Goal: Task Accomplishment & Management: Use online tool/utility

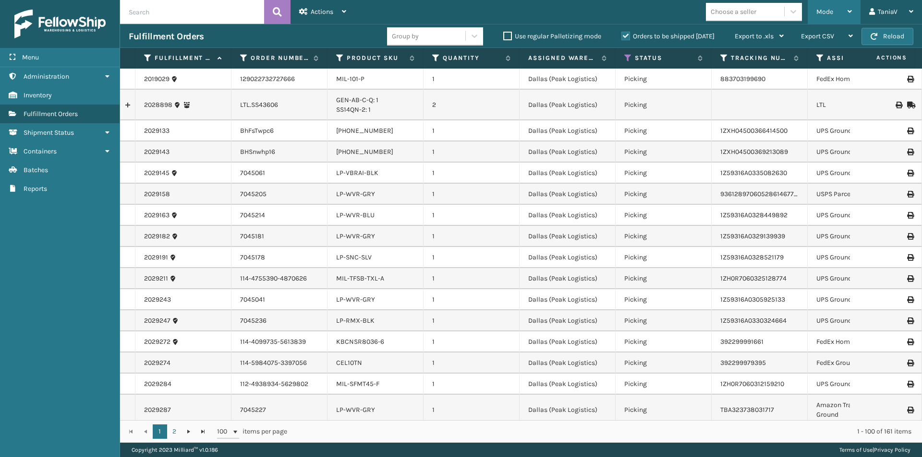
click at [849, 13] on icon at bounding box center [849, 11] width 4 height 7
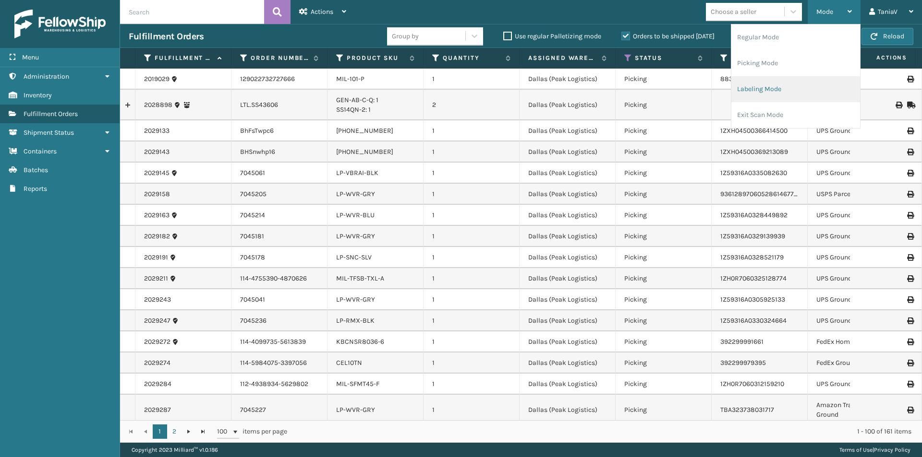
click at [774, 90] on li "Labeling Mode" at bounding box center [795, 89] width 129 height 26
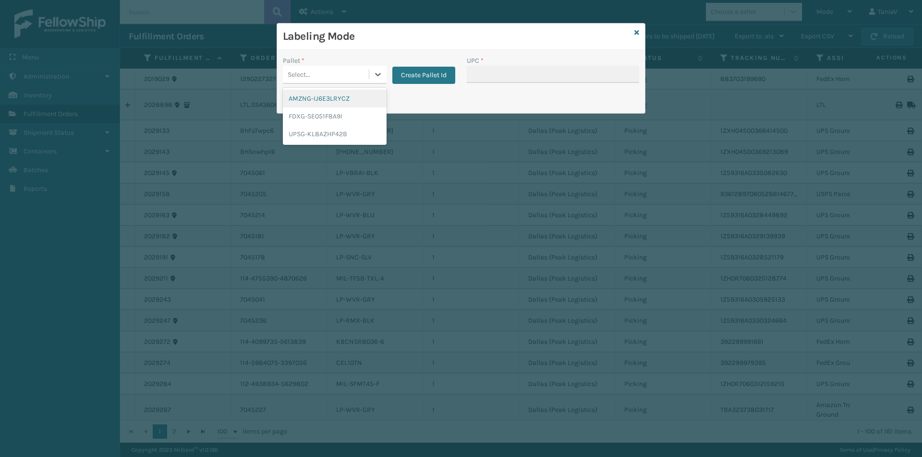
drag, startPoint x: 371, startPoint y: 75, endPoint x: 354, endPoint y: 97, distance: 28.0
click at [371, 75] on div at bounding box center [377, 74] width 17 height 17
click at [317, 113] on div "FDXG-SE051F8A9I" at bounding box center [335, 117] width 104 height 18
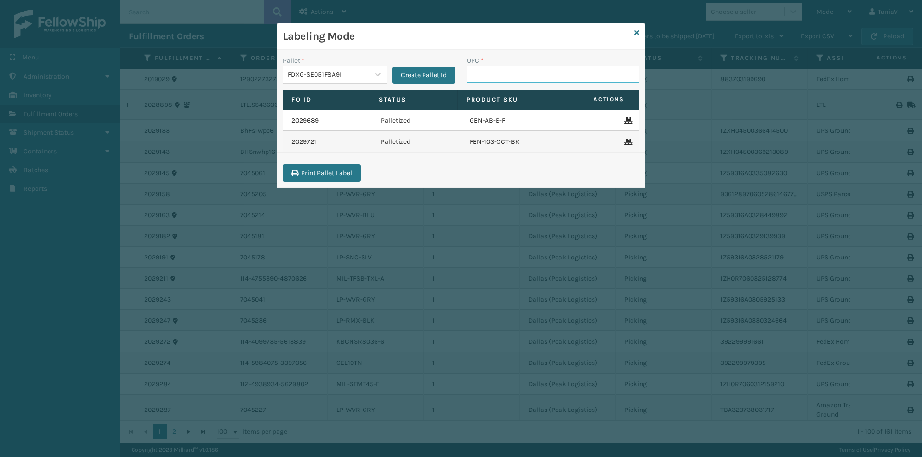
click at [491, 81] on input "UPC *" at bounding box center [553, 74] width 172 height 17
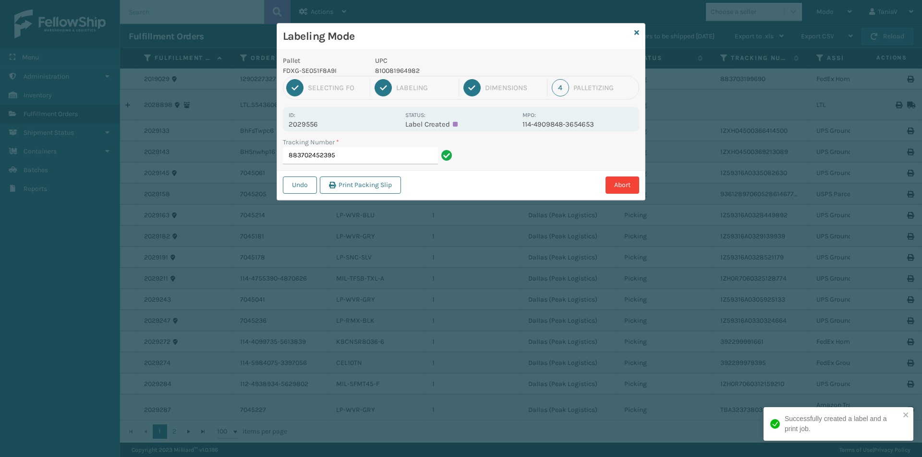
click at [403, 72] on p "810081964982" at bounding box center [446, 71] width 142 height 10
copy p "810081964982"
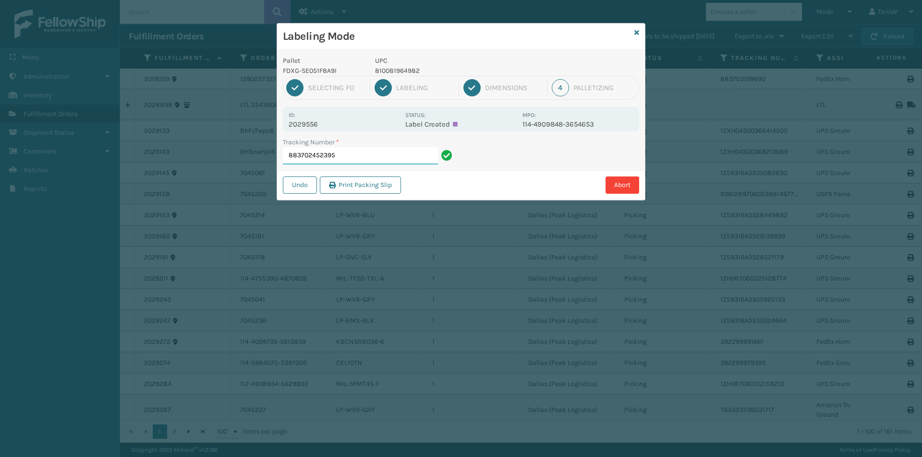
click at [345, 156] on input "883702452395" at bounding box center [360, 155] width 155 height 17
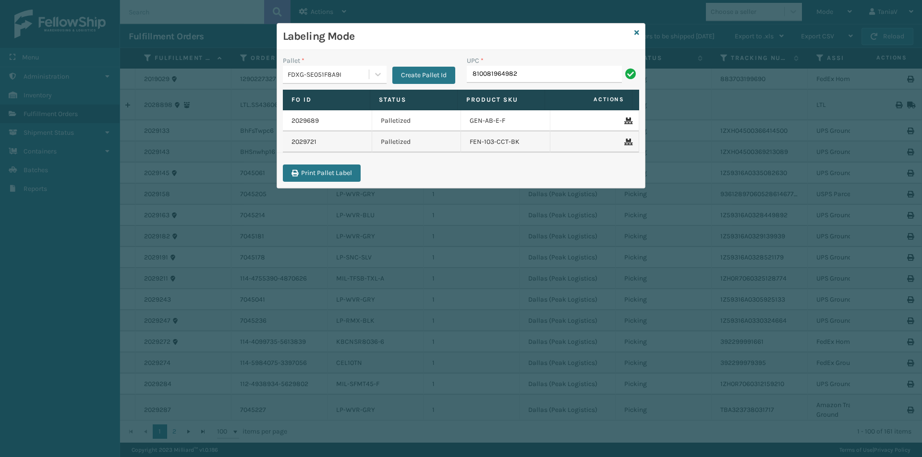
type input "810081964982"
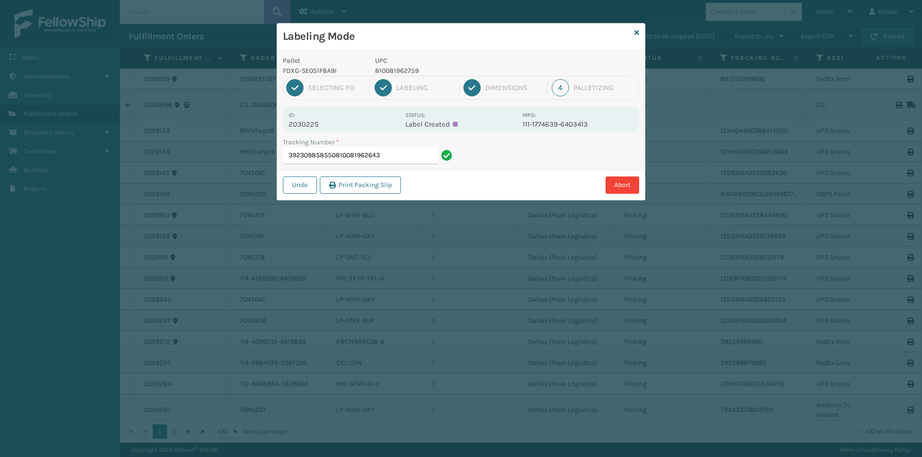
type input "392309858550810081962643"
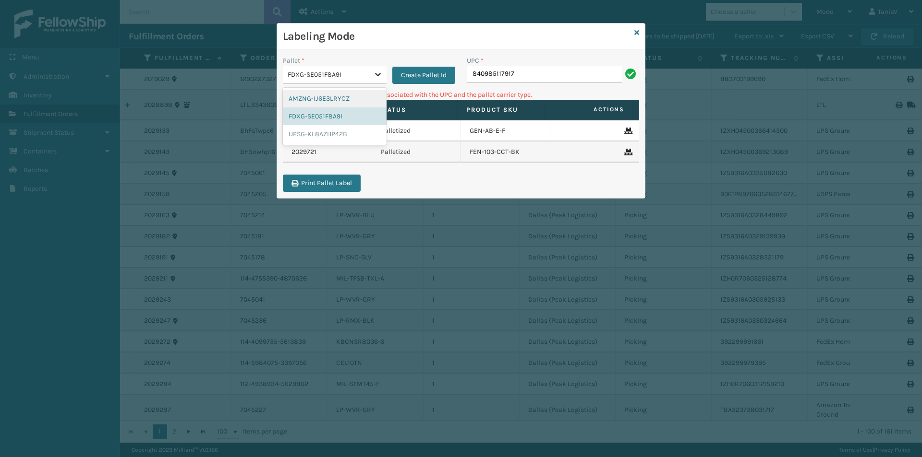
click at [376, 75] on icon at bounding box center [378, 75] width 10 height 10
click at [319, 133] on div "UPSG-KL8AZHP42B" at bounding box center [335, 134] width 104 height 18
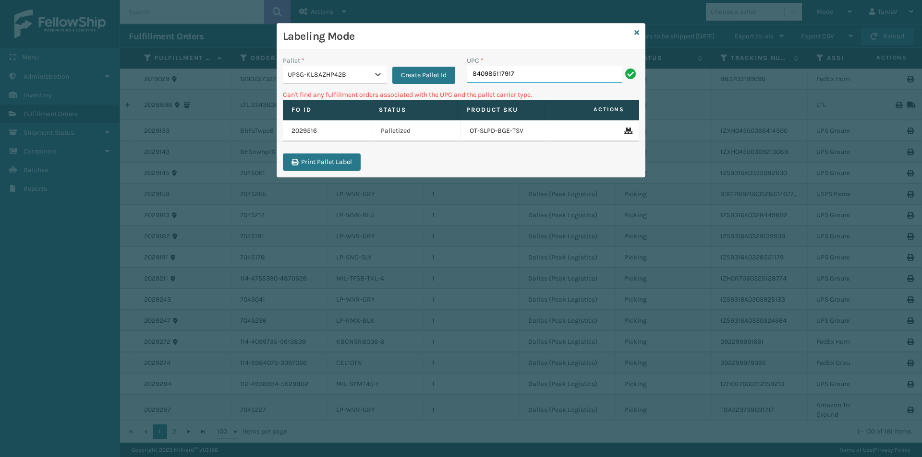
drag, startPoint x: 521, startPoint y: 73, endPoint x: 530, endPoint y: 77, distance: 10.3
click at [521, 74] on input "840985117917" at bounding box center [544, 74] width 155 height 17
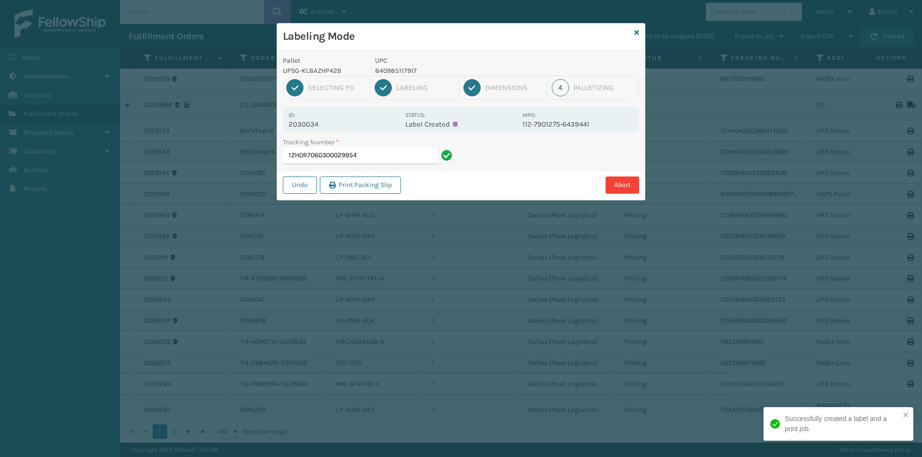
click at [393, 69] on p "840985117917" at bounding box center [446, 71] width 142 height 10
copy p "840985117917"
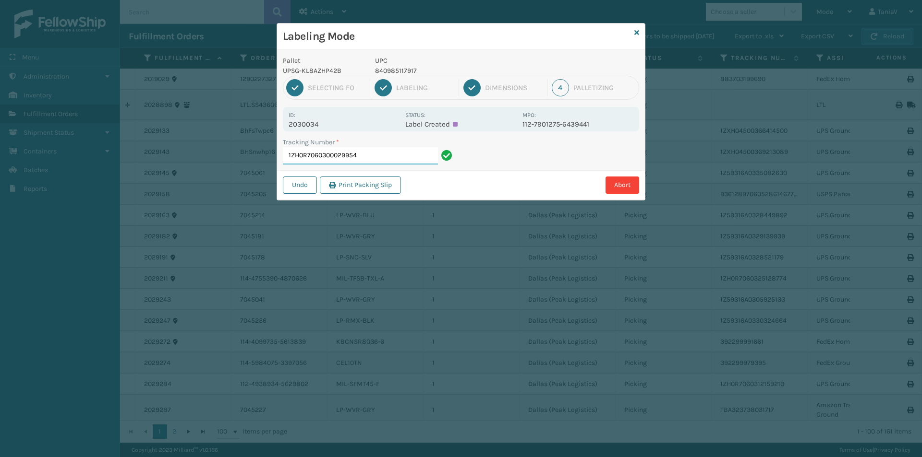
click at [386, 155] on input "1ZH0R7060300029954" at bounding box center [360, 155] width 155 height 17
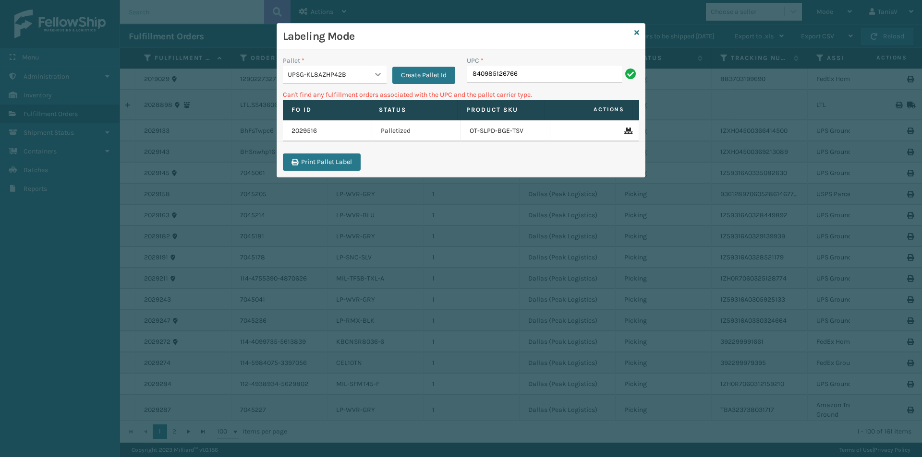
click at [377, 75] on icon at bounding box center [378, 74] width 6 height 3
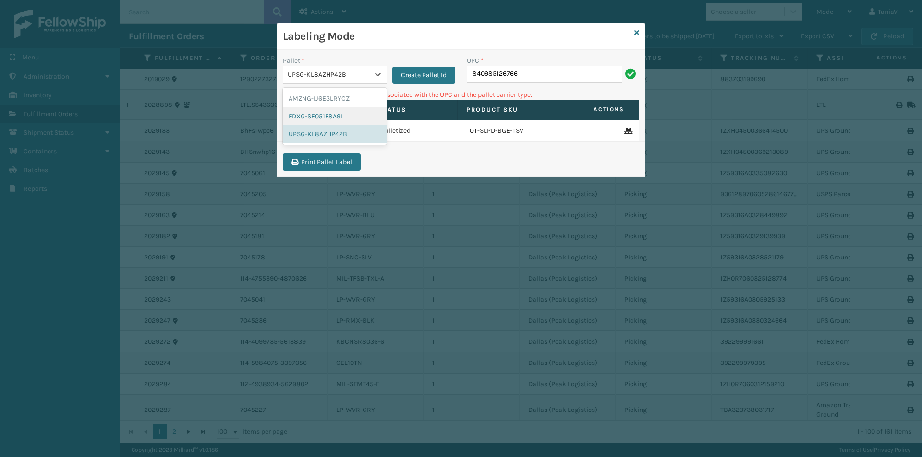
drag, startPoint x: 349, startPoint y: 118, endPoint x: 365, endPoint y: 106, distance: 19.9
click at [349, 118] on div "FDXG-SE051F8A9I" at bounding box center [335, 117] width 104 height 18
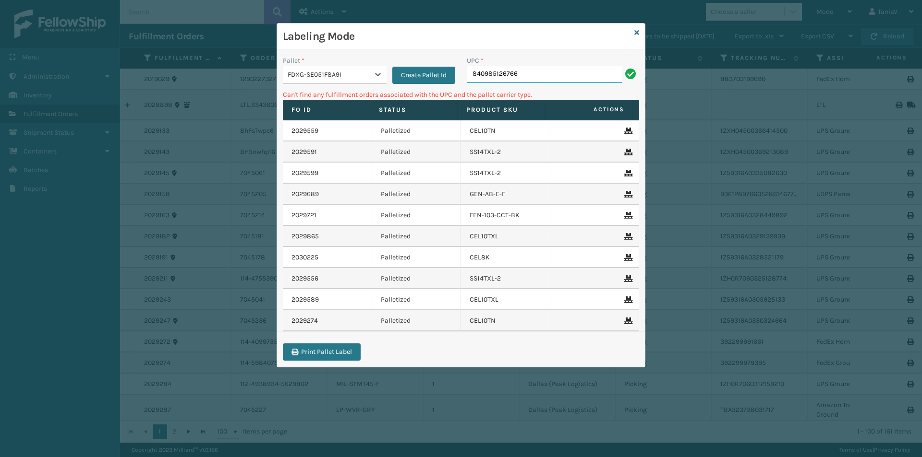
click at [518, 77] on input "840985126766" at bounding box center [544, 74] width 155 height 17
click at [377, 76] on icon at bounding box center [378, 75] width 10 height 10
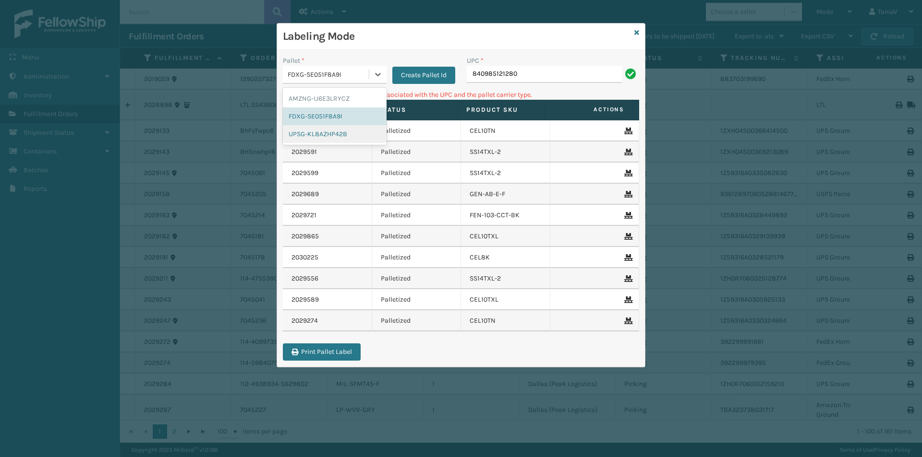
click at [316, 134] on div "UPSG-KL8AZHP42B" at bounding box center [335, 134] width 104 height 18
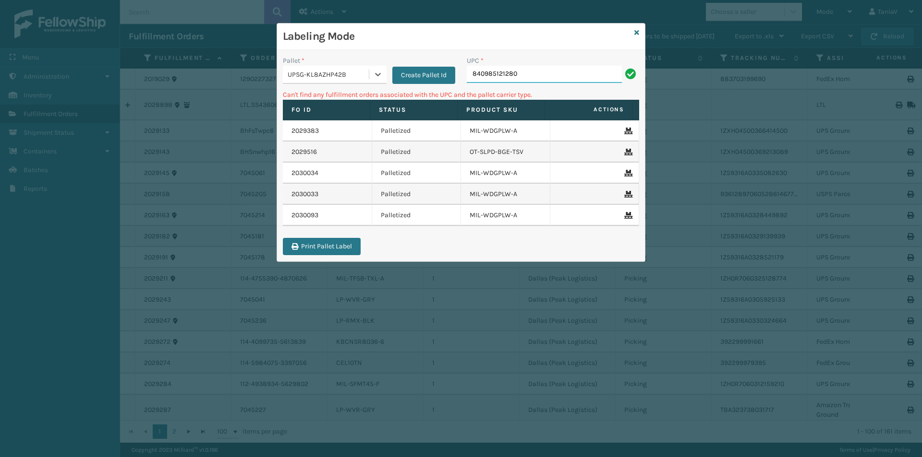
click at [537, 76] on input "840985121280" at bounding box center [544, 74] width 155 height 17
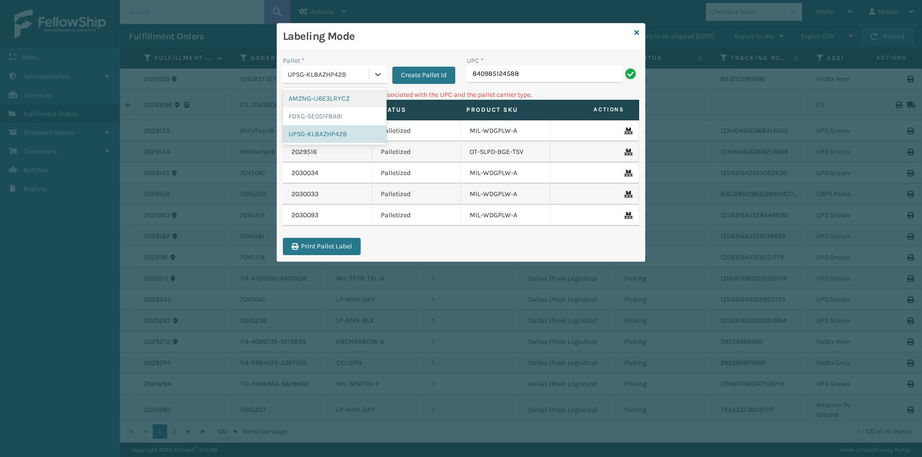
drag, startPoint x: 379, startPoint y: 75, endPoint x: 360, endPoint y: 84, distance: 20.4
click at [376, 77] on icon at bounding box center [378, 75] width 10 height 10
click at [316, 118] on div "FDXG-SE051F8A9I" at bounding box center [335, 117] width 104 height 18
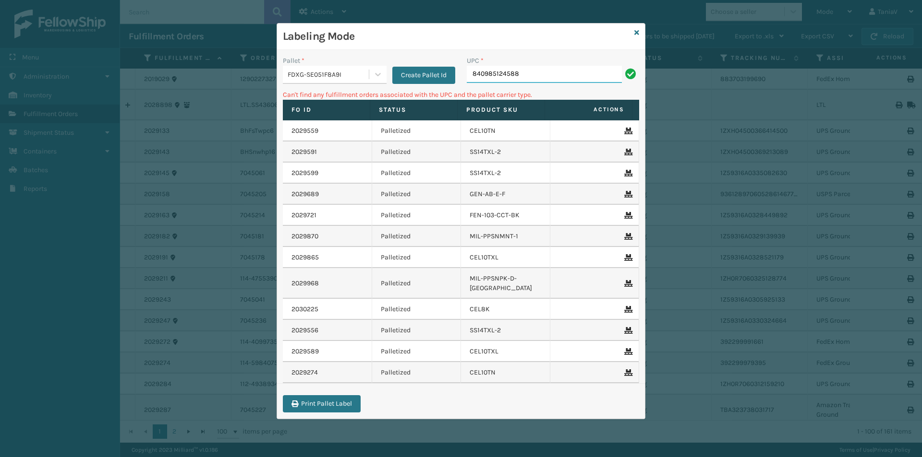
drag, startPoint x: 542, startPoint y: 76, endPoint x: 542, endPoint y: 82, distance: 5.8
click at [542, 81] on input "840985124588" at bounding box center [544, 74] width 155 height 17
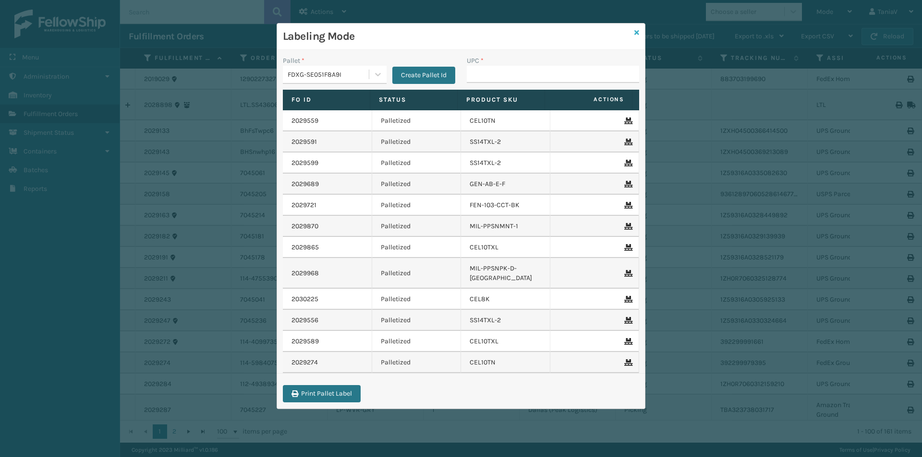
click at [634, 31] on icon at bounding box center [636, 32] width 5 height 7
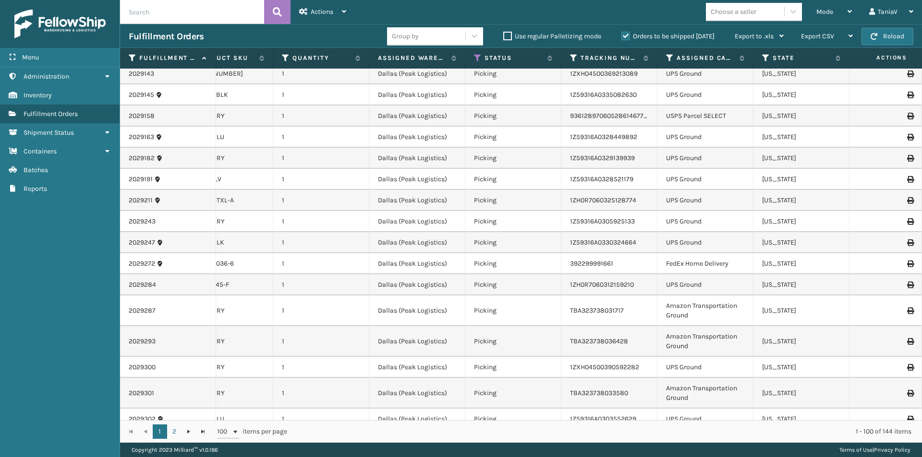
scroll to position [96, 150]
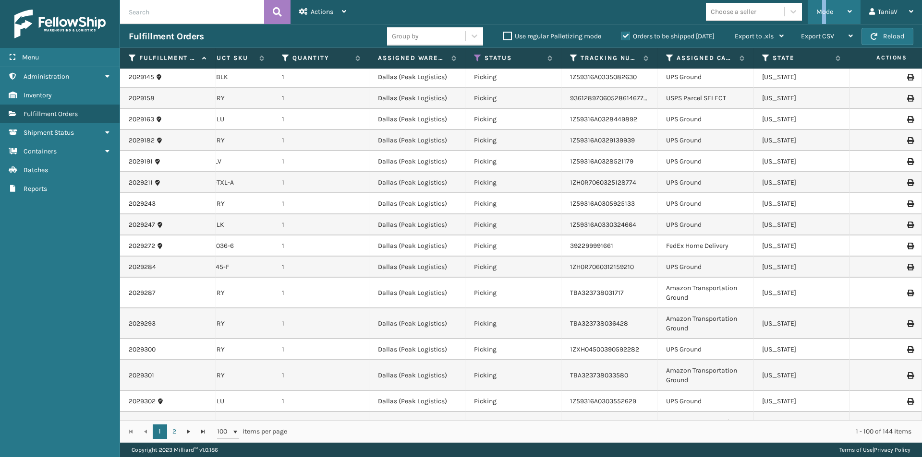
click at [824, 10] on span "Mode" at bounding box center [824, 12] width 17 height 8
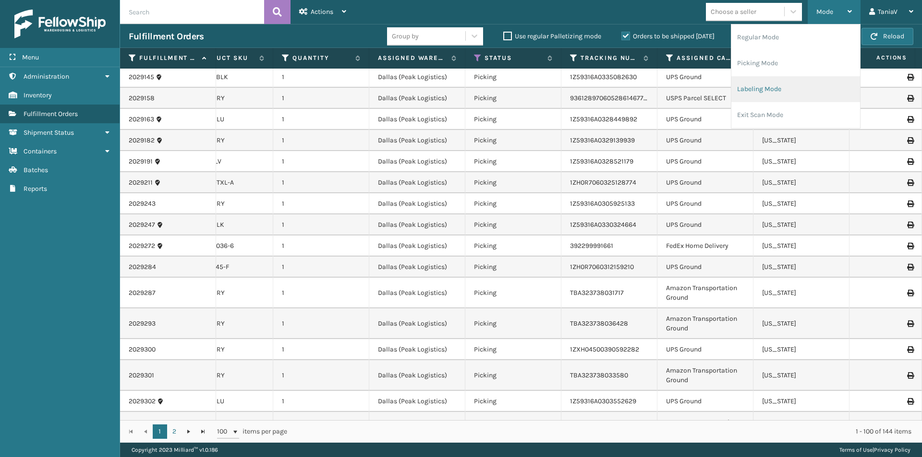
click at [764, 96] on li "Labeling Mode" at bounding box center [795, 89] width 129 height 26
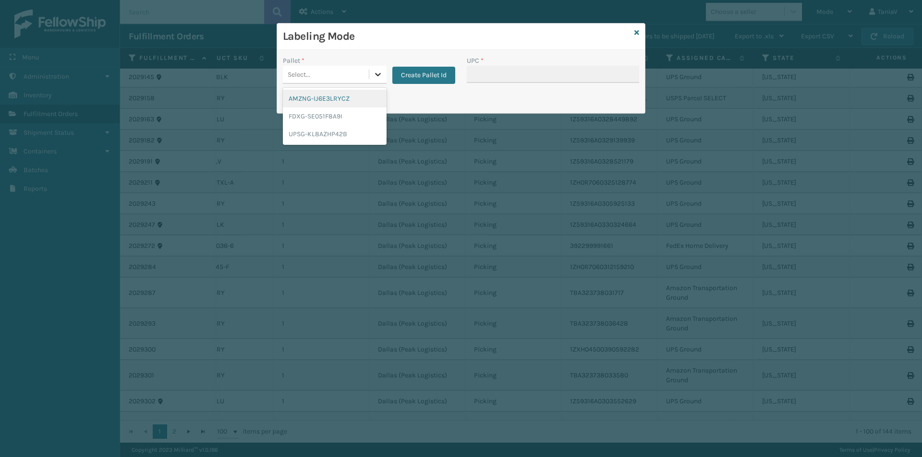
click at [380, 72] on icon at bounding box center [378, 75] width 10 height 10
click at [637, 34] on icon at bounding box center [636, 32] width 5 height 7
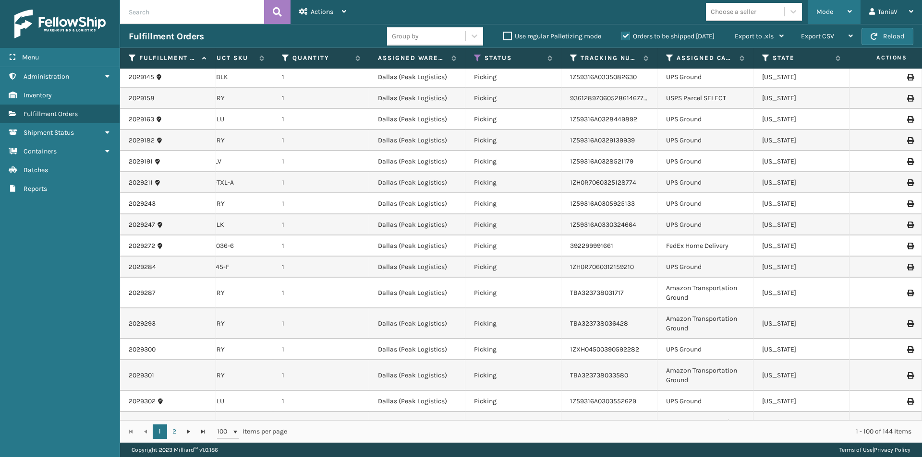
click at [828, 10] on span "Mode" at bounding box center [824, 12] width 17 height 8
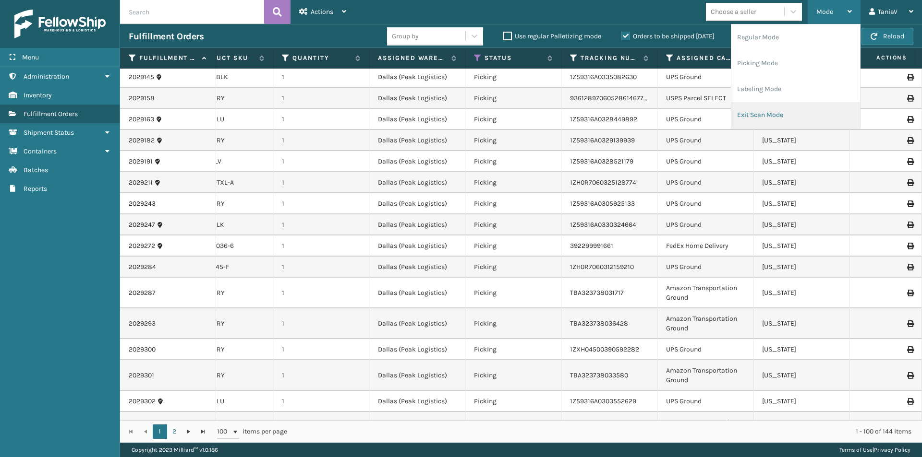
click at [786, 121] on li "Exit Scan Mode" at bounding box center [795, 115] width 129 height 26
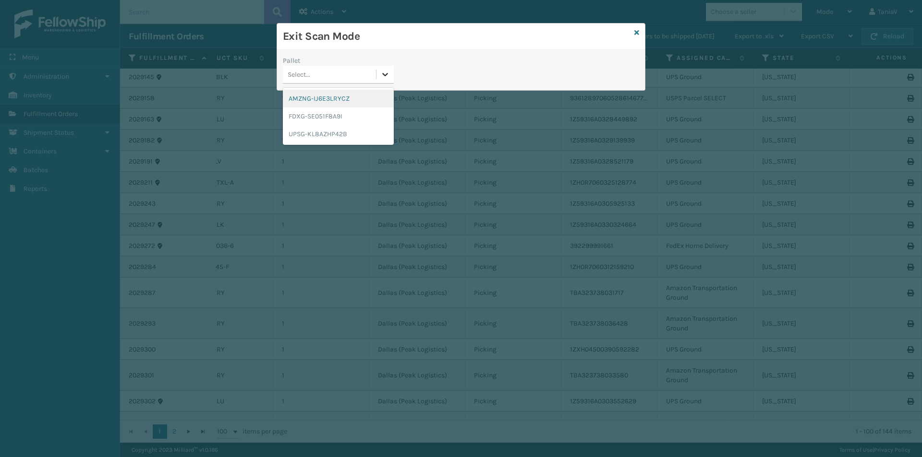
click at [388, 77] on icon at bounding box center [385, 75] width 10 height 10
click at [349, 100] on div "AMZNG-IJ6E3LRYCZ" at bounding box center [338, 99] width 111 height 18
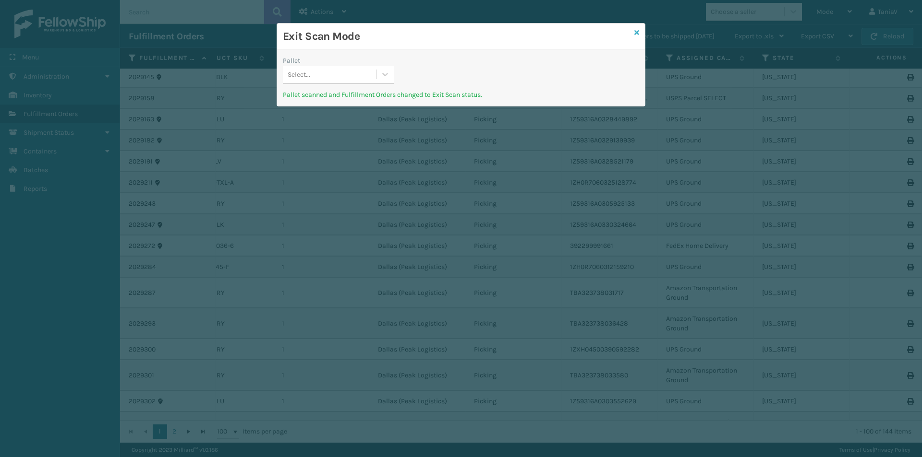
click at [634, 35] on icon at bounding box center [636, 32] width 5 height 7
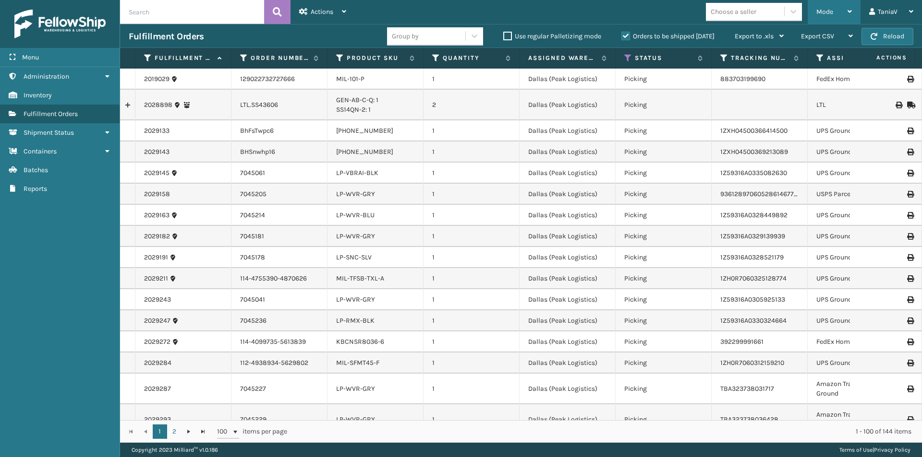
click at [846, 12] on div "Mode" at bounding box center [834, 12] width 36 height 24
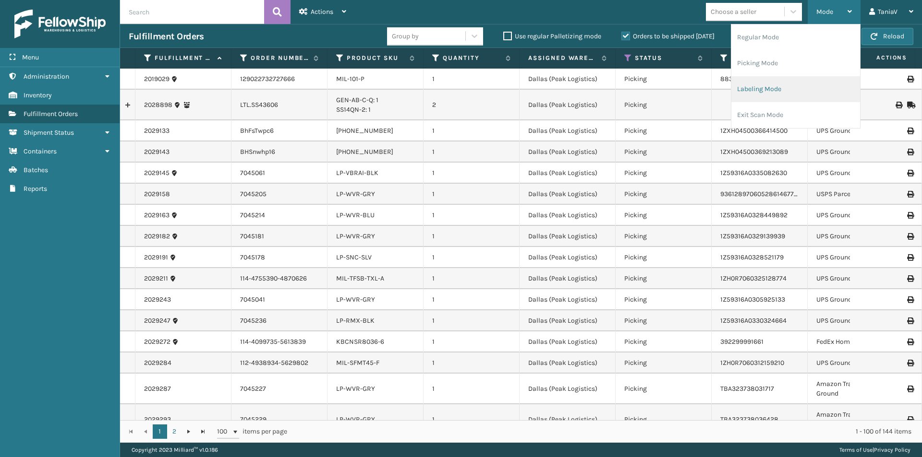
click at [766, 88] on li "Labeling Mode" at bounding box center [795, 89] width 129 height 26
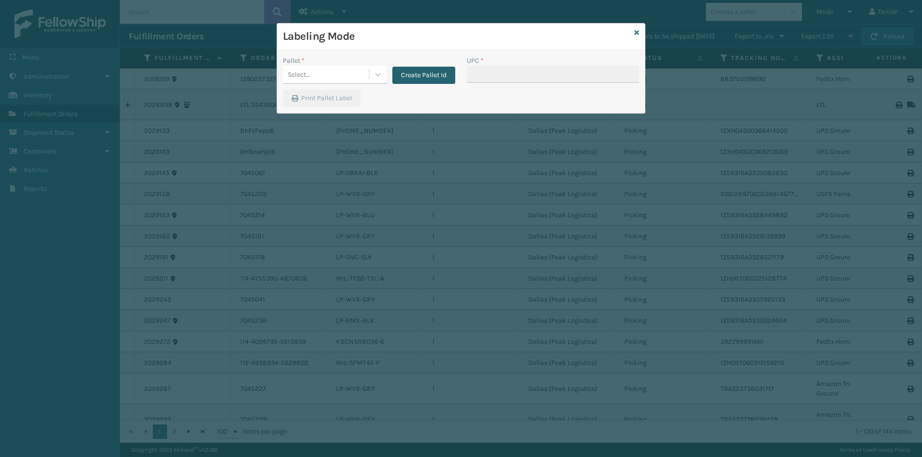
click at [416, 80] on button "Create Pallet Id" at bounding box center [423, 75] width 63 height 17
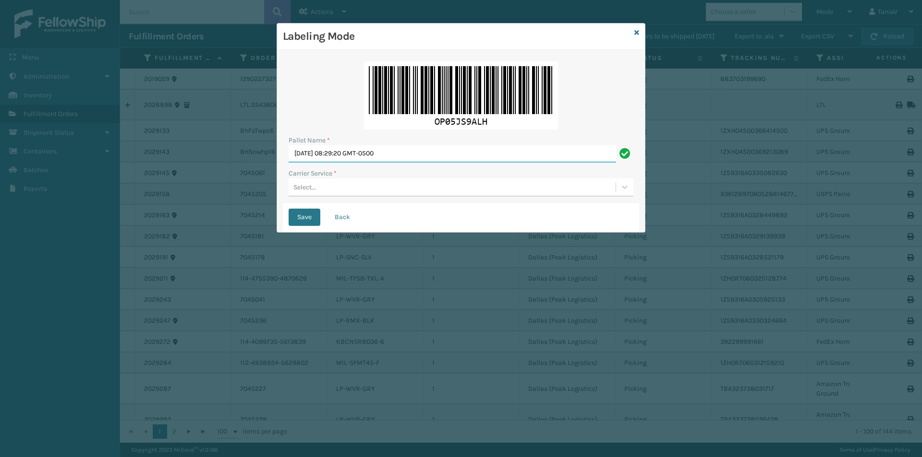
click at [357, 157] on input "[DATE] 08:29:20 GMT-0500" at bounding box center [451, 153] width 327 height 17
type input "TRINITY"
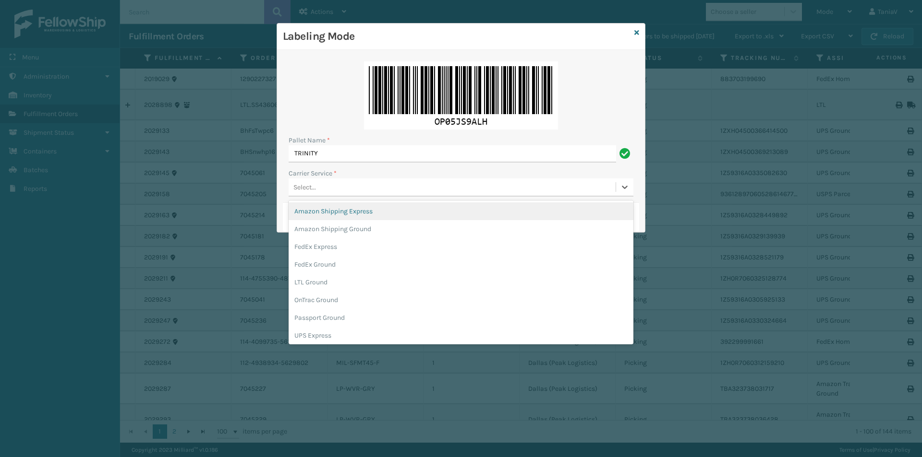
click at [359, 187] on div "Select..." at bounding box center [451, 188] width 327 height 16
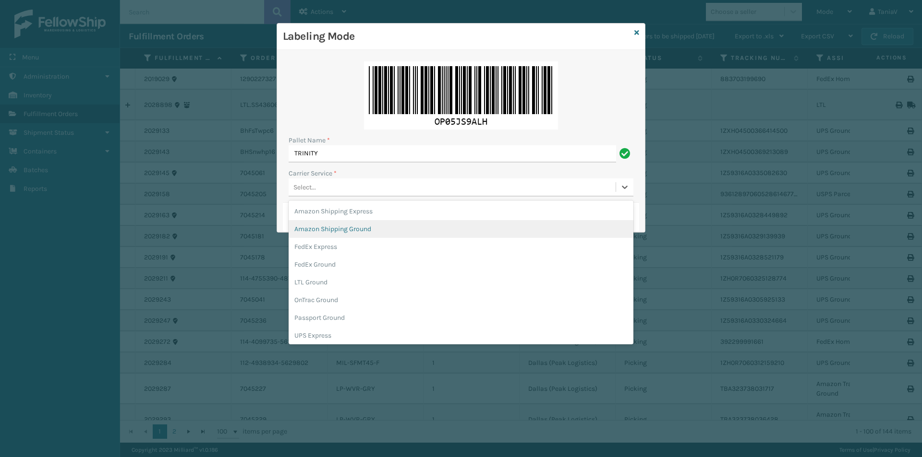
click at [379, 234] on div "Amazon Shipping Ground" at bounding box center [460, 229] width 345 height 18
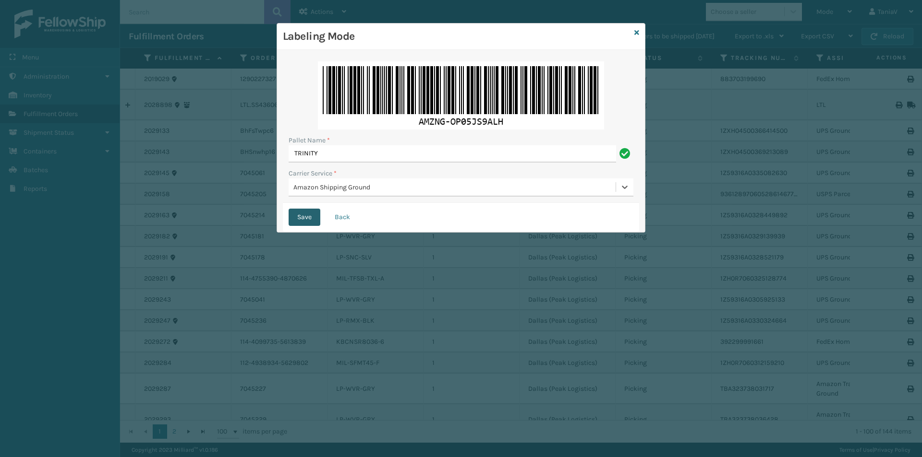
click at [310, 221] on button "Save" at bounding box center [304, 217] width 32 height 17
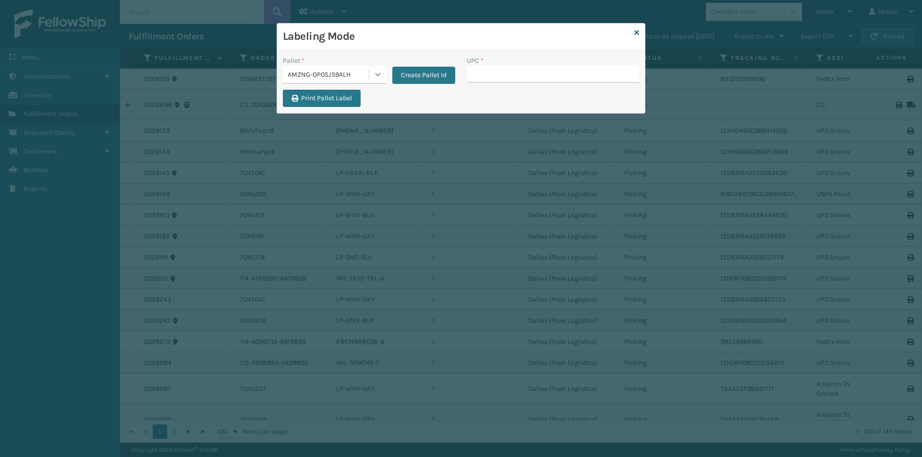
click at [370, 76] on div at bounding box center [377, 74] width 17 height 17
click at [429, 73] on button "Create Pallet Id" at bounding box center [423, 75] width 63 height 17
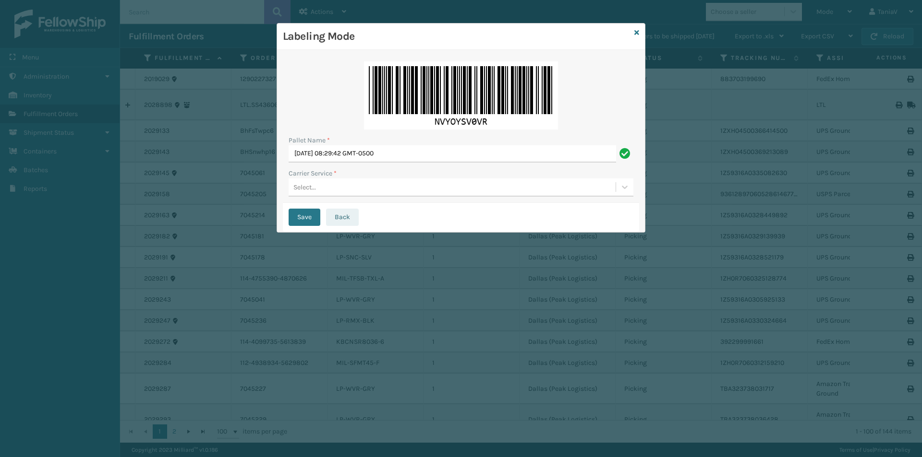
click at [340, 214] on button "Back" at bounding box center [342, 217] width 33 height 17
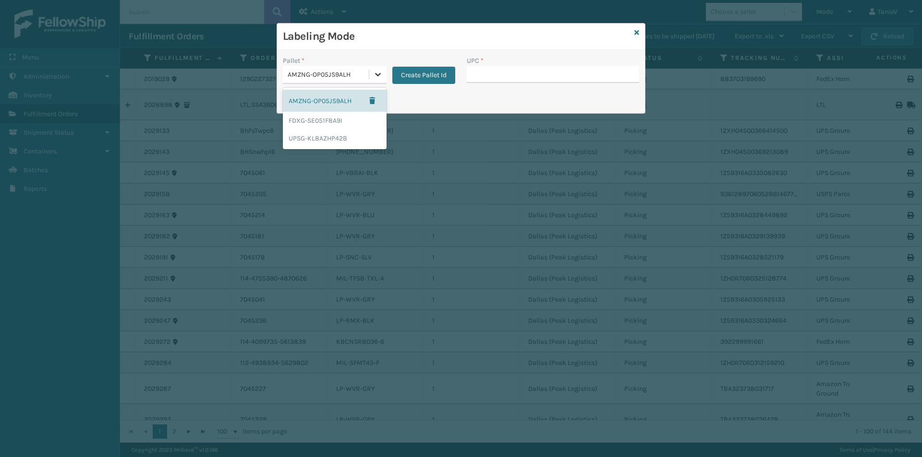
click at [377, 74] on icon at bounding box center [378, 75] width 10 height 10
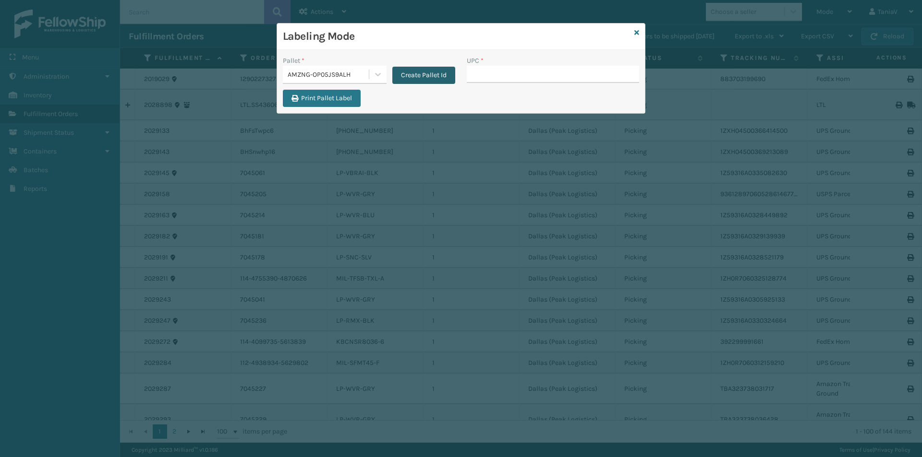
click at [429, 75] on button "Create Pallet Id" at bounding box center [423, 75] width 63 height 17
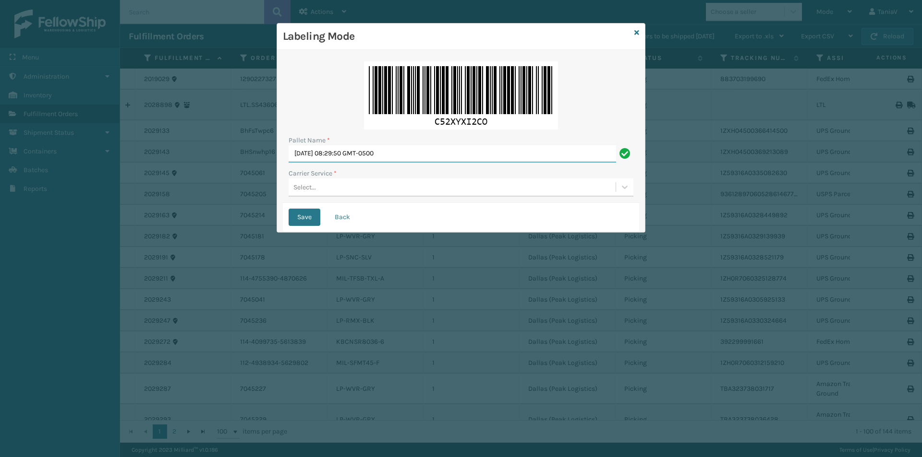
click at [405, 156] on input "[DATE] 08:29:50 GMT-0500" at bounding box center [451, 153] width 327 height 17
type input "TRINITY"
click at [351, 187] on div "Select..." at bounding box center [451, 188] width 327 height 16
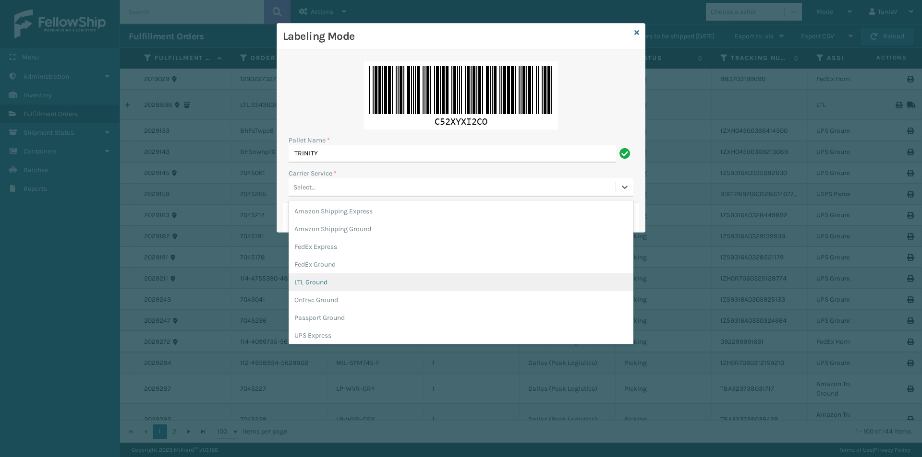
scroll to position [55, 0]
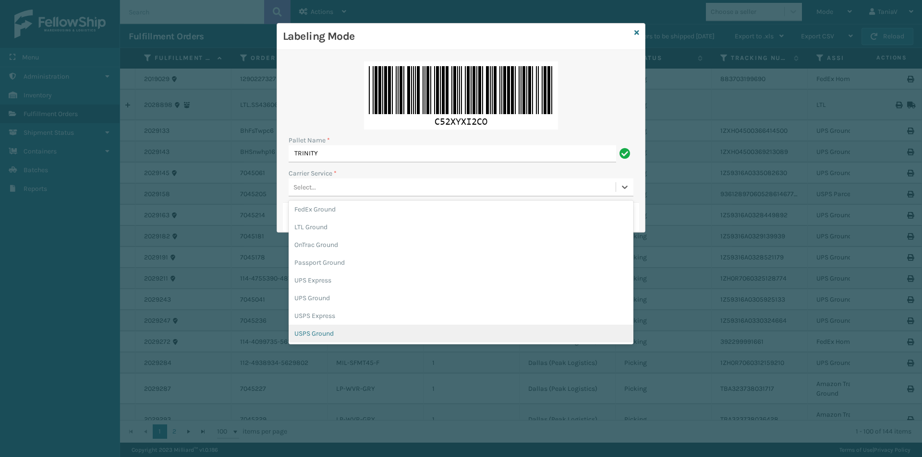
click at [312, 338] on div "USPS Ground" at bounding box center [460, 334] width 345 height 18
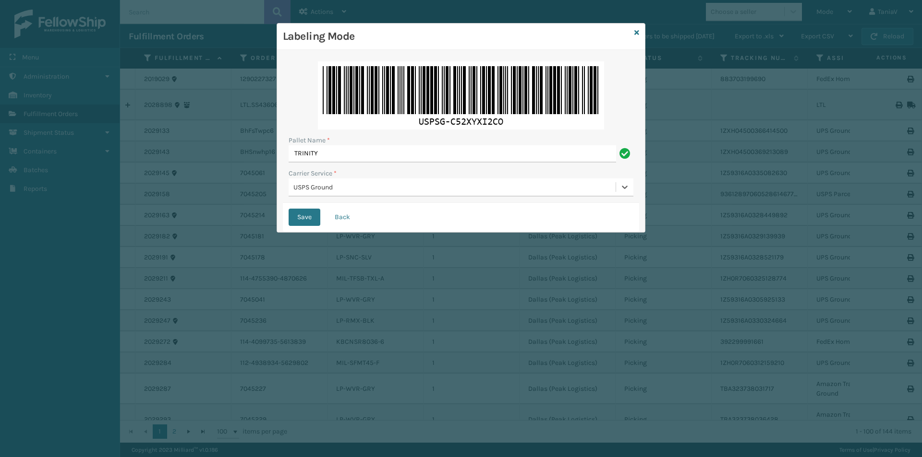
click at [639, 419] on div "Labeling Mode Pallet Name * TRINITY Carrier Service * option USPS Ground, selec…" at bounding box center [461, 228] width 922 height 457
click at [301, 222] on button "Save" at bounding box center [304, 217] width 32 height 17
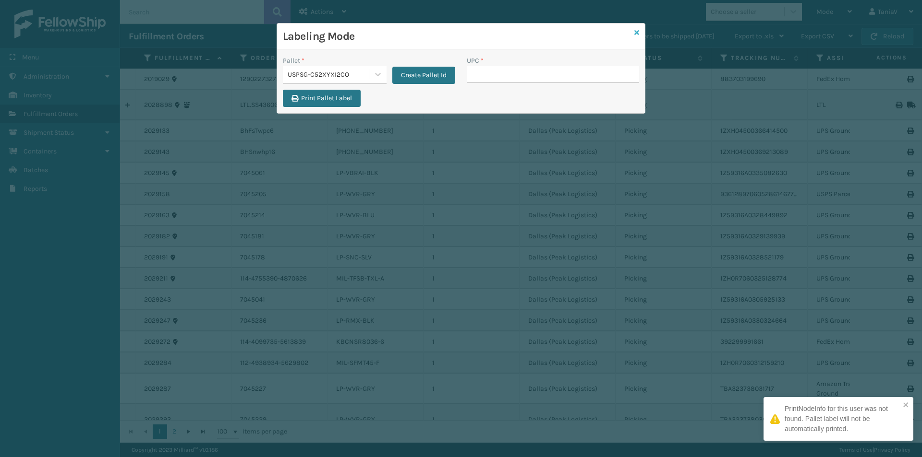
click at [635, 33] on icon at bounding box center [636, 32] width 5 height 7
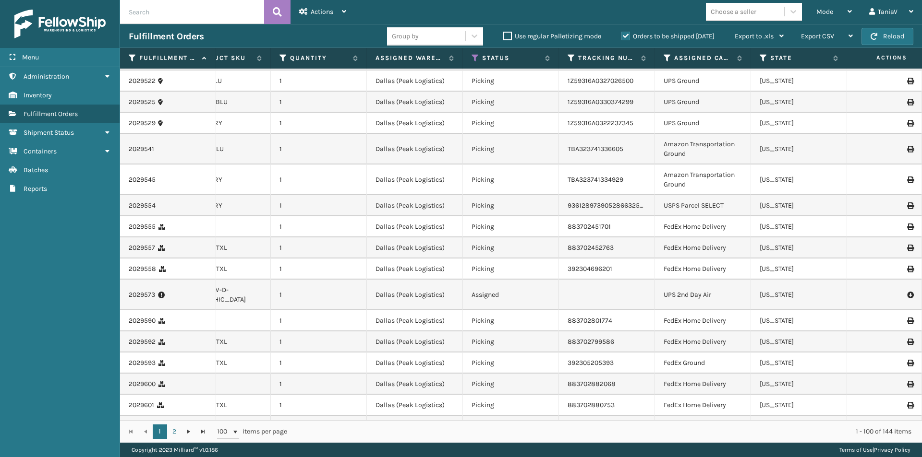
scroll to position [1056, 153]
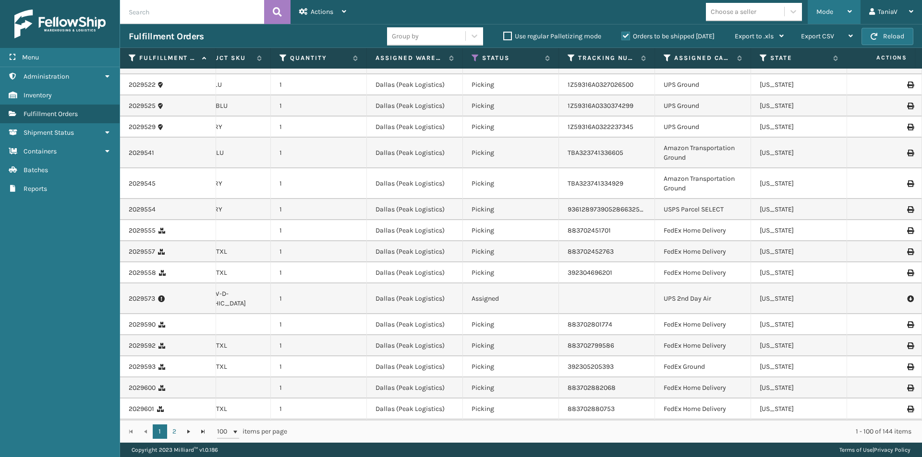
click at [847, 17] on div "Mode" at bounding box center [834, 12] width 36 height 24
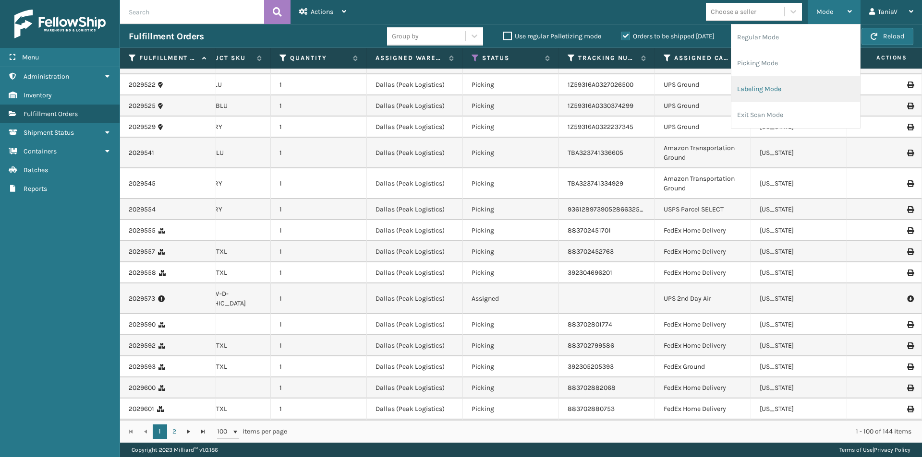
click at [782, 89] on li "Labeling Mode" at bounding box center [795, 89] width 129 height 26
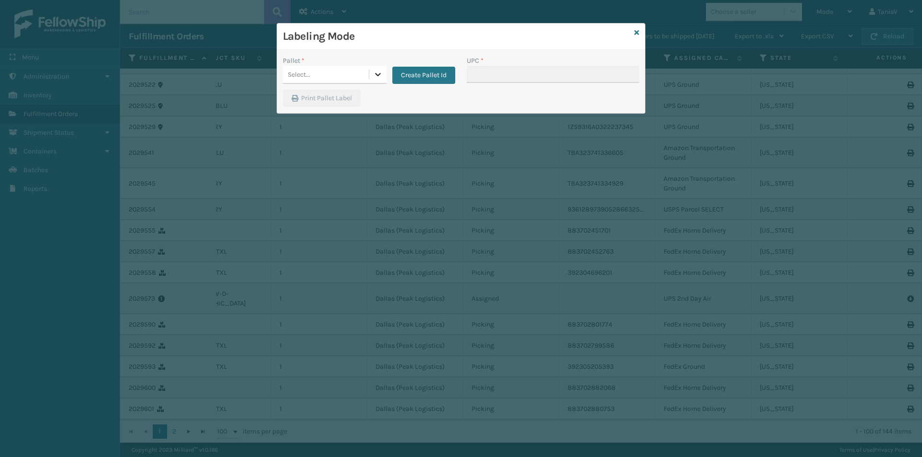
click at [379, 75] on icon at bounding box center [378, 75] width 10 height 10
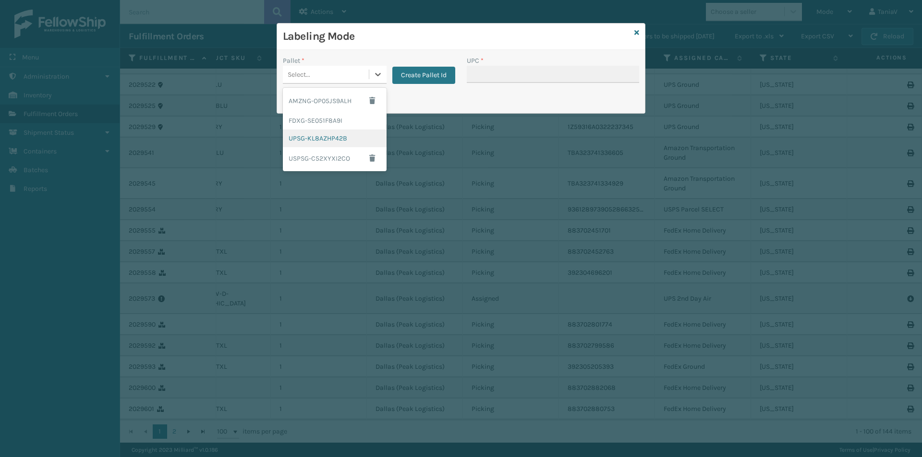
click at [341, 140] on div "UPSG-KL8AZHP42B" at bounding box center [335, 139] width 104 height 18
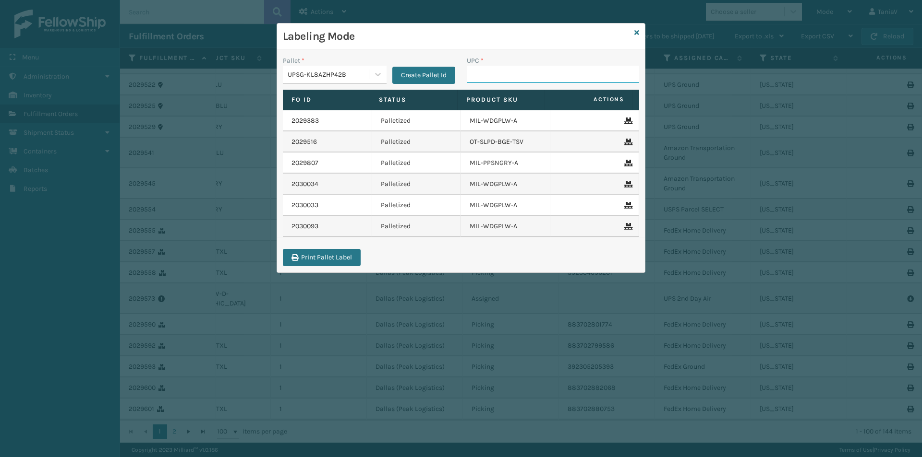
click at [558, 73] on input "UPC *" at bounding box center [553, 74] width 172 height 17
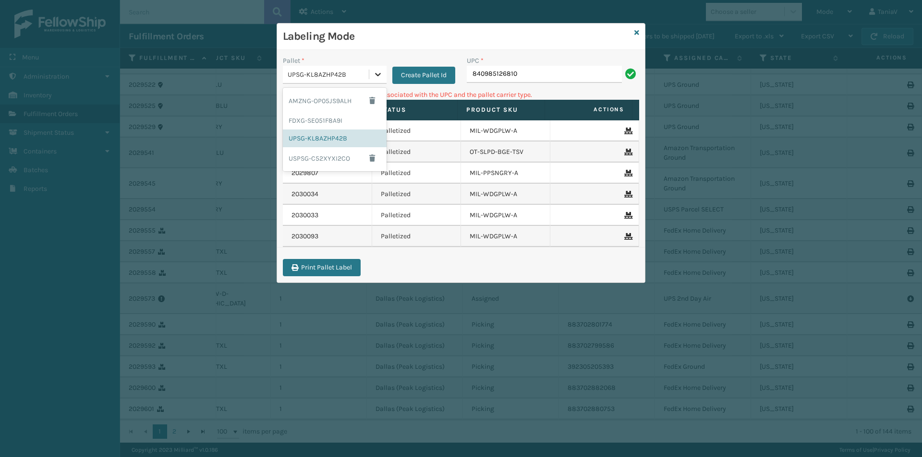
click at [379, 74] on icon at bounding box center [378, 74] width 6 height 3
click at [309, 120] on div "FDXG-SE051F8A9I" at bounding box center [335, 121] width 104 height 18
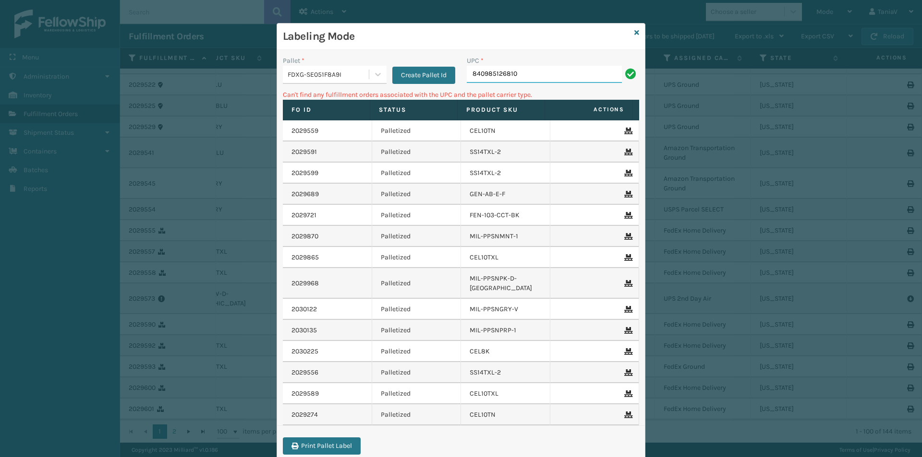
click at [553, 75] on input "840985126810" at bounding box center [544, 74] width 155 height 17
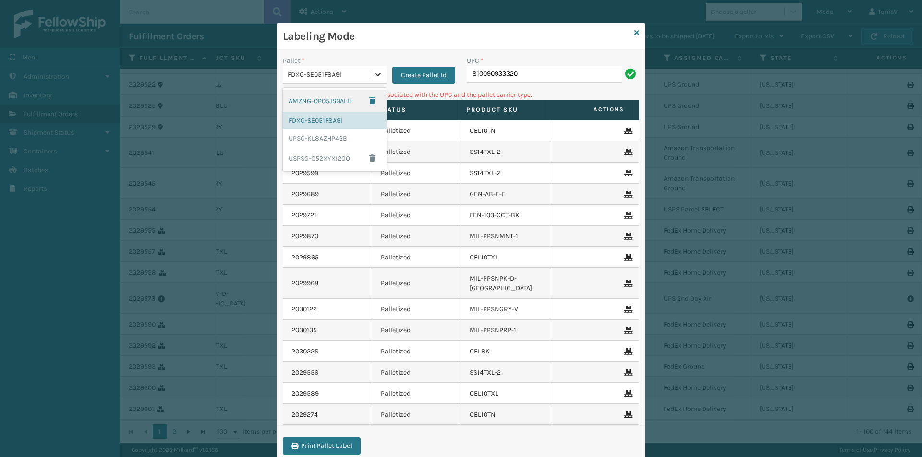
click at [378, 75] on icon at bounding box center [378, 75] width 10 height 10
click at [325, 137] on div "UPSG-KL8AZHP42B" at bounding box center [335, 139] width 104 height 18
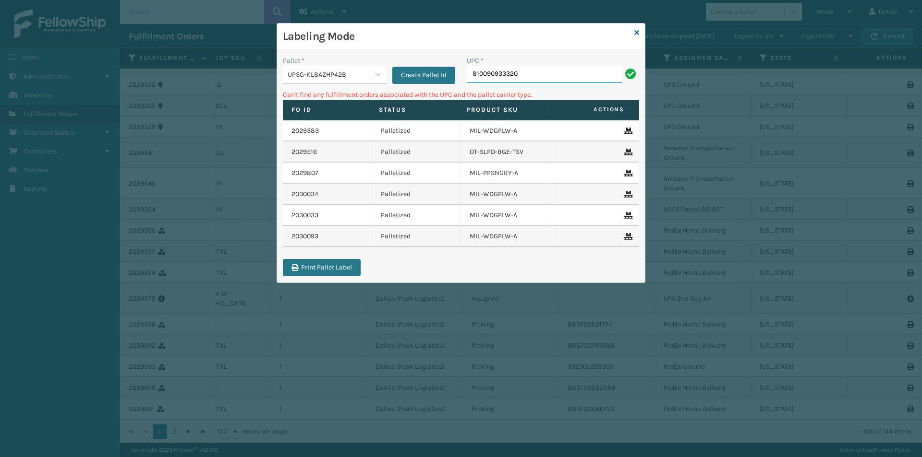
click at [538, 74] on input "810090933320" at bounding box center [544, 74] width 155 height 17
click at [376, 76] on icon at bounding box center [378, 75] width 10 height 10
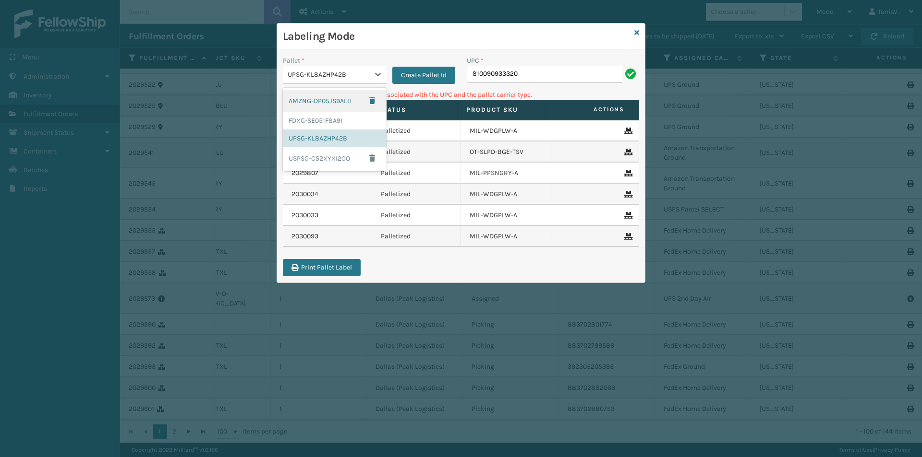
click at [325, 99] on div "AMZNG-OP05JS9ALH" at bounding box center [335, 101] width 104 height 22
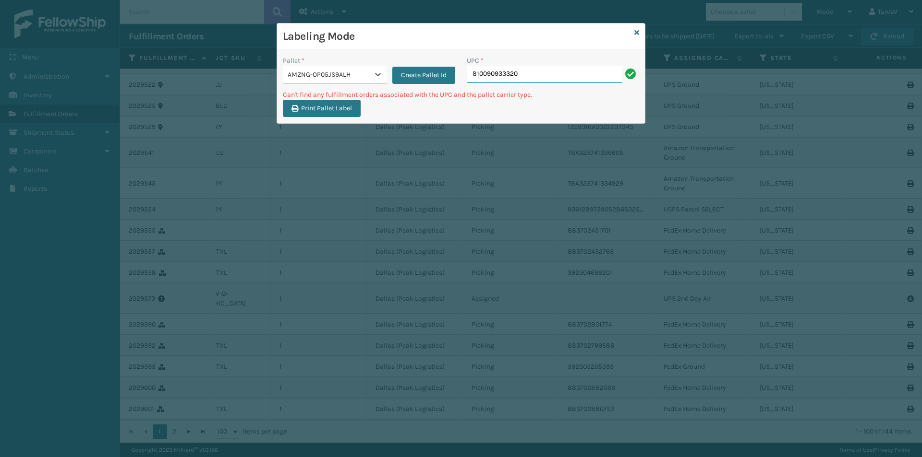
drag, startPoint x: 542, startPoint y: 73, endPoint x: 542, endPoint y: 78, distance: 4.8
click at [542, 78] on input "810090933320" at bounding box center [544, 74] width 155 height 17
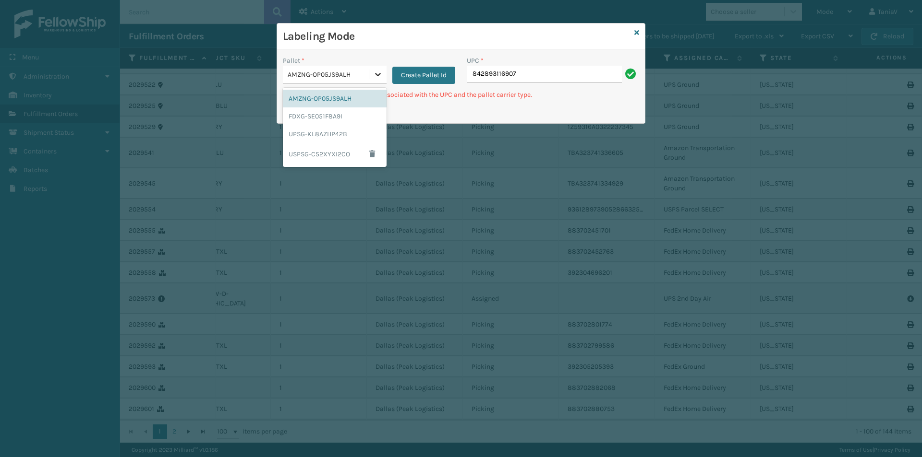
click at [381, 76] on icon at bounding box center [378, 75] width 10 height 10
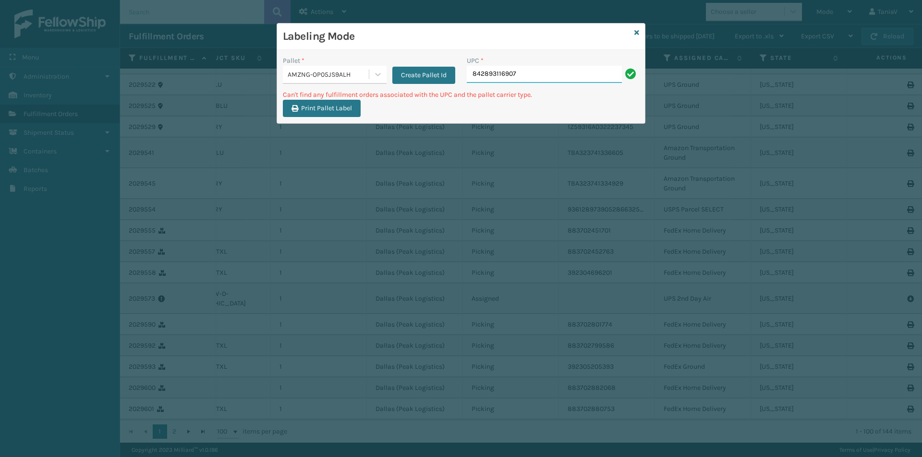
drag, startPoint x: 537, startPoint y: 75, endPoint x: 293, endPoint y: 140, distance: 251.8
click at [217, 96] on div "Labeling Mode Pallet * AMZNG-OP05JS9ALH Create Pallet Id UPC * 842893116907 Can…" at bounding box center [461, 228] width 922 height 457
type input "LP-TRB-BLK"
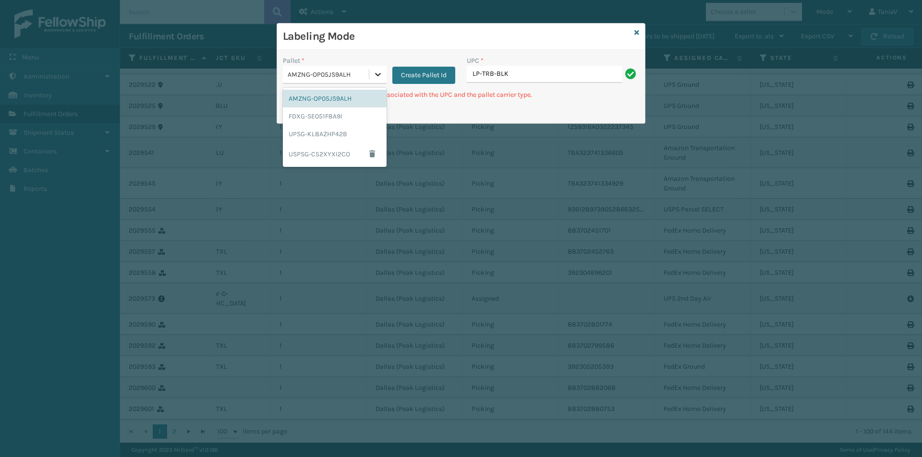
click at [383, 75] on div at bounding box center [377, 74] width 17 height 17
click at [330, 131] on div "UPSG-KL8AZHP42B" at bounding box center [335, 134] width 104 height 18
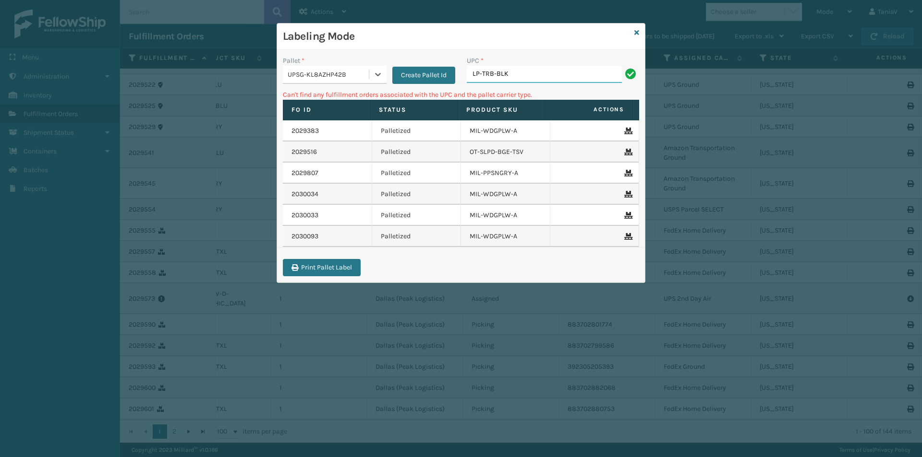
click at [527, 74] on input "LP-TRB-BLK" at bounding box center [544, 74] width 155 height 17
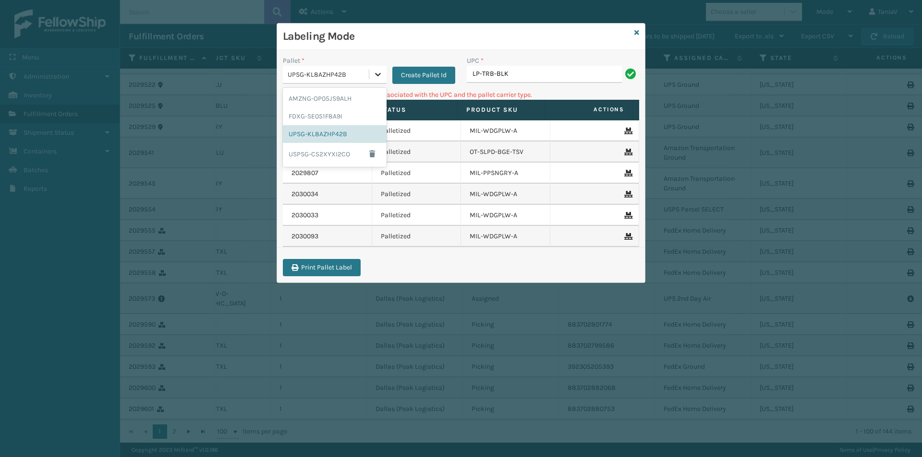
click at [378, 77] on icon at bounding box center [378, 75] width 10 height 10
click at [333, 110] on div "FDXG-SE051F8A9I" at bounding box center [335, 117] width 104 height 18
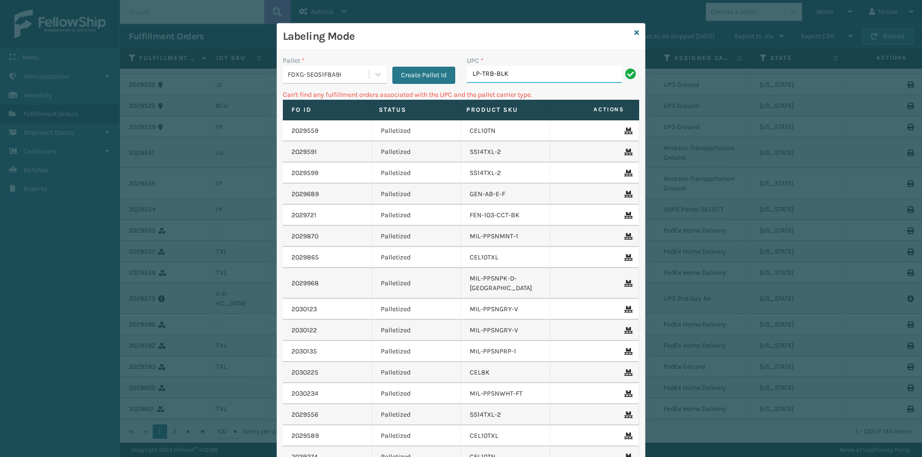
click at [535, 77] on input "LP-TRB-BLK" at bounding box center [544, 74] width 155 height 17
click at [376, 77] on icon at bounding box center [378, 75] width 10 height 10
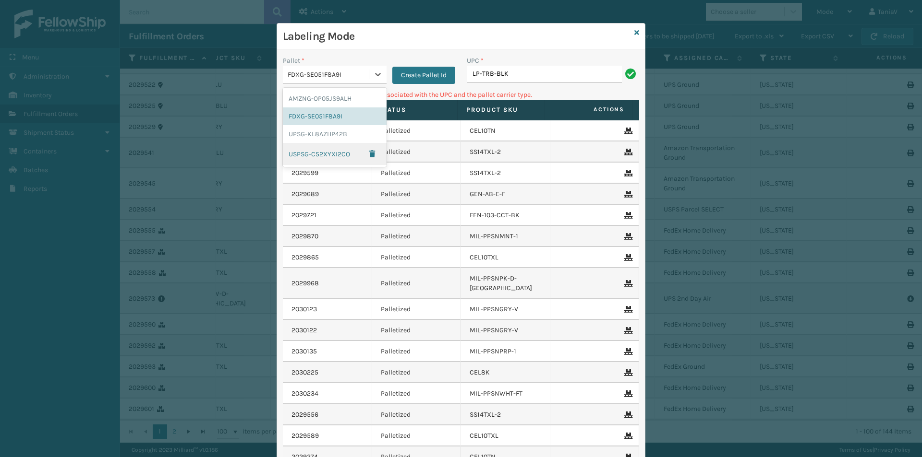
click at [321, 154] on div "USPSG-C52XYXI2CO" at bounding box center [335, 154] width 104 height 22
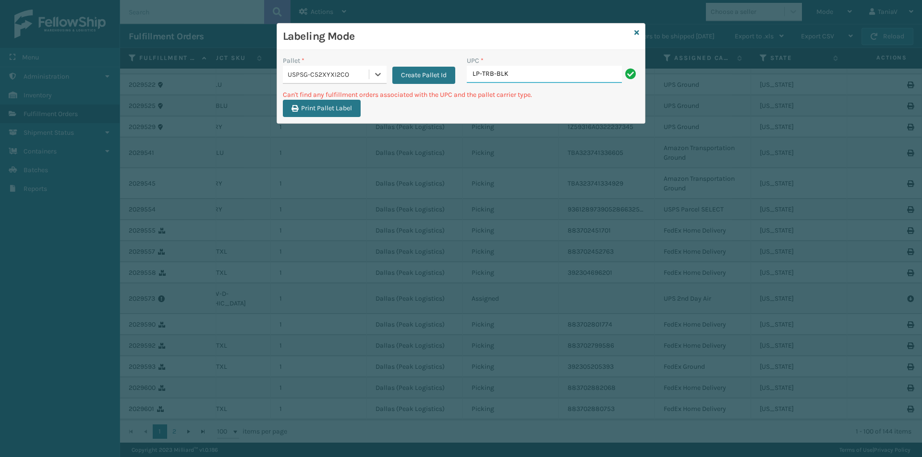
click at [539, 71] on input "LP-TRB-BLK" at bounding box center [544, 74] width 155 height 17
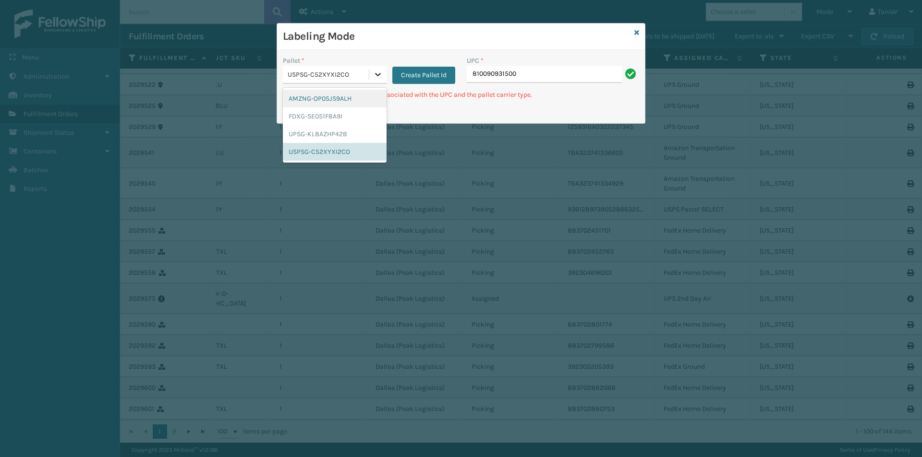
click at [376, 79] on icon at bounding box center [378, 75] width 10 height 10
click at [353, 116] on div "FDXG-SE051F8A9I" at bounding box center [335, 117] width 104 height 18
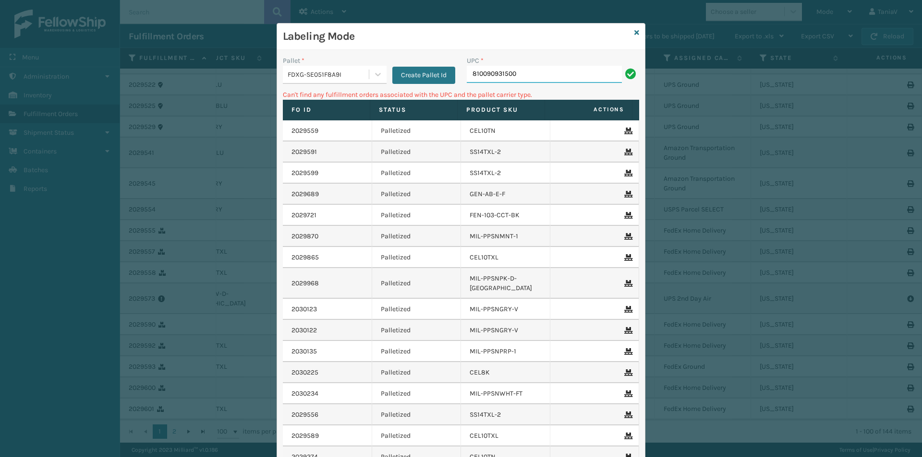
click at [543, 71] on input "810090931500" at bounding box center [544, 74] width 155 height 17
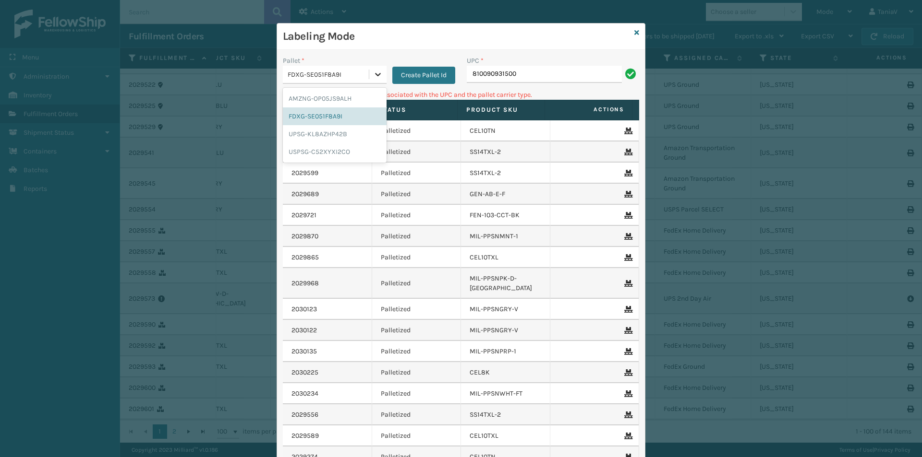
click at [376, 70] on icon at bounding box center [378, 75] width 10 height 10
click at [319, 135] on div "UPSG-KL8AZHP42B" at bounding box center [335, 134] width 104 height 18
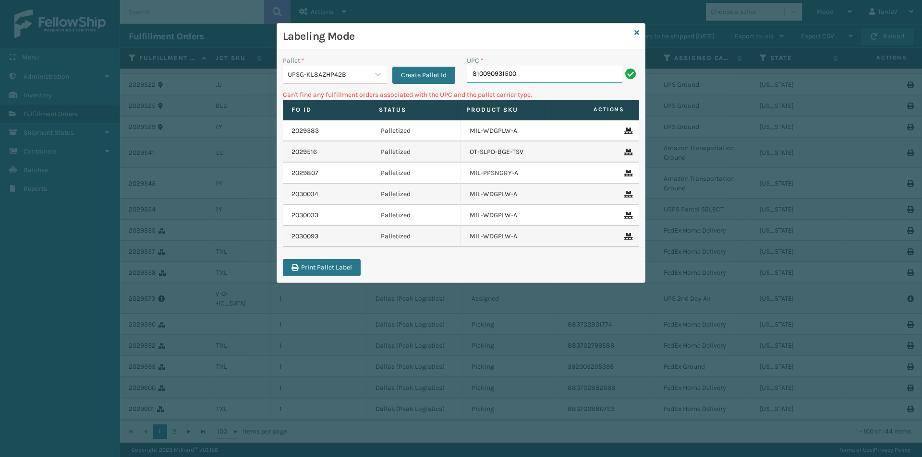
click at [529, 77] on input "810090931500" at bounding box center [544, 74] width 155 height 17
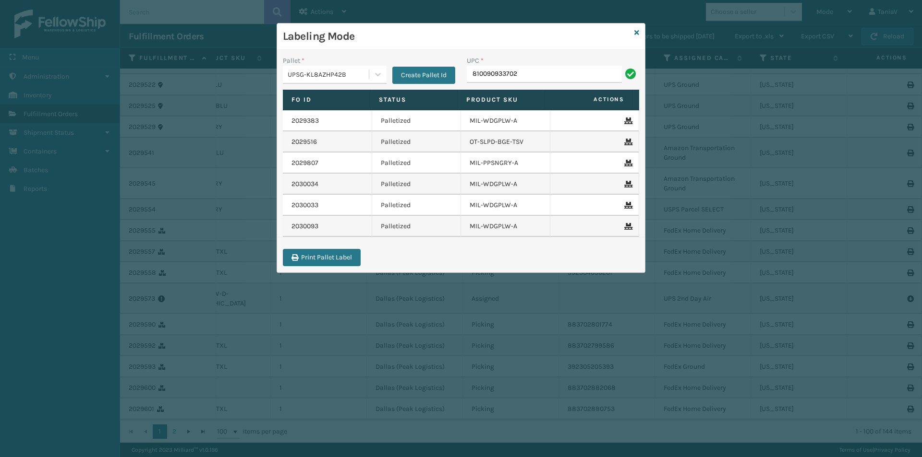
type input "810090933702"
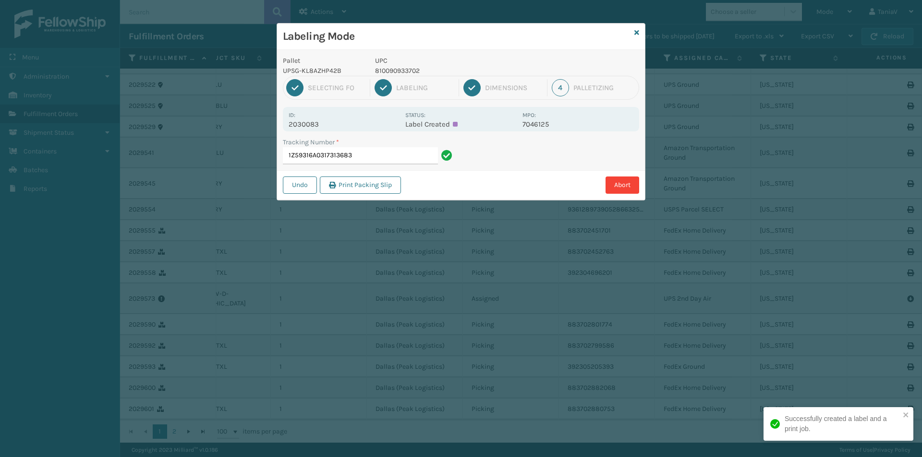
click at [400, 67] on p "810090933702" at bounding box center [446, 71] width 142 height 10
click at [402, 67] on p "810090933702" at bounding box center [446, 71] width 142 height 10
copy p "810090933702"
click at [363, 160] on input "1Z59316A0317313683" at bounding box center [360, 155] width 155 height 17
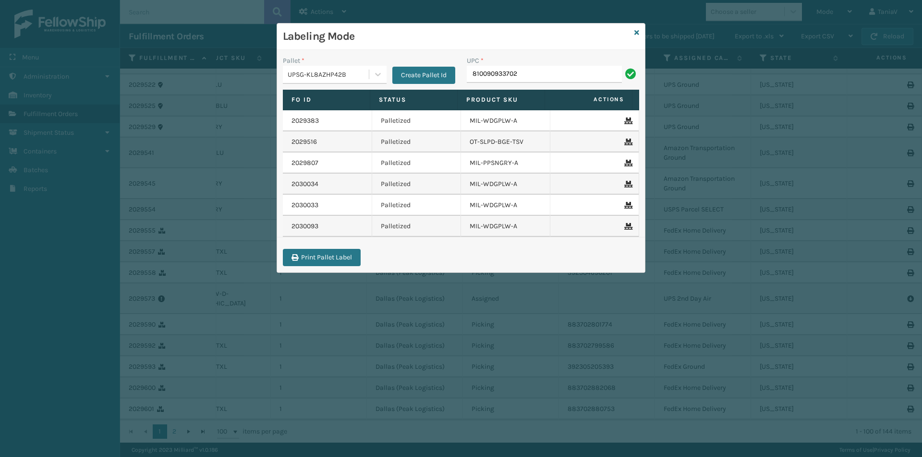
type input "810090933702"
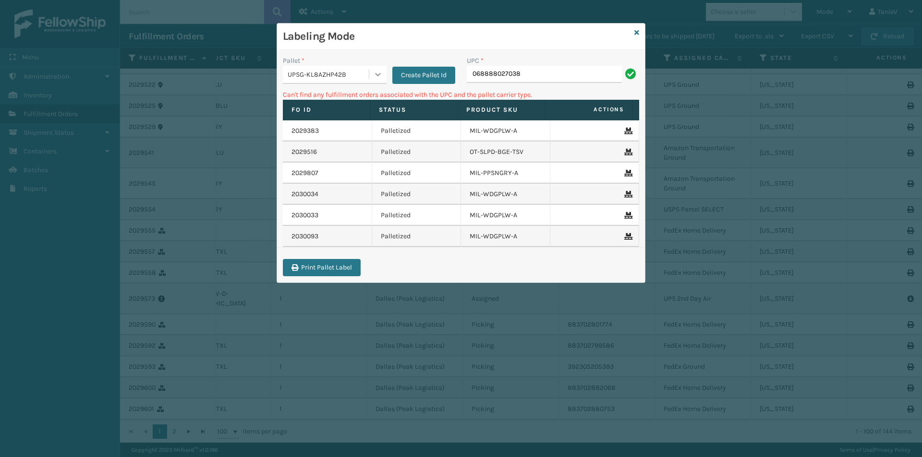
click at [377, 74] on icon at bounding box center [378, 75] width 10 height 10
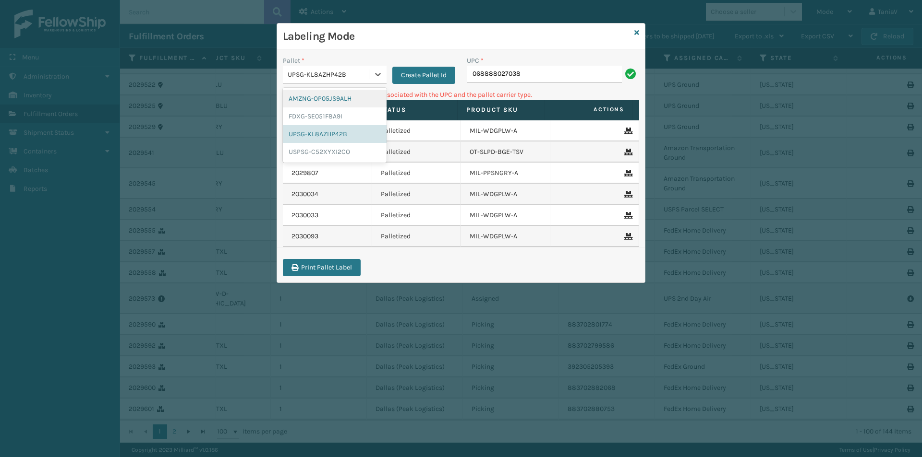
click at [331, 98] on div "AMZNG-OP05JS9ALH" at bounding box center [335, 99] width 104 height 18
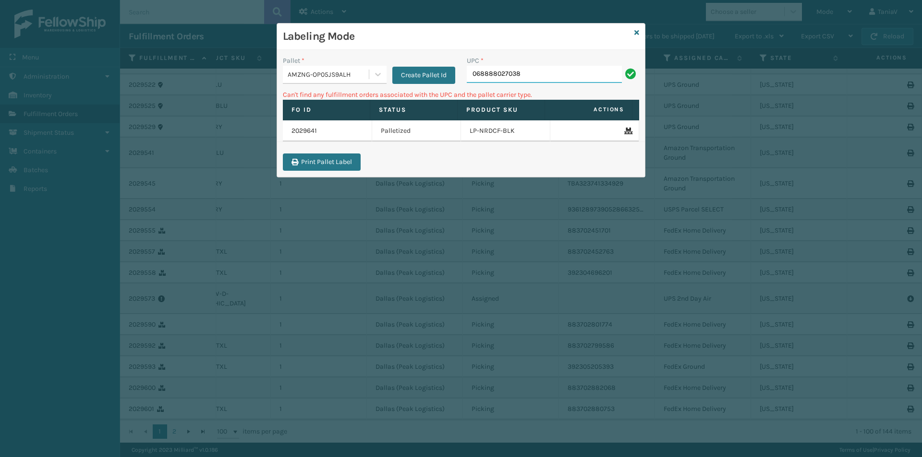
click at [548, 81] on input "068888027038" at bounding box center [544, 74] width 155 height 17
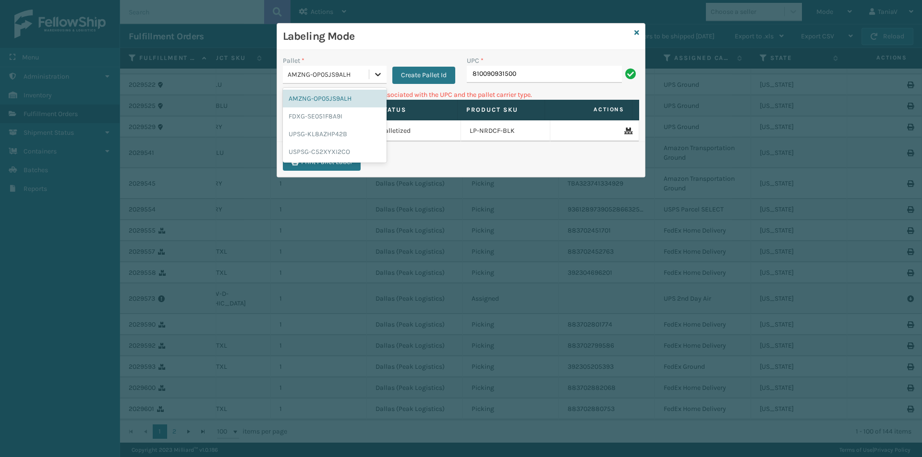
click at [378, 77] on icon at bounding box center [378, 75] width 10 height 10
click at [335, 119] on div "FDXG-SE051F8A9I" at bounding box center [335, 117] width 104 height 18
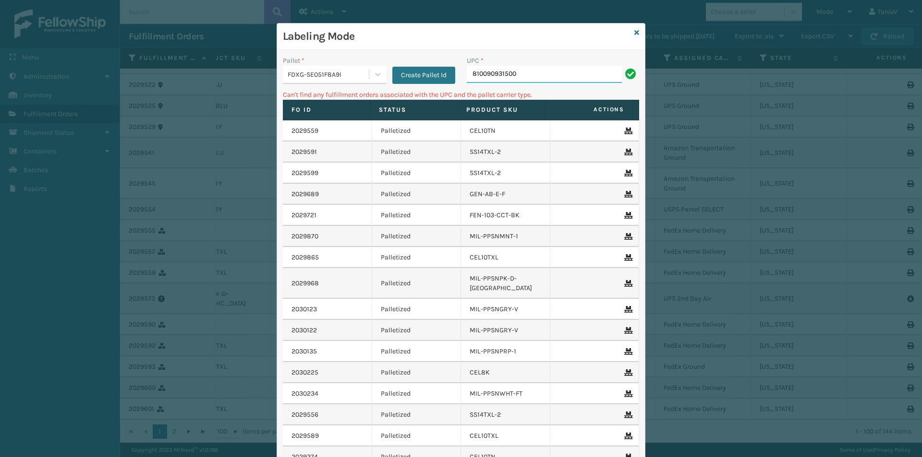
click at [553, 77] on input "810090931500" at bounding box center [544, 74] width 155 height 17
click at [376, 73] on icon at bounding box center [378, 75] width 10 height 10
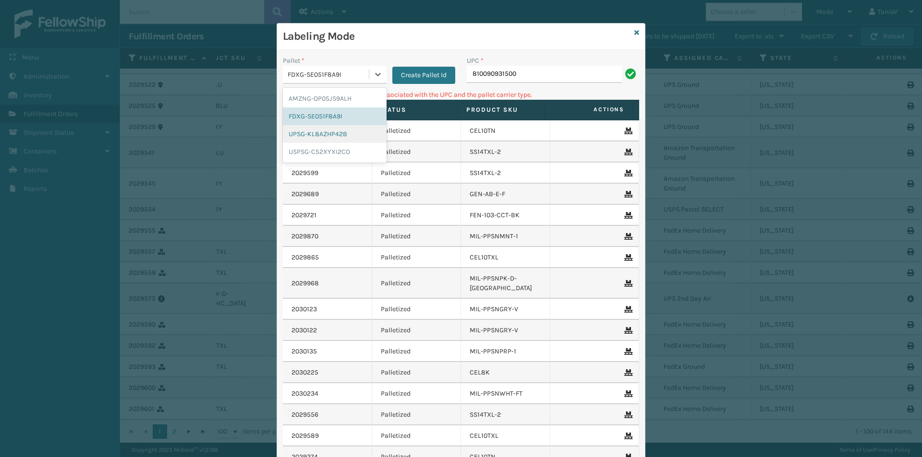
click at [324, 132] on div "UPSG-KL8AZHP42B" at bounding box center [335, 134] width 104 height 18
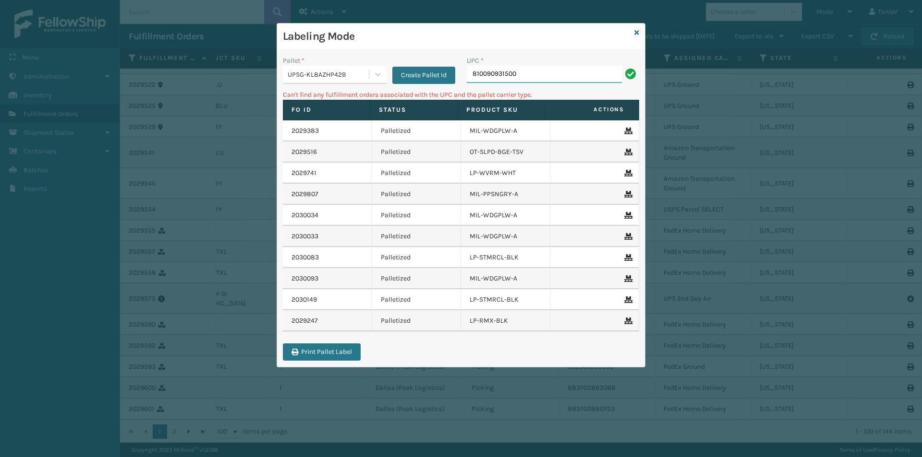
click at [535, 77] on input "810090931500" at bounding box center [544, 74] width 155 height 17
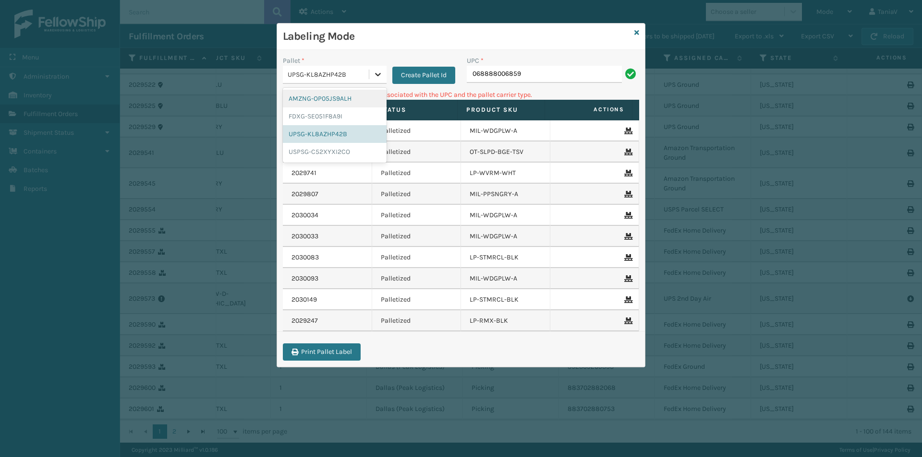
click at [381, 76] on icon at bounding box center [378, 75] width 10 height 10
click at [341, 97] on div "AMZNG-OP05JS9ALH" at bounding box center [335, 99] width 104 height 18
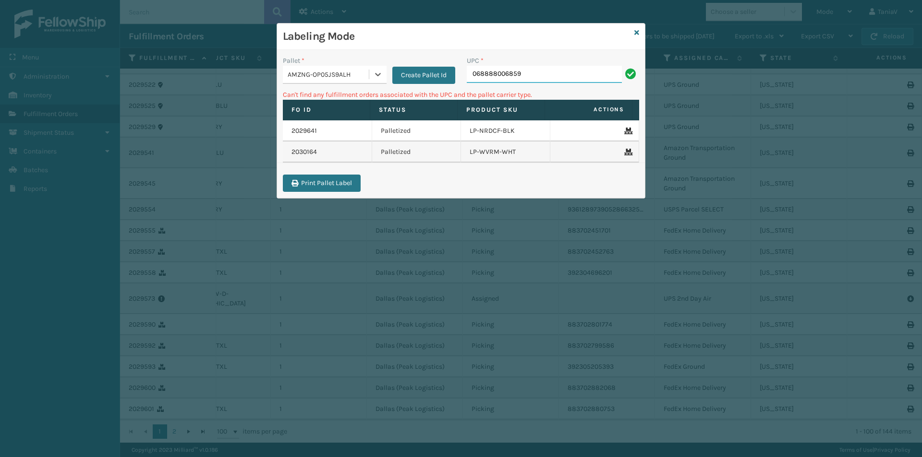
click at [536, 74] on input "068888006859" at bounding box center [544, 74] width 155 height 17
click at [477, 75] on input "068888006859" at bounding box center [544, 74] width 155 height 17
type input "68888006859"
drag, startPoint x: 551, startPoint y: 74, endPoint x: 271, endPoint y: 155, distance: 292.3
click at [192, 100] on div "Labeling Mode Pallet * AMZNG-OP05JS9ALH Create Pallet Id UPC * 68888006859 Can'…" at bounding box center [461, 228] width 922 height 457
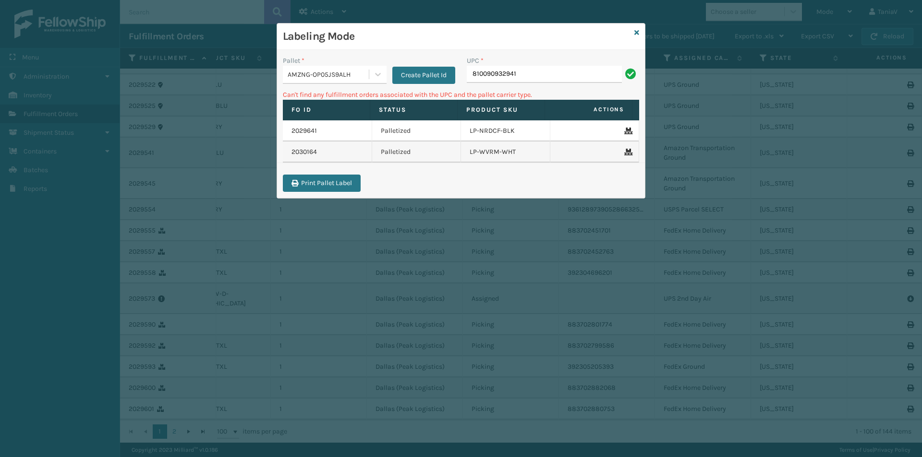
type input "810090932941"
drag, startPoint x: 377, startPoint y: 72, endPoint x: 371, endPoint y: 82, distance: 11.3
click at [376, 74] on icon at bounding box center [378, 75] width 10 height 10
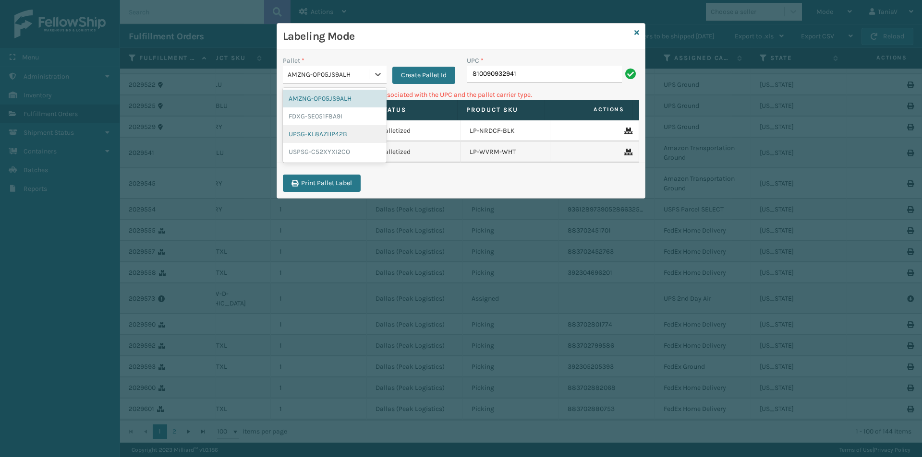
click at [311, 133] on div "UPSG-KL8AZHP42B" at bounding box center [335, 134] width 104 height 18
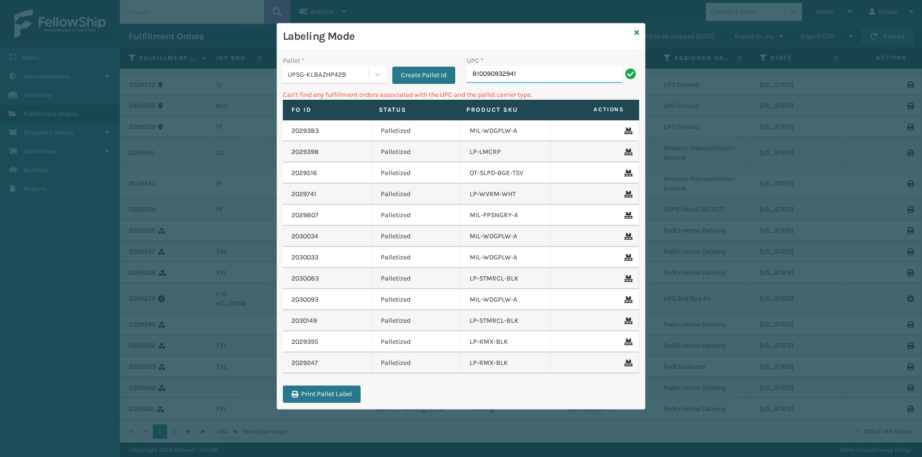
click at [535, 73] on input "810090932941" at bounding box center [544, 74] width 155 height 17
click at [378, 76] on icon at bounding box center [378, 75] width 10 height 10
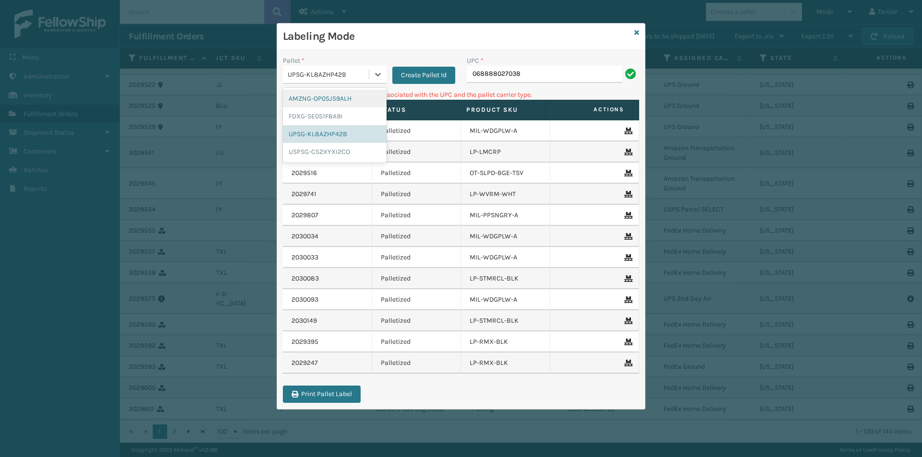
click at [330, 98] on div "AMZNG-OP05JS9ALH" at bounding box center [335, 99] width 104 height 18
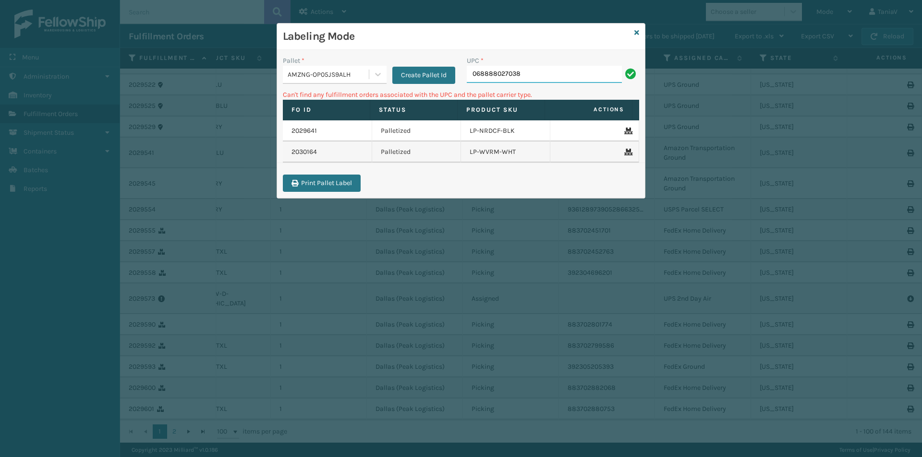
click at [536, 72] on input "068888027038" at bounding box center [544, 74] width 155 height 17
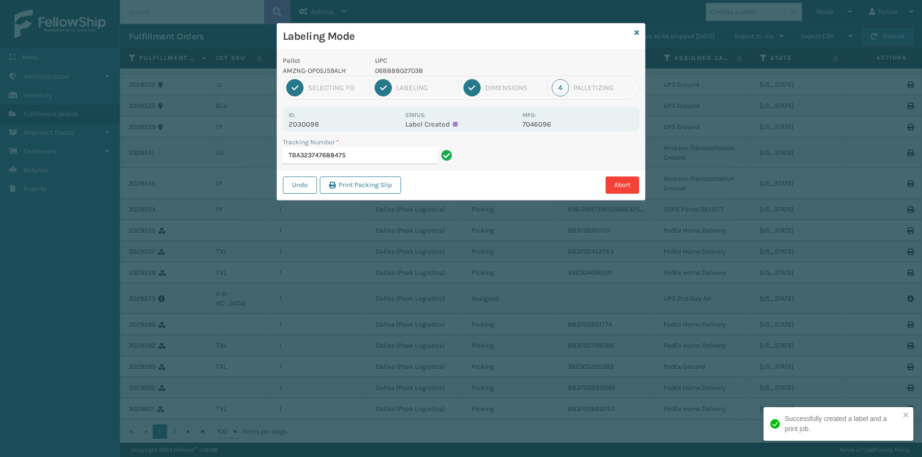
click at [397, 70] on p "068888027038" at bounding box center [446, 71] width 142 height 10
copy p "068888027038"
click at [371, 157] on input "TBA323747688475" at bounding box center [360, 155] width 155 height 17
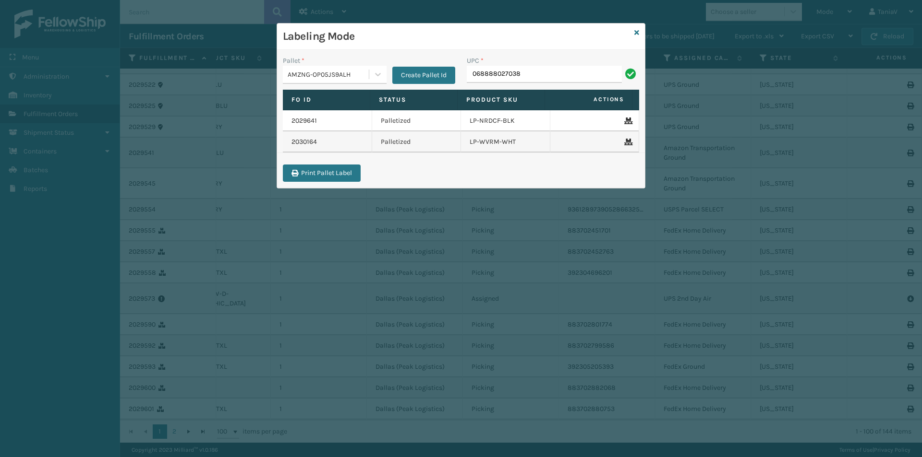
type input "068888027038"
type input "L"
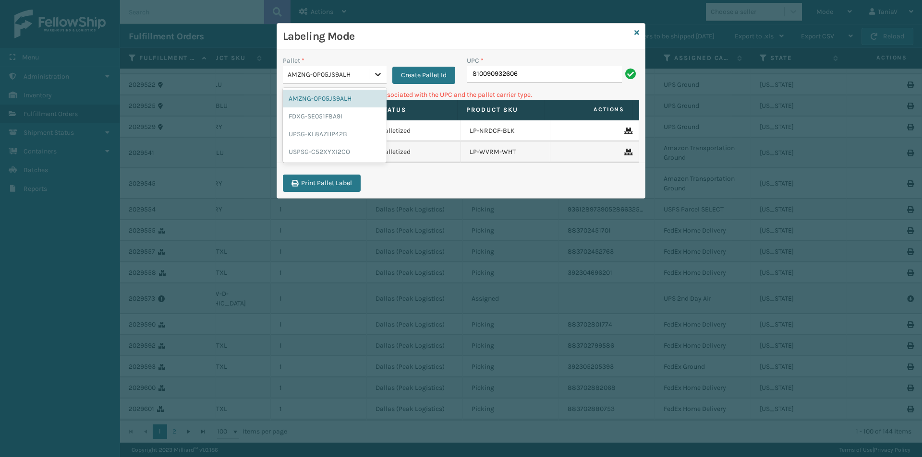
click at [377, 78] on icon at bounding box center [378, 75] width 10 height 10
click at [328, 117] on div "FDXG-SE051F8A9I" at bounding box center [335, 117] width 104 height 18
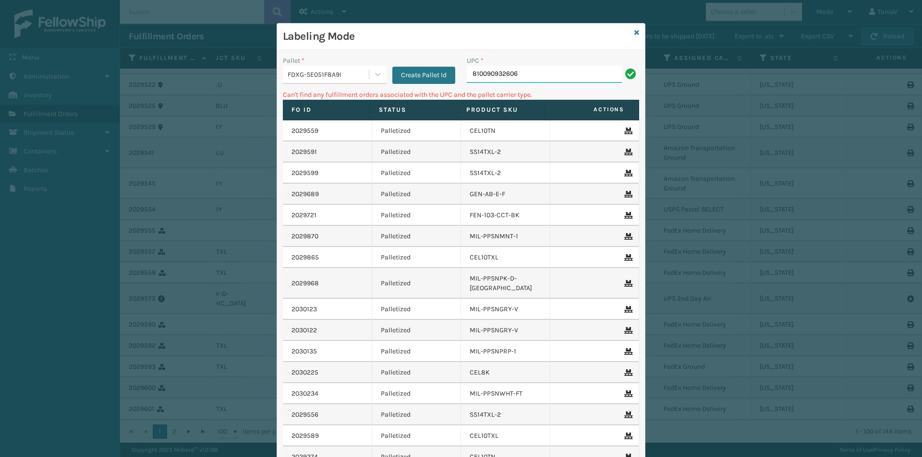
click at [524, 77] on input "810090932606" at bounding box center [544, 74] width 155 height 17
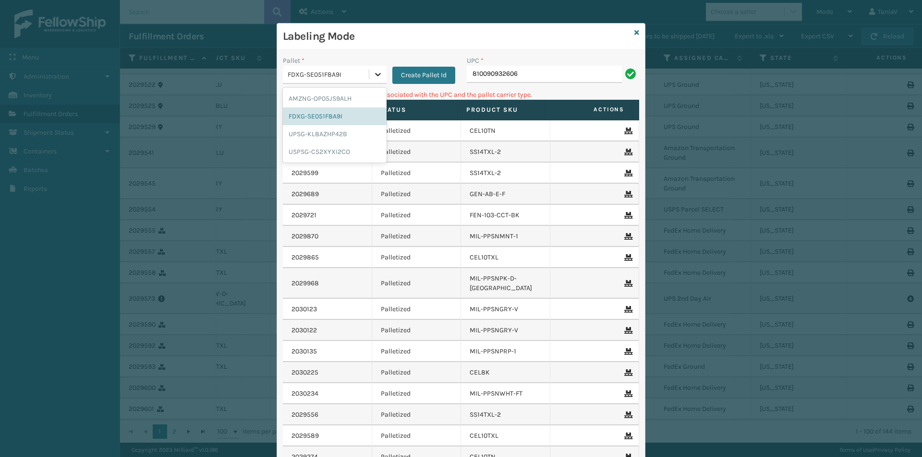
click at [375, 75] on icon at bounding box center [378, 74] width 6 height 3
click at [332, 134] on div "UPSG-KL8AZHP42B" at bounding box center [335, 134] width 104 height 18
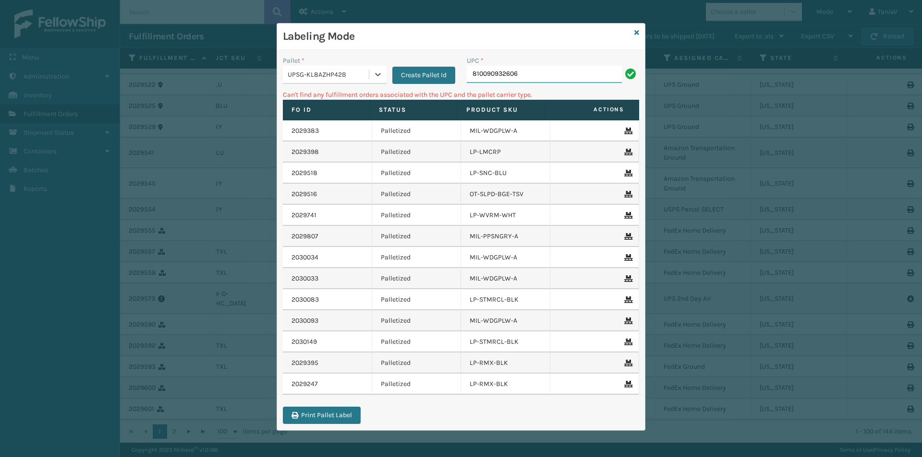
click at [549, 70] on input "810090932606" at bounding box center [544, 74] width 155 height 17
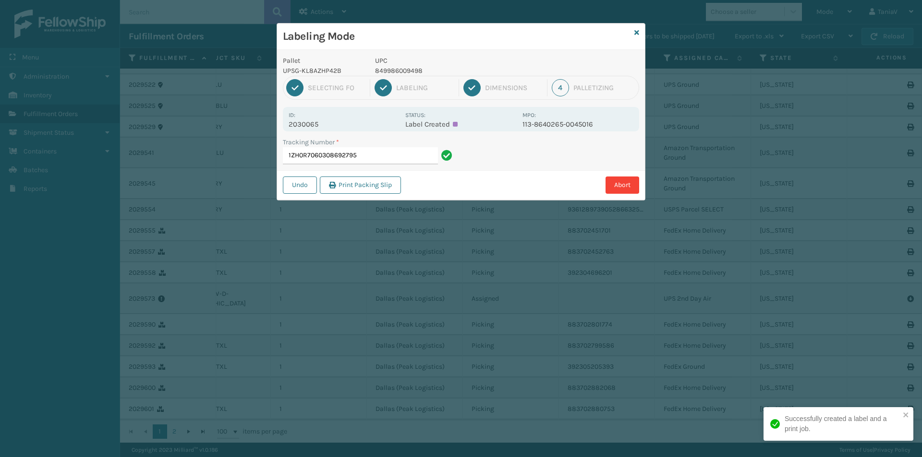
click at [402, 71] on p "849986009498" at bounding box center [446, 71] width 142 height 10
copy p "849986009498"
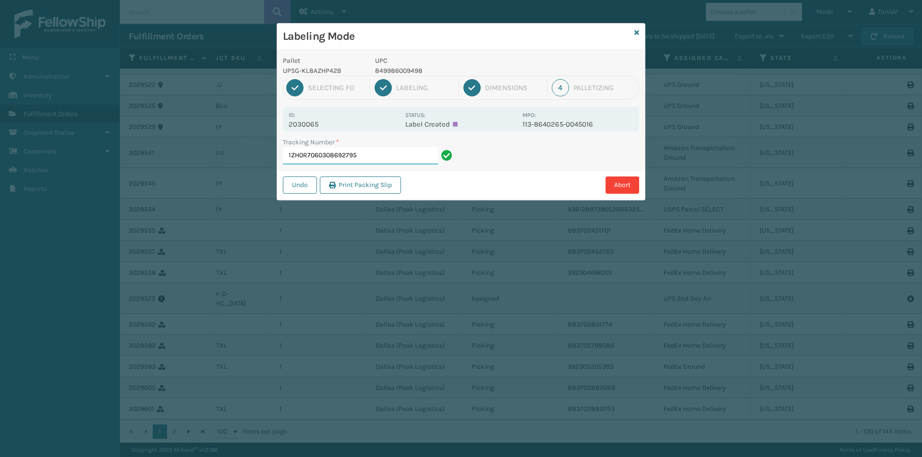
click at [372, 163] on input "1ZH0R7060308692795" at bounding box center [360, 155] width 155 height 17
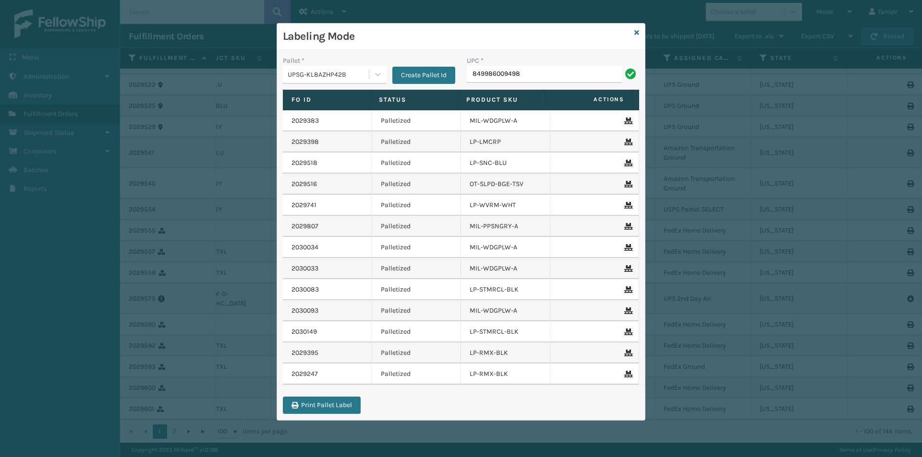
type input "849986009498"
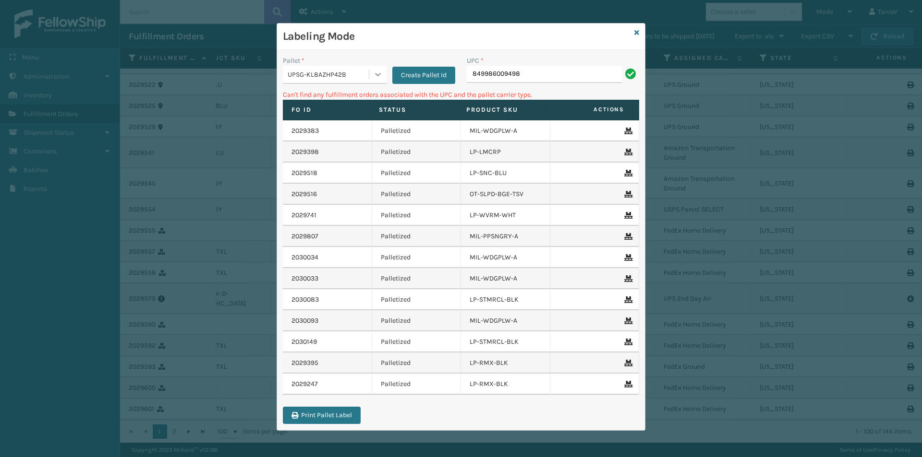
click at [375, 78] on icon at bounding box center [378, 75] width 10 height 10
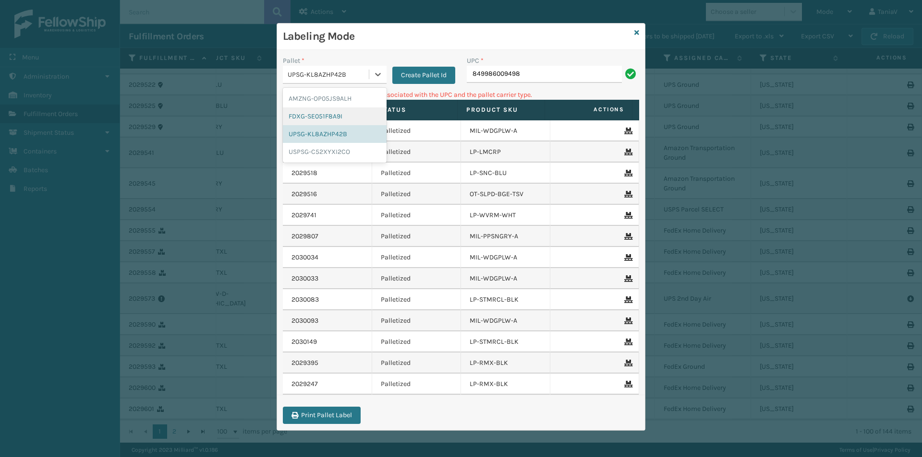
click at [338, 113] on div "FDXG-SE051F8A9I" at bounding box center [335, 117] width 104 height 18
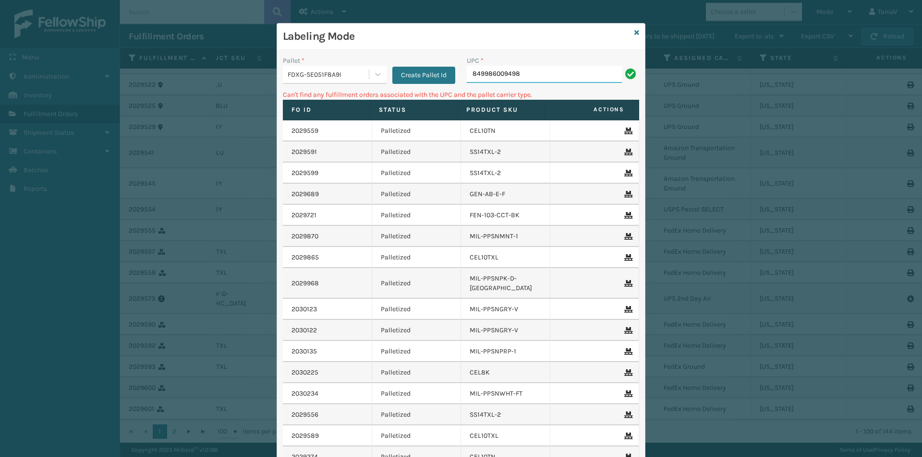
click at [536, 76] on input "849986009498" at bounding box center [544, 74] width 155 height 17
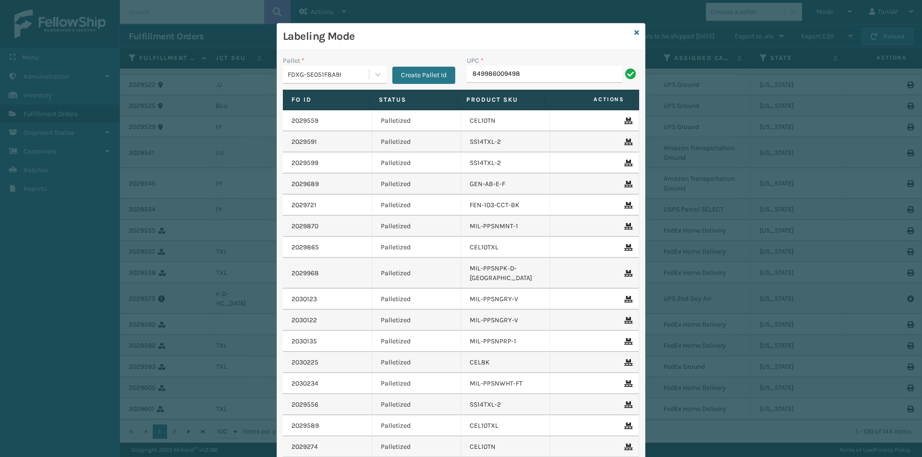
type input "849986009498"
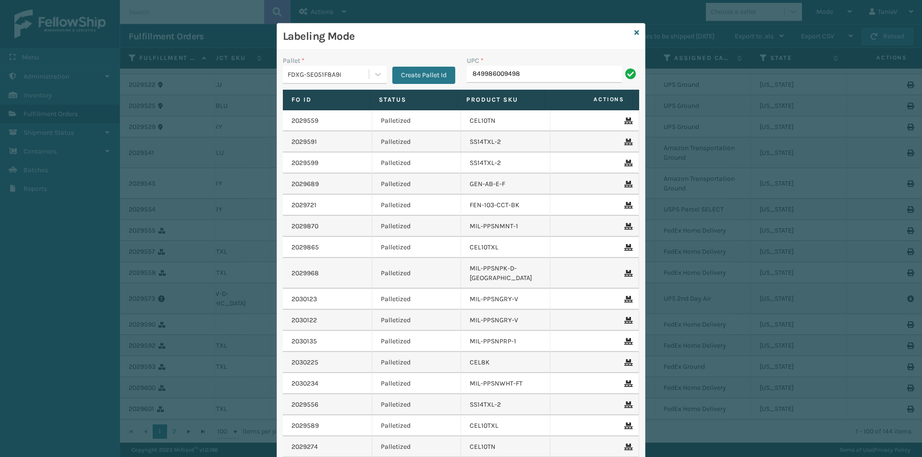
type input "849986009498"
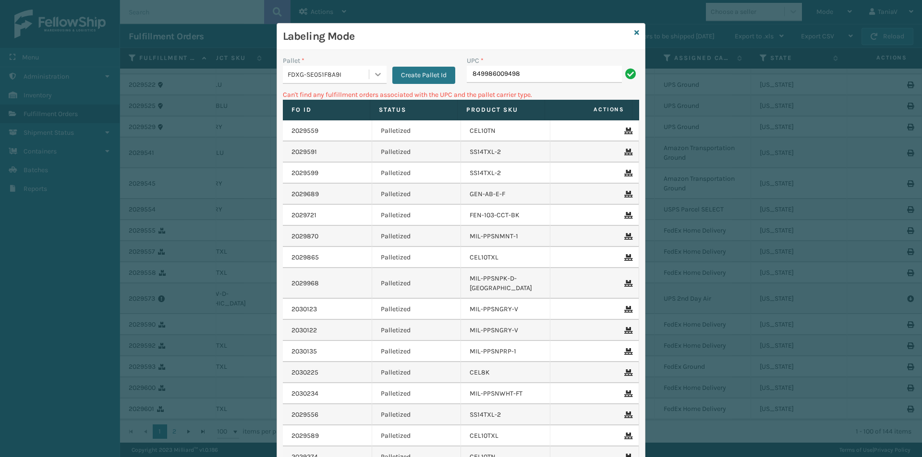
click at [369, 72] on div at bounding box center [377, 74] width 17 height 17
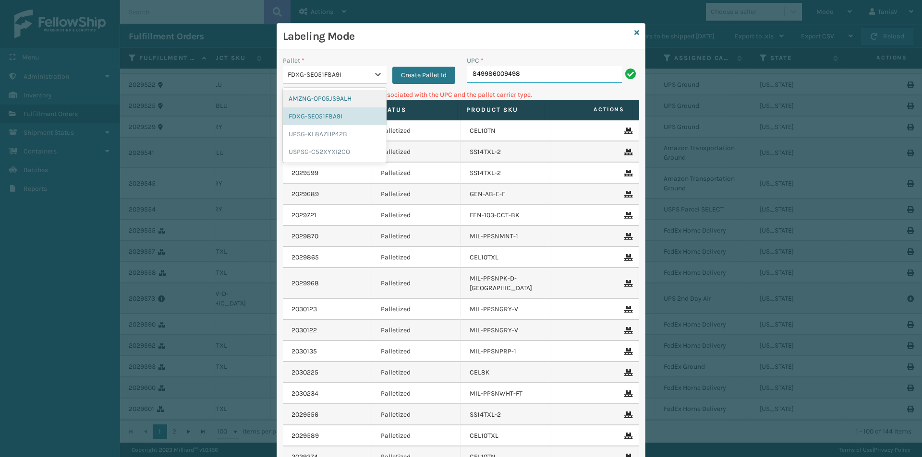
click at [510, 74] on input "849986009498" at bounding box center [544, 74] width 155 height 17
click at [510, 73] on input "849986009498" at bounding box center [544, 74] width 155 height 17
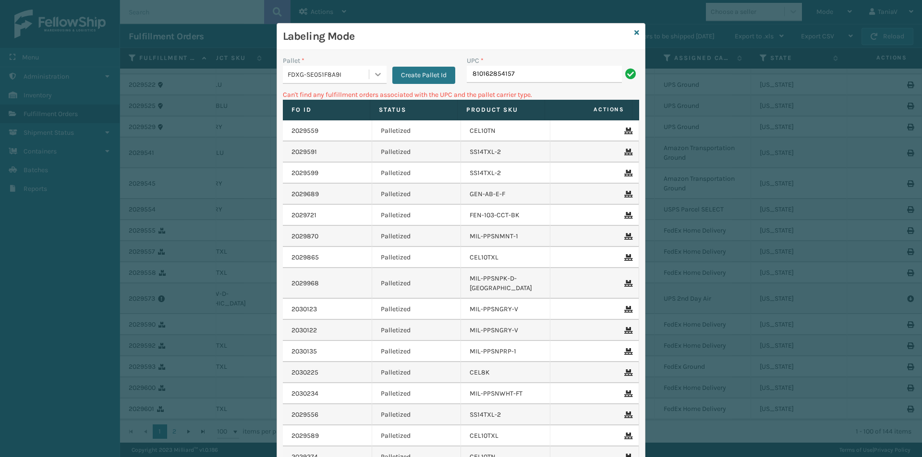
click at [373, 73] on icon at bounding box center [378, 75] width 10 height 10
click at [347, 97] on div "AMZNG-OP05JS9ALH" at bounding box center [335, 99] width 104 height 18
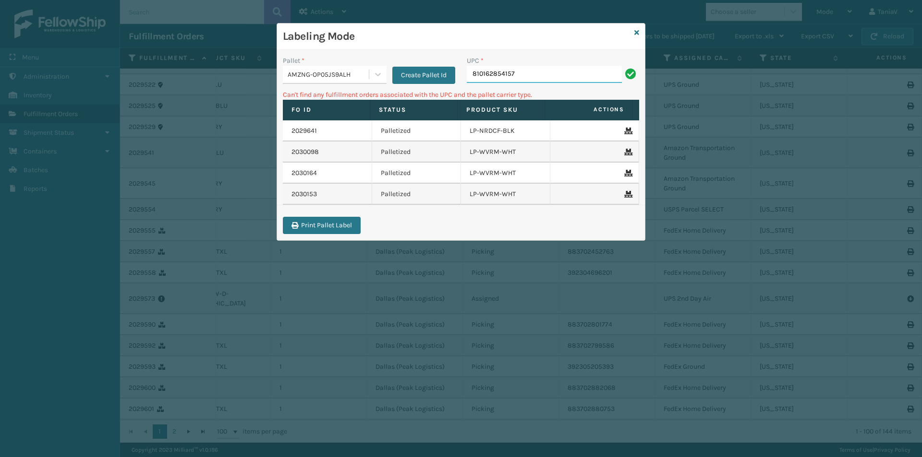
click at [536, 79] on input "810162854157" at bounding box center [544, 74] width 155 height 17
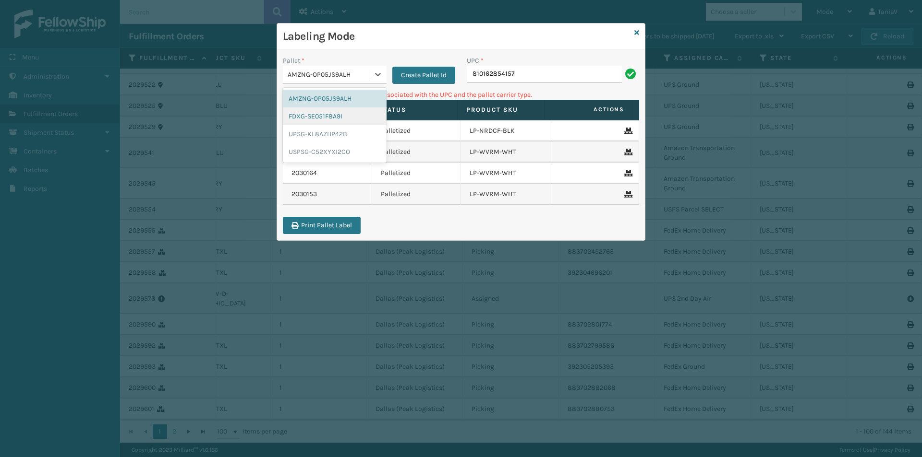
drag, startPoint x: 383, startPoint y: 77, endPoint x: 329, endPoint y: 124, distance: 71.4
click at [380, 84] on div "AMZNG-OP05JS9ALH" at bounding box center [335, 75] width 104 height 18
click at [320, 134] on div "UPSG-KL8AZHP42B" at bounding box center [335, 134] width 104 height 18
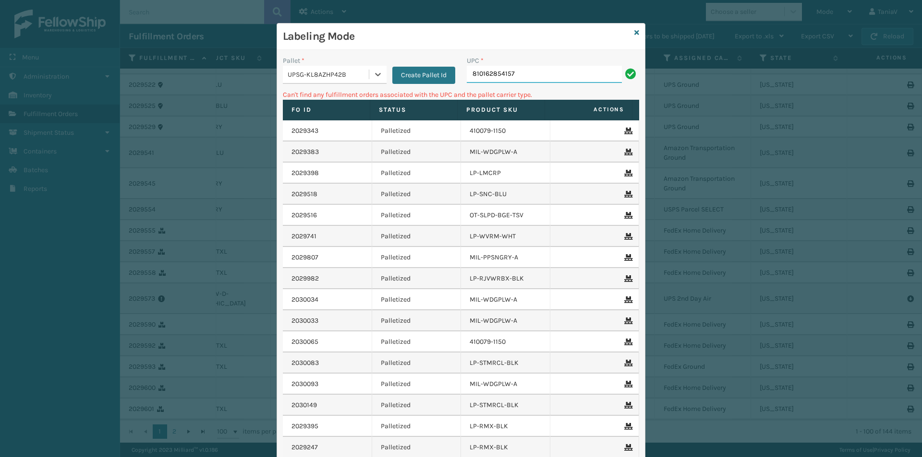
click at [548, 77] on input "810162854157" at bounding box center [544, 74] width 155 height 17
click at [376, 77] on icon at bounding box center [378, 75] width 10 height 10
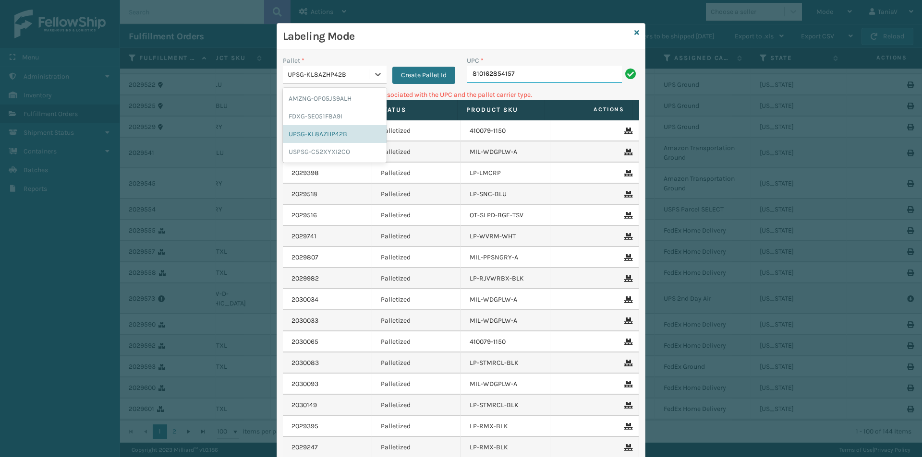
drag, startPoint x: 528, startPoint y: 77, endPoint x: 347, endPoint y: 124, distance: 186.5
click at [347, 124] on div "Pallet * option UPSG-KL8AZHP42B focused, 3 of 4. 4 results available. Use Up an…" at bounding box center [461, 272] width 368 height 444
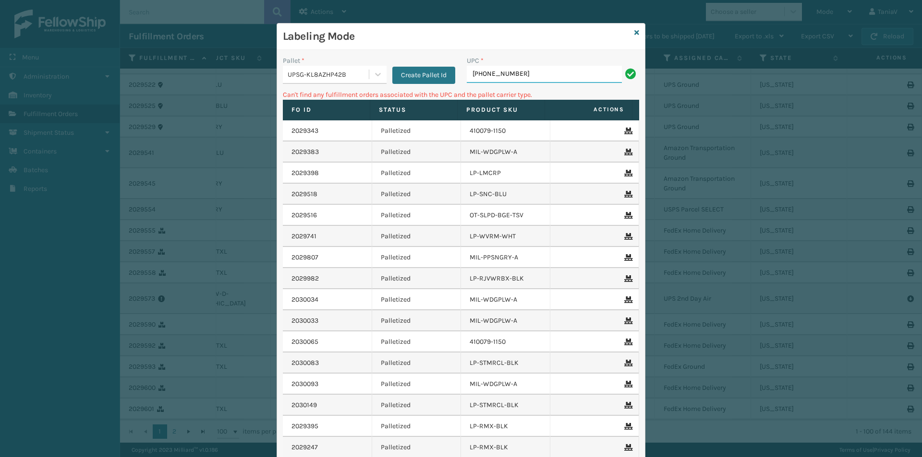
type input "[PHONE_NUMBER]"
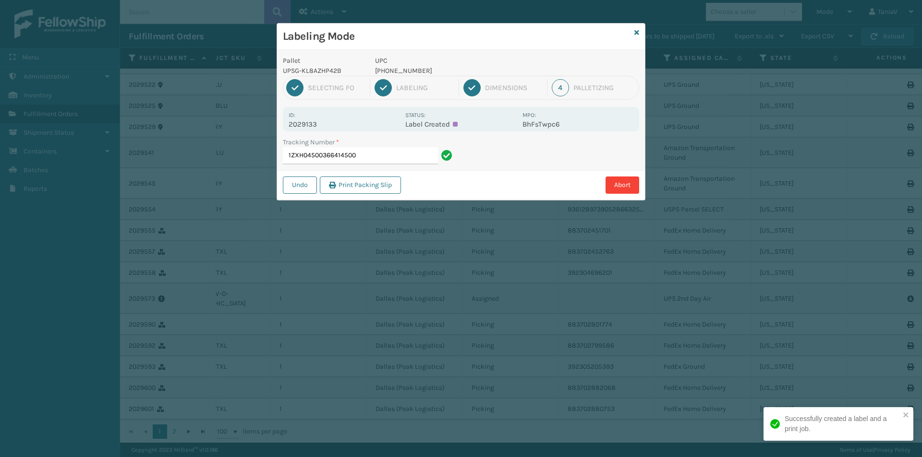
click at [386, 70] on p "[PHONE_NUMBER]" at bounding box center [446, 71] width 142 height 10
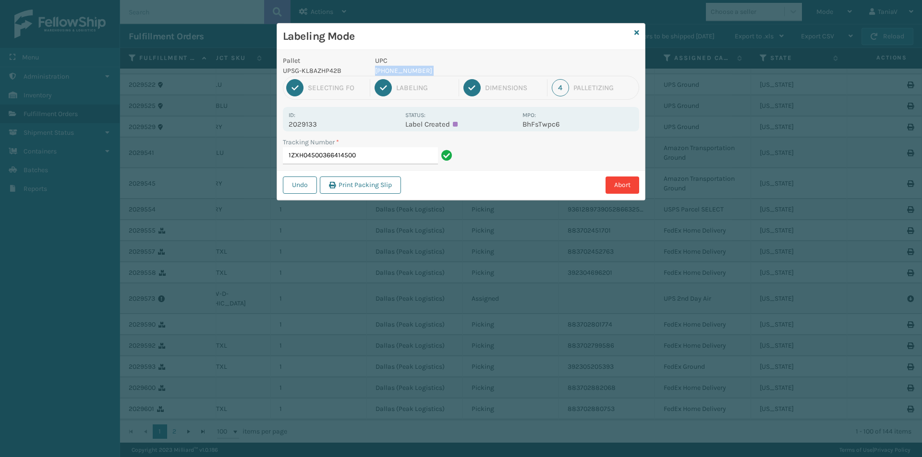
copy p "[PHONE_NUMBER]"
click at [377, 156] on input "1ZXH04500366414500" at bounding box center [360, 155] width 155 height 17
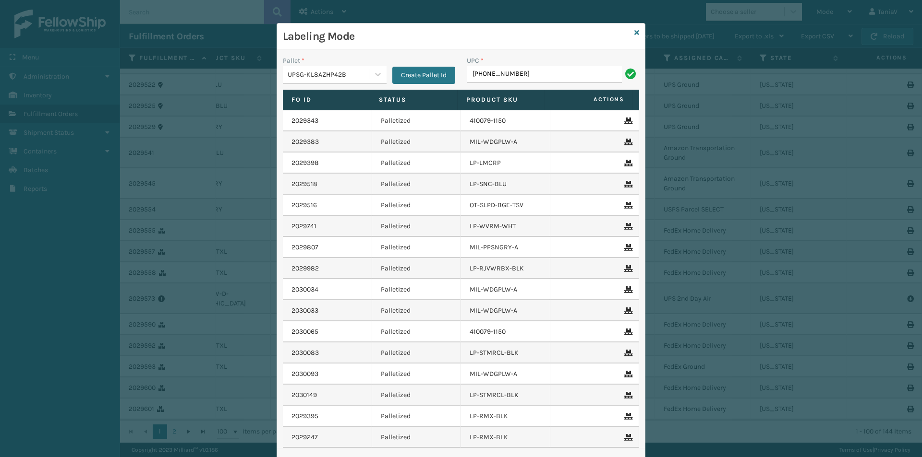
type input "[PHONE_NUMBER]"
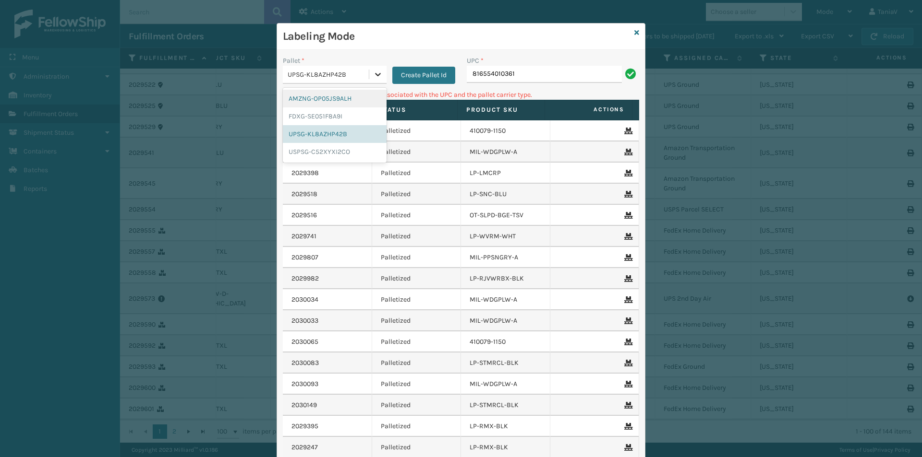
click at [375, 74] on icon at bounding box center [378, 75] width 10 height 10
drag, startPoint x: 304, startPoint y: 115, endPoint x: 385, endPoint y: 101, distance: 81.8
click at [305, 114] on div "FDXG-SE051F8A9I" at bounding box center [335, 117] width 104 height 18
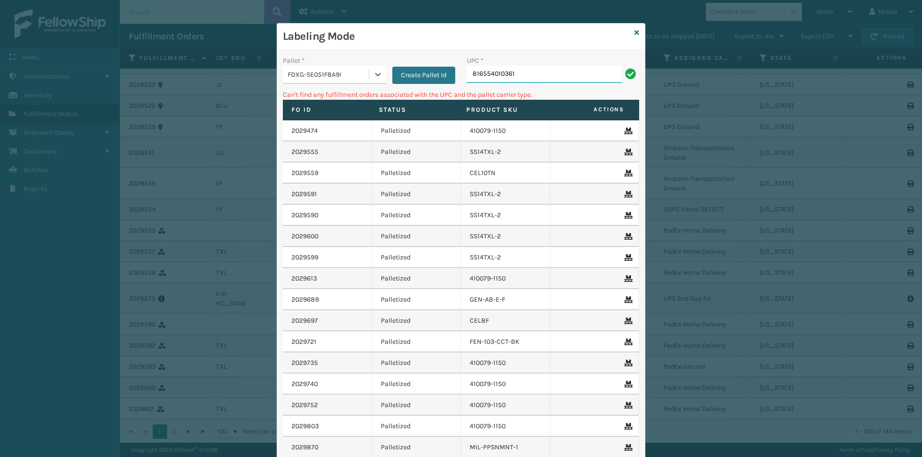
click at [525, 79] on input "816554010361" at bounding box center [544, 74] width 155 height 17
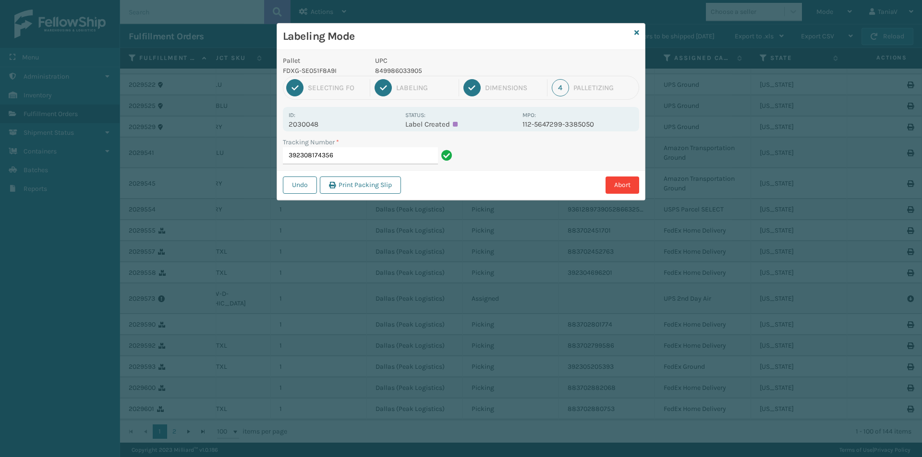
click at [402, 67] on p "849986033905" at bounding box center [446, 71] width 142 height 10
copy p "849986033905"
click at [397, 151] on input "392308174356" at bounding box center [360, 155] width 155 height 17
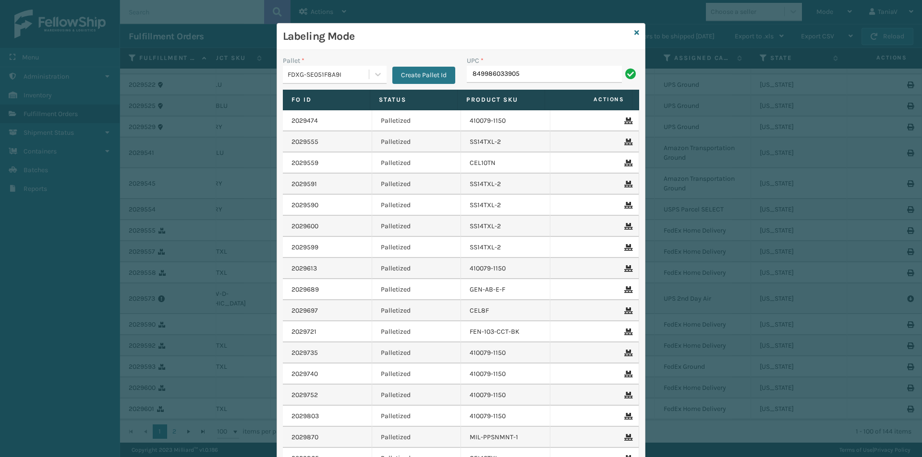
type input "849986033905"
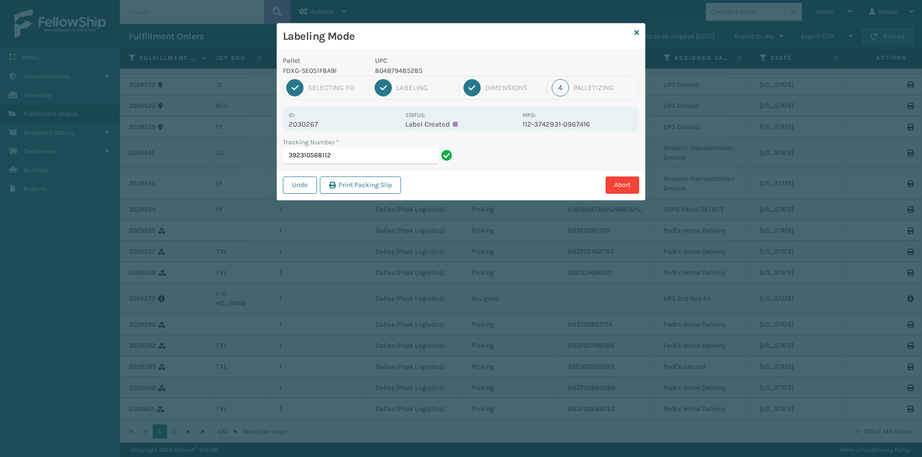
click at [396, 67] on p "804879485285" at bounding box center [446, 71] width 142 height 10
click at [396, 68] on p "804879485285" at bounding box center [446, 71] width 142 height 10
copy p "804879485285"
click at [351, 160] on input "392310568112" at bounding box center [360, 155] width 155 height 17
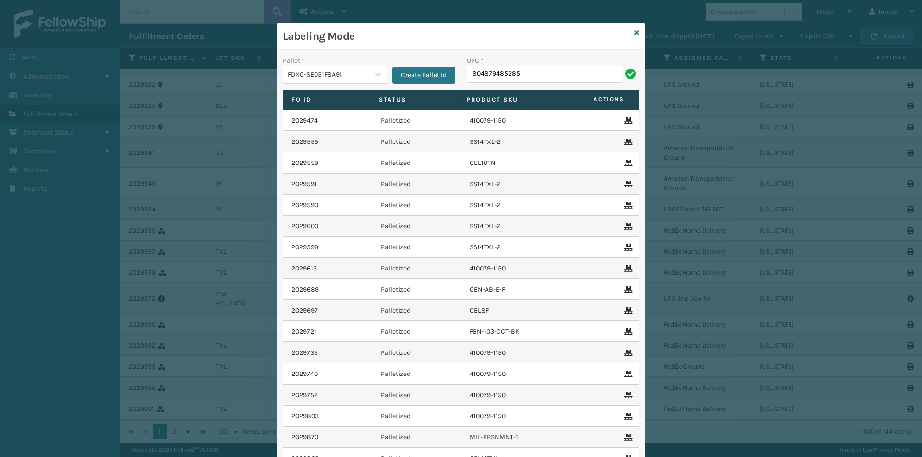
type input "804879485285"
type input "GEN-AB-E-Q"
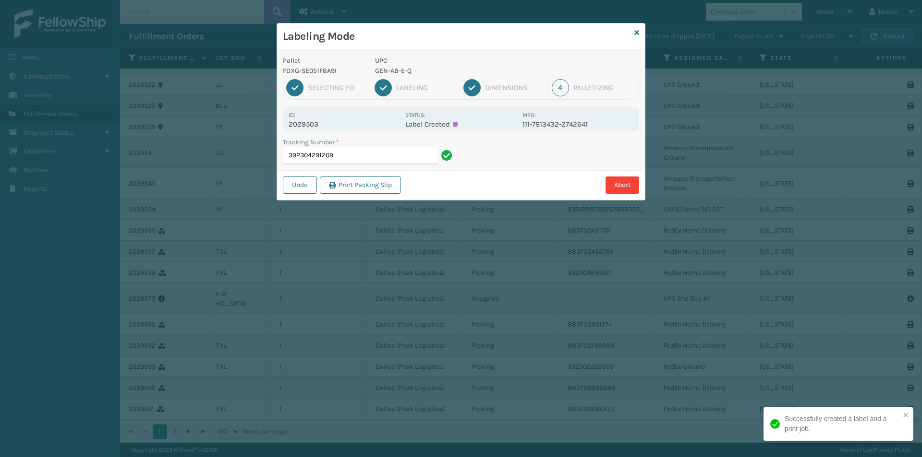
click at [392, 70] on p "GEN-AB-E-Q" at bounding box center [446, 71] width 142 height 10
copy p "GEN-AB-E-Q"
click at [351, 153] on input "392304291209" at bounding box center [360, 155] width 155 height 17
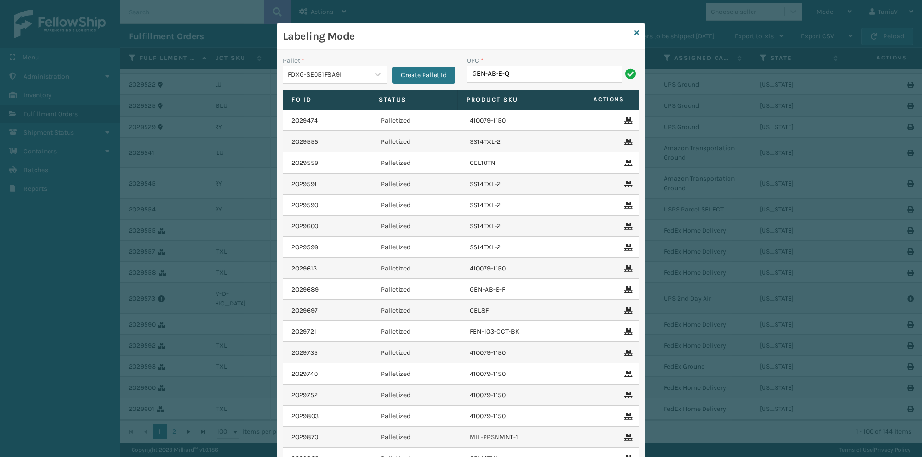
type input "GEN-AB-E-Q"
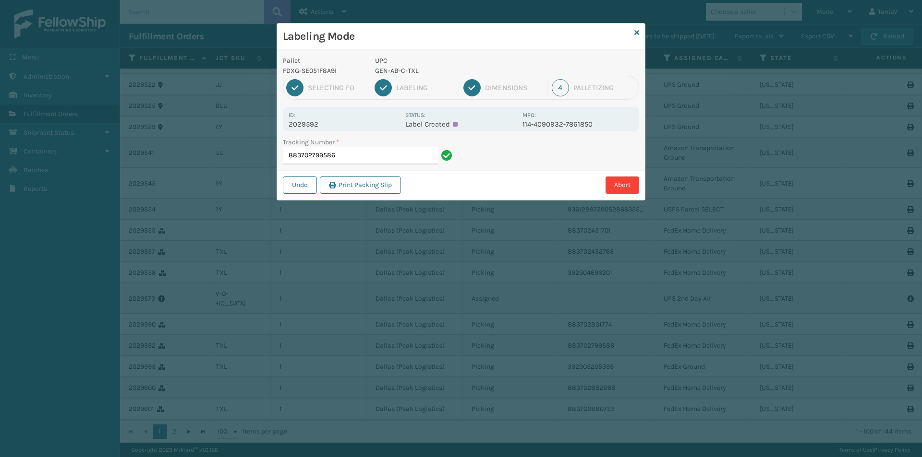
click at [395, 72] on p "GEN-AB-C-TXL" at bounding box center [446, 71] width 142 height 10
copy p "GEN-AB-C-TXL"
click at [356, 155] on input "883702799586" at bounding box center [360, 155] width 155 height 17
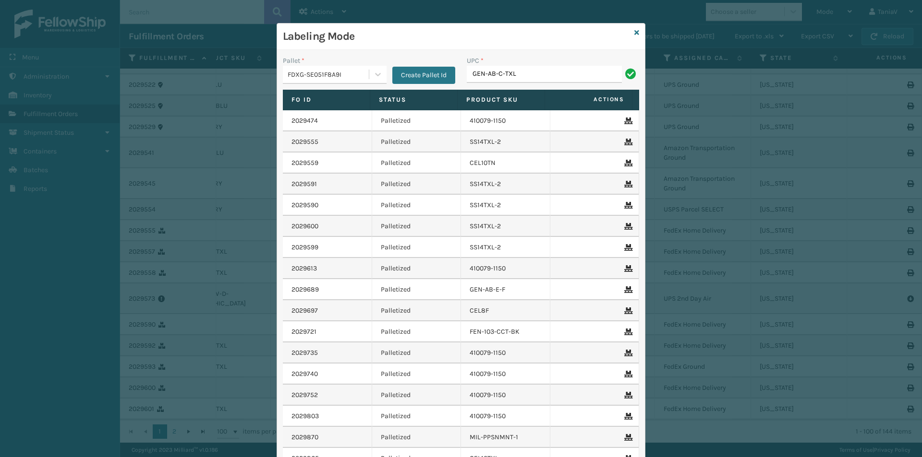
type input "GEN-AB-C-TXL"
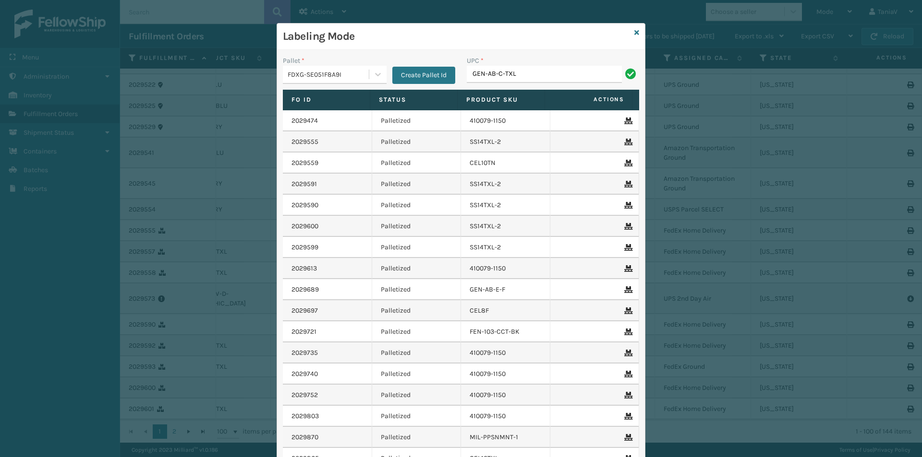
type input "GEN-AB-C-TXL"
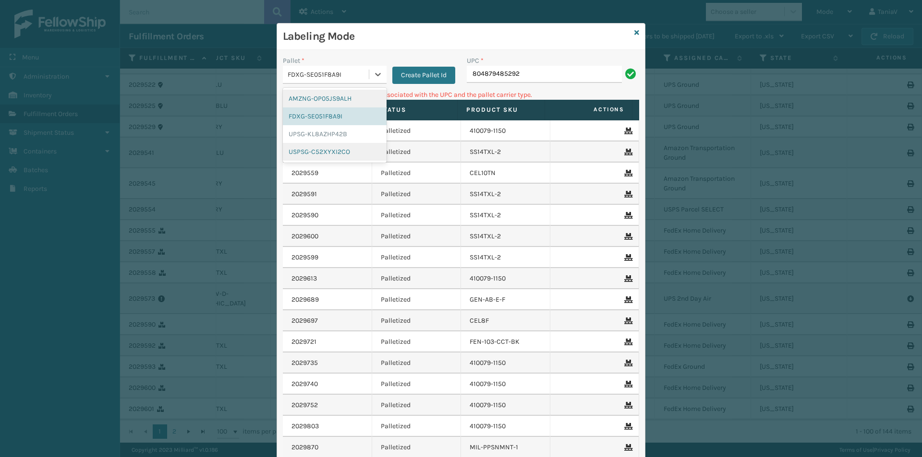
drag, startPoint x: 373, startPoint y: 76, endPoint x: 341, endPoint y: 153, distance: 82.6
click at [373, 77] on icon at bounding box center [378, 75] width 10 height 10
click at [331, 137] on div "UPSG-KL8AZHP42B" at bounding box center [335, 134] width 104 height 18
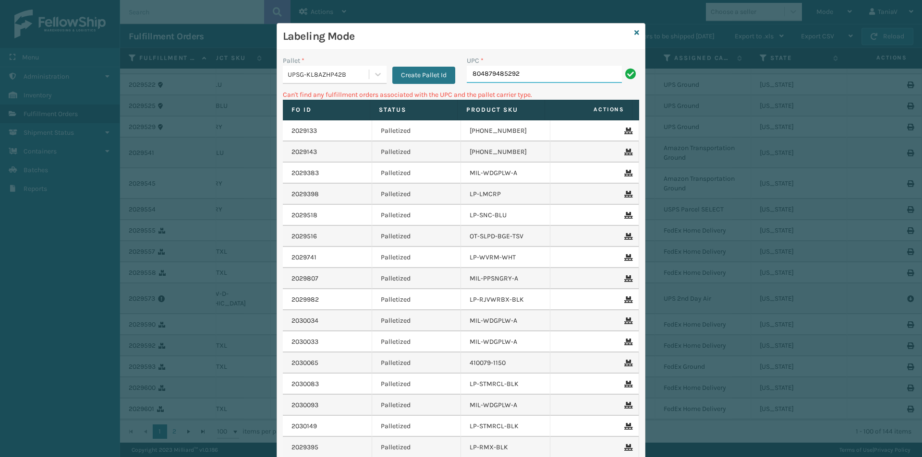
click at [542, 75] on input "804879485292" at bounding box center [544, 74] width 155 height 17
drag, startPoint x: 370, startPoint y: 78, endPoint x: 368, endPoint y: 84, distance: 5.6
click at [373, 78] on icon at bounding box center [378, 75] width 10 height 10
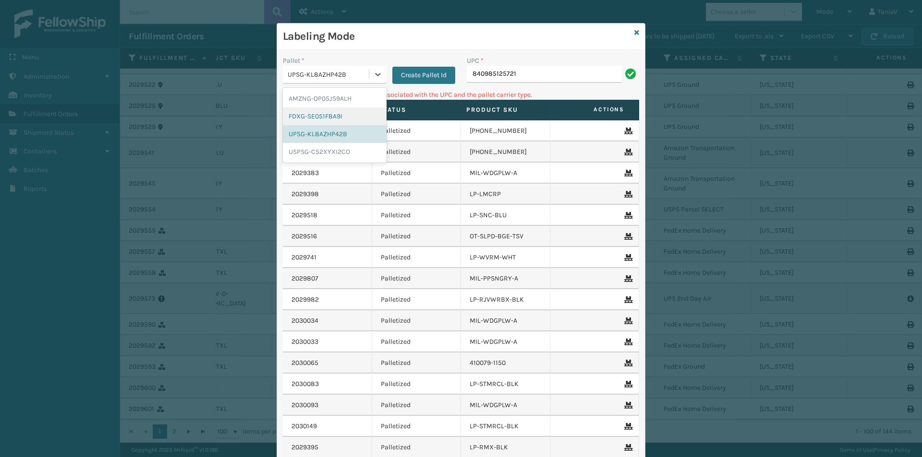
click at [327, 117] on div "FDXG-SE051F8A9I" at bounding box center [335, 117] width 104 height 18
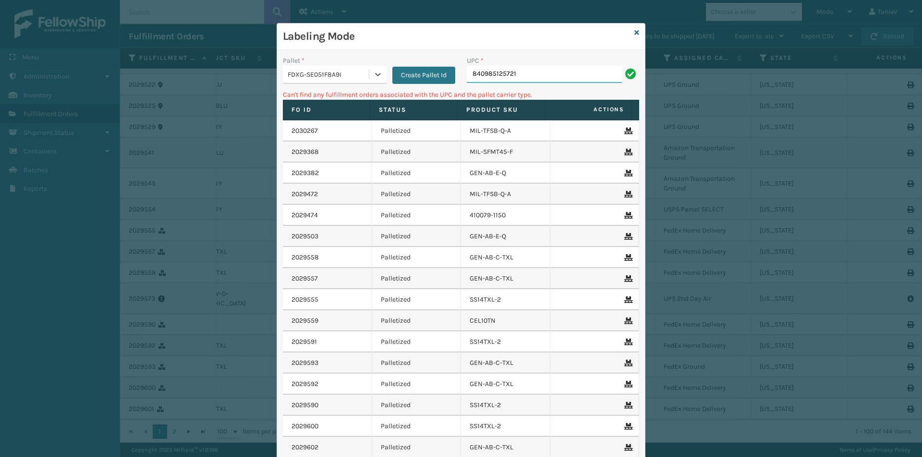
click at [543, 74] on input "840985125721" at bounding box center [544, 74] width 155 height 17
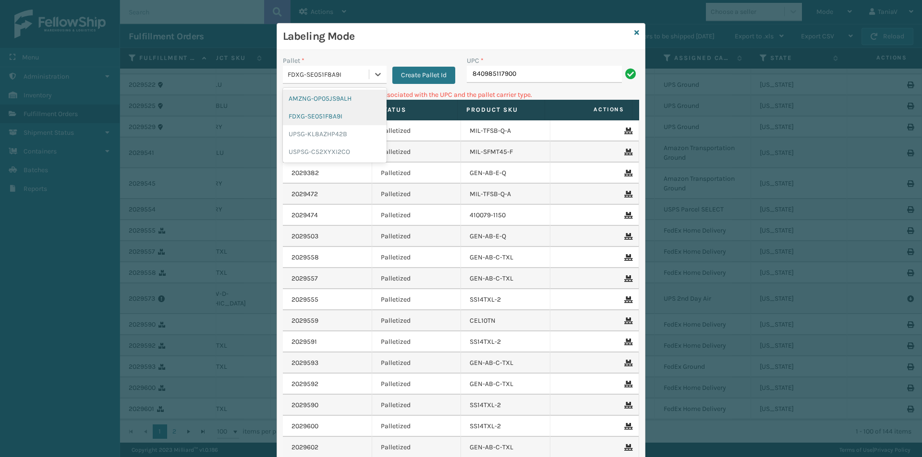
drag, startPoint x: 372, startPoint y: 79, endPoint x: 315, endPoint y: 111, distance: 65.3
click at [371, 79] on div at bounding box center [377, 74] width 17 height 17
click at [318, 130] on div "UPSG-KL8AZHP42B" at bounding box center [335, 134] width 104 height 18
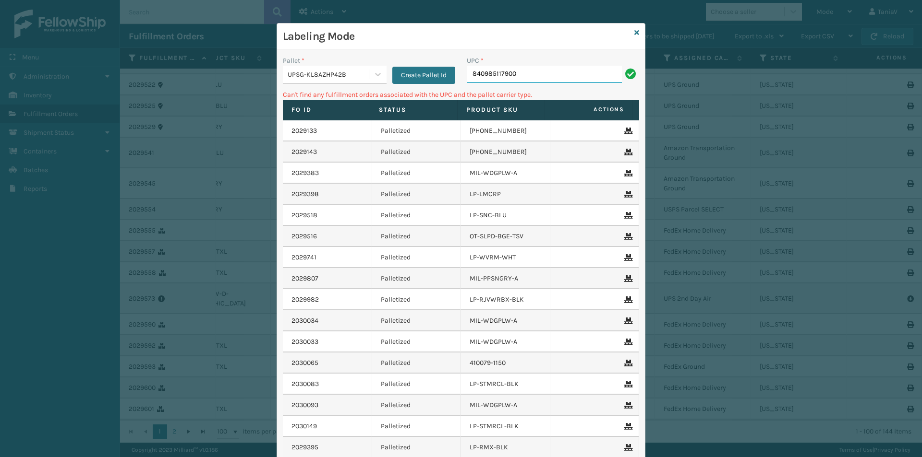
click at [531, 69] on input "840985117900" at bounding box center [544, 74] width 155 height 17
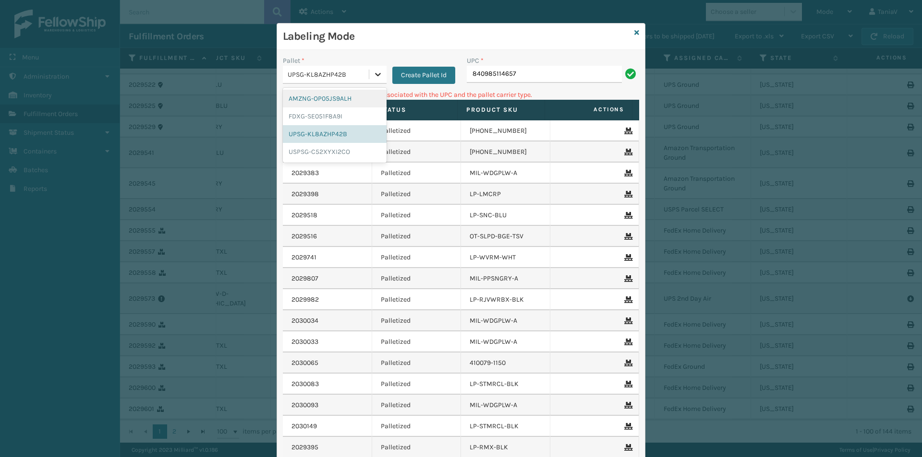
click at [380, 78] on div at bounding box center [377, 74] width 17 height 17
click at [319, 100] on div "AMZNG-OP05JS9ALH" at bounding box center [335, 99] width 104 height 18
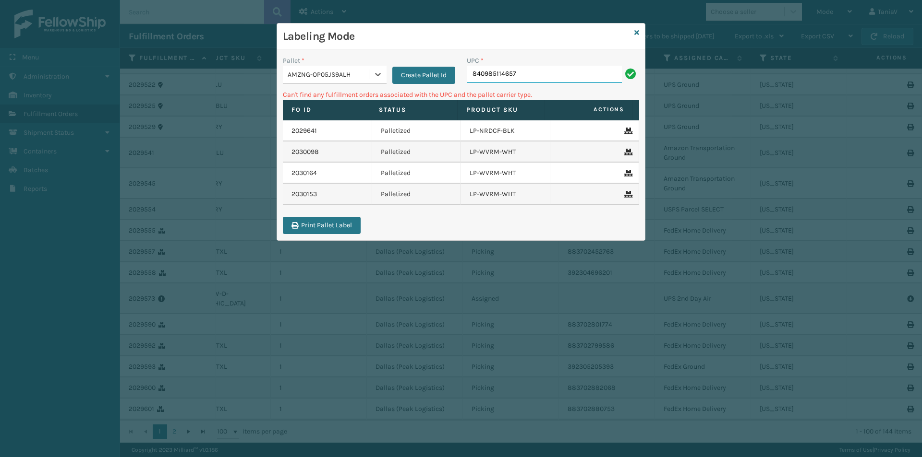
click at [522, 72] on input "840985114657" at bounding box center [544, 74] width 155 height 17
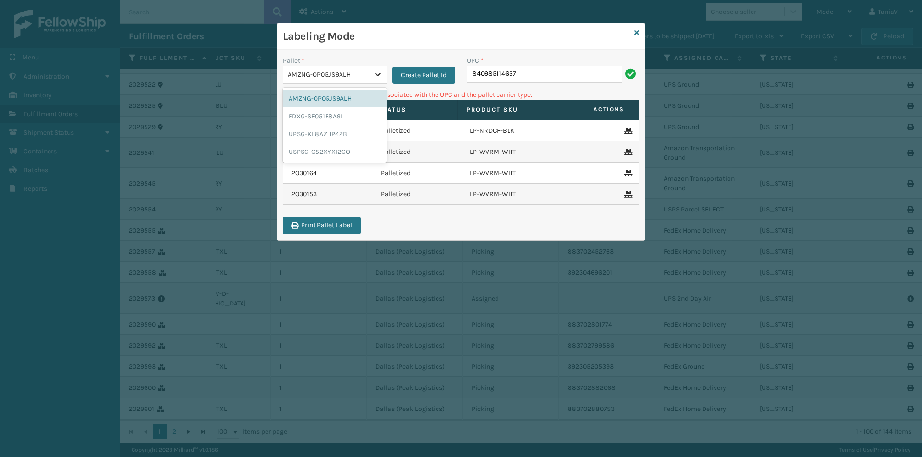
click at [380, 72] on icon at bounding box center [378, 75] width 10 height 10
click at [337, 117] on div "FDXG-SE051F8A9I" at bounding box center [335, 117] width 104 height 18
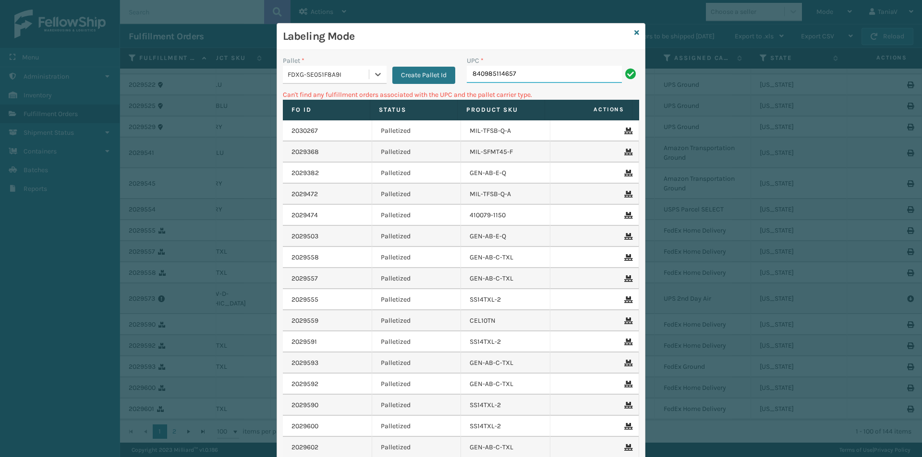
click at [528, 74] on input "840985114657" at bounding box center [544, 74] width 155 height 17
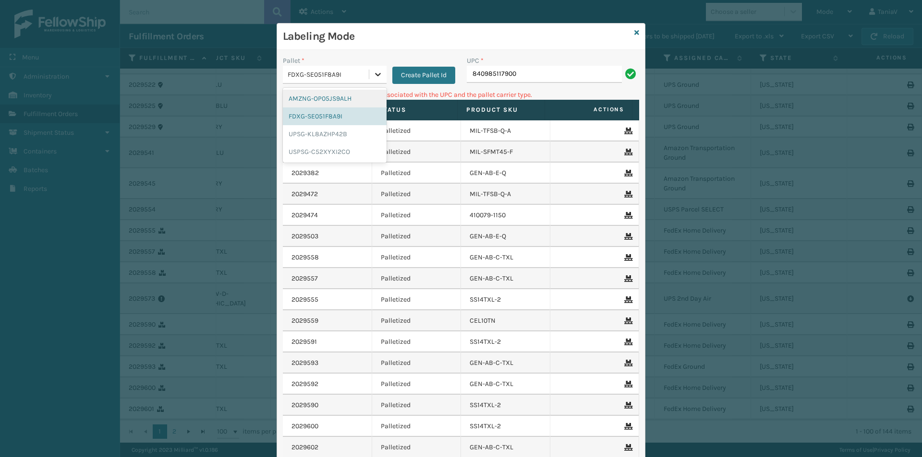
click at [375, 76] on icon at bounding box center [378, 75] width 10 height 10
click at [324, 133] on div "UPSG-KL8AZHP42B" at bounding box center [335, 134] width 104 height 18
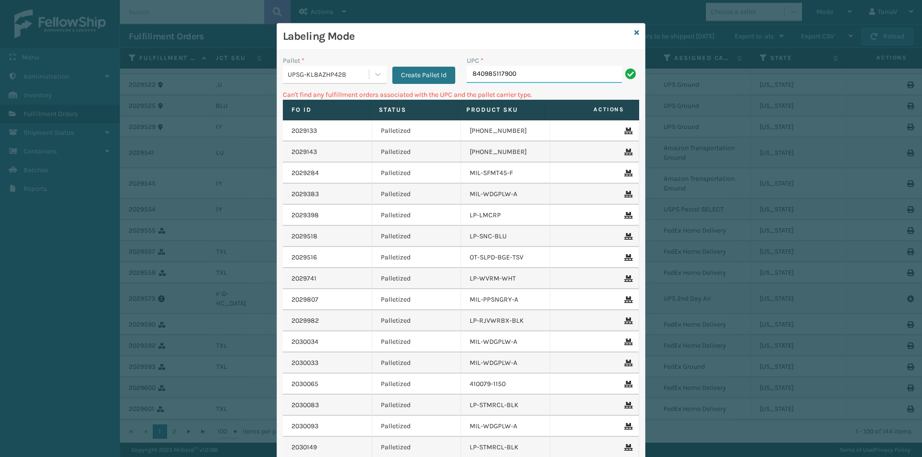
click at [549, 81] on input "840985117900" at bounding box center [544, 74] width 155 height 17
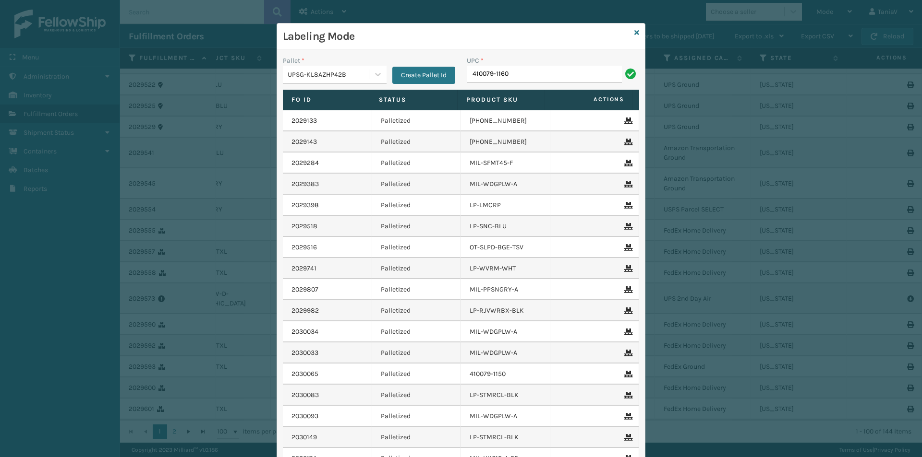
type input "410079-1160"
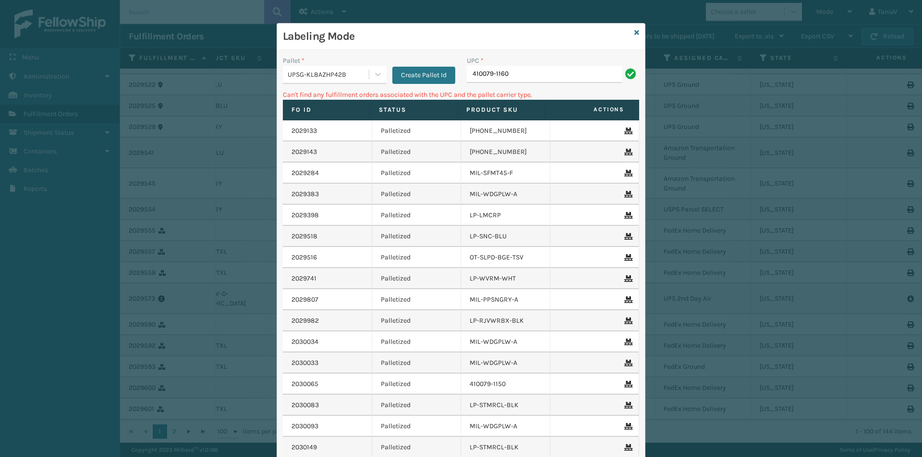
drag, startPoint x: 370, startPoint y: 76, endPoint x: 359, endPoint y: 85, distance: 14.3
click at [364, 82] on div "UPSG-KL8AZHP42B" at bounding box center [335, 75] width 104 height 18
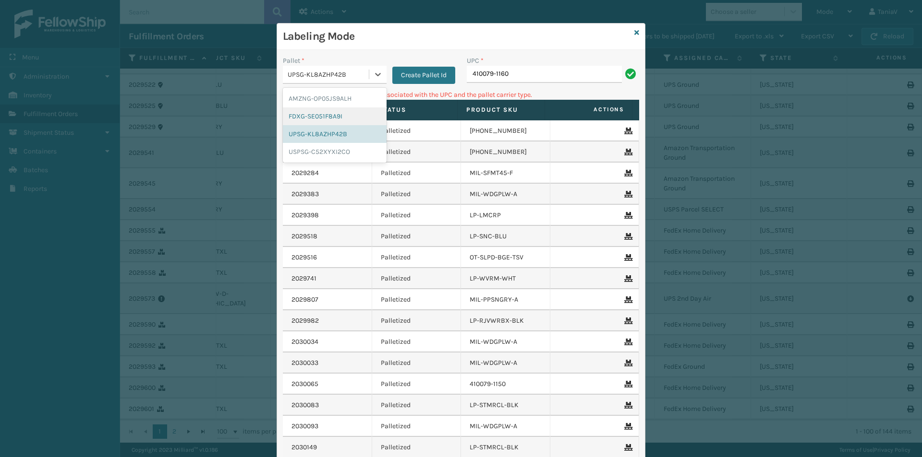
click at [314, 114] on div "FDXG-SE051F8A9I" at bounding box center [335, 117] width 104 height 18
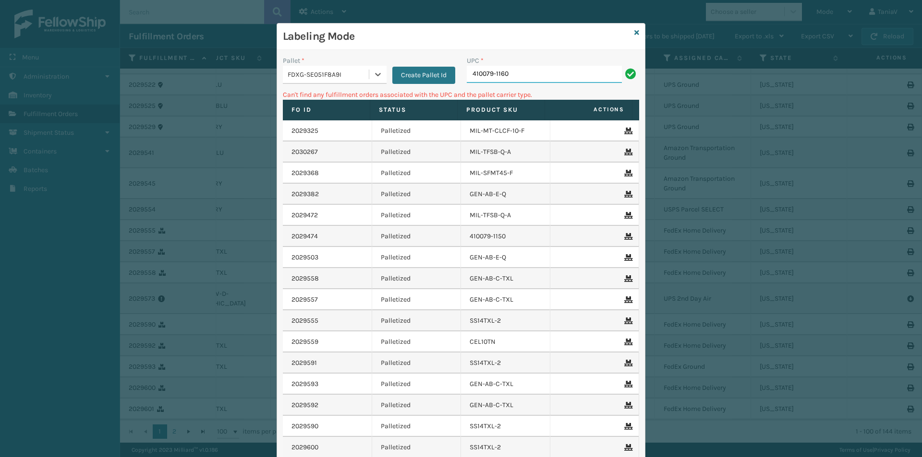
click at [513, 73] on input "410079-1160" at bounding box center [544, 74] width 155 height 17
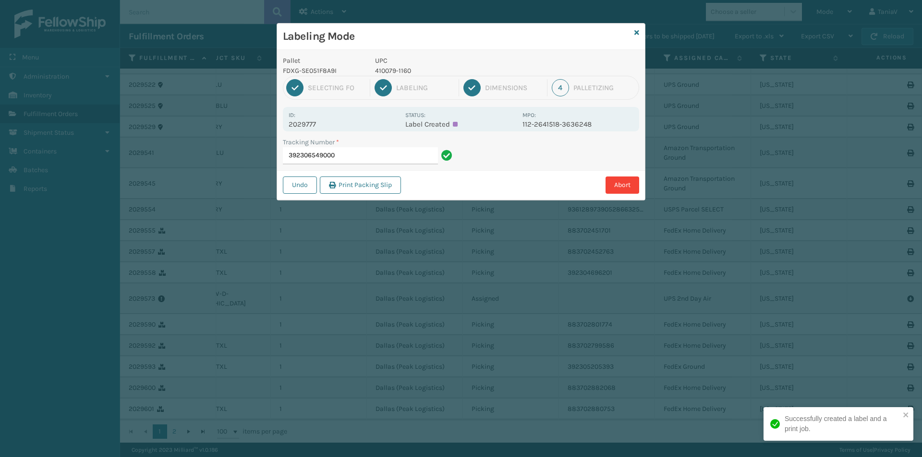
click at [392, 70] on p "410079-1160" at bounding box center [446, 71] width 142 height 10
click at [343, 154] on input "392306549000" at bounding box center [360, 155] width 155 height 17
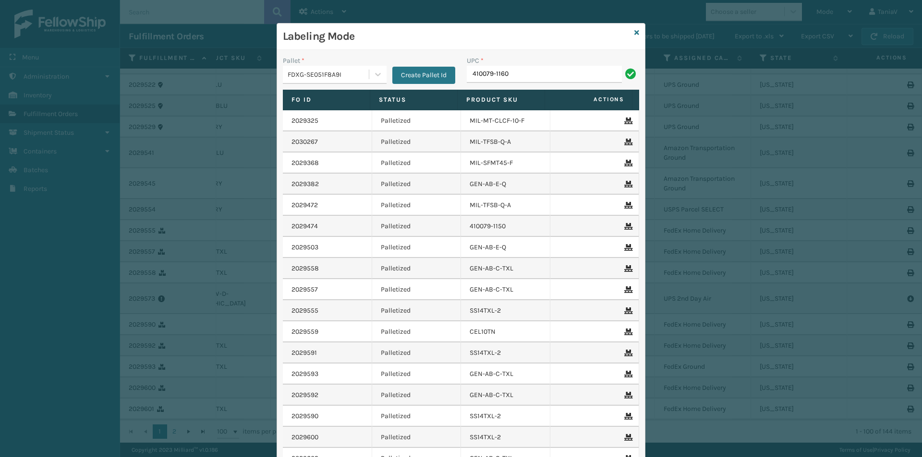
type input "410079-1160"
type input "JB-PZLSTN"
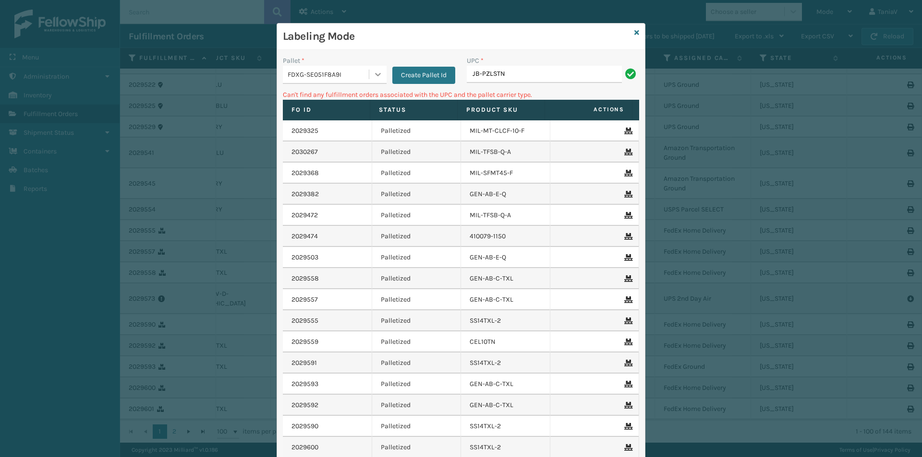
click at [373, 77] on icon at bounding box center [378, 75] width 10 height 10
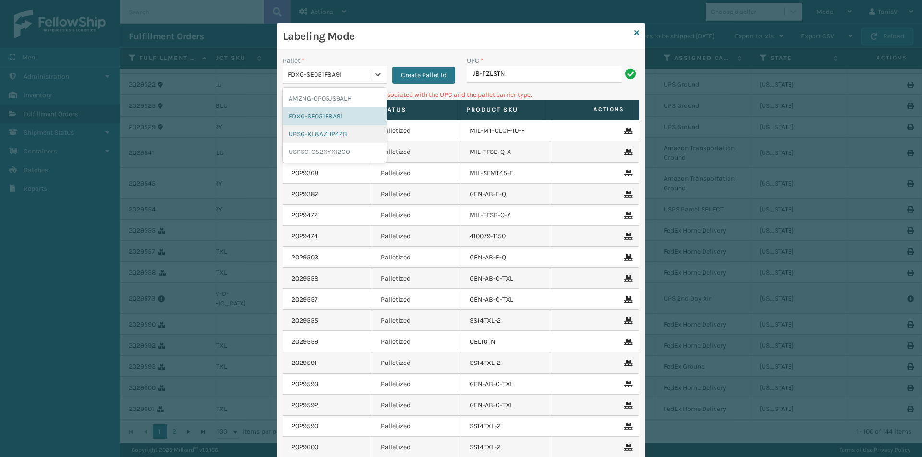
click at [334, 132] on div "UPSG-KL8AZHP42B" at bounding box center [335, 134] width 104 height 18
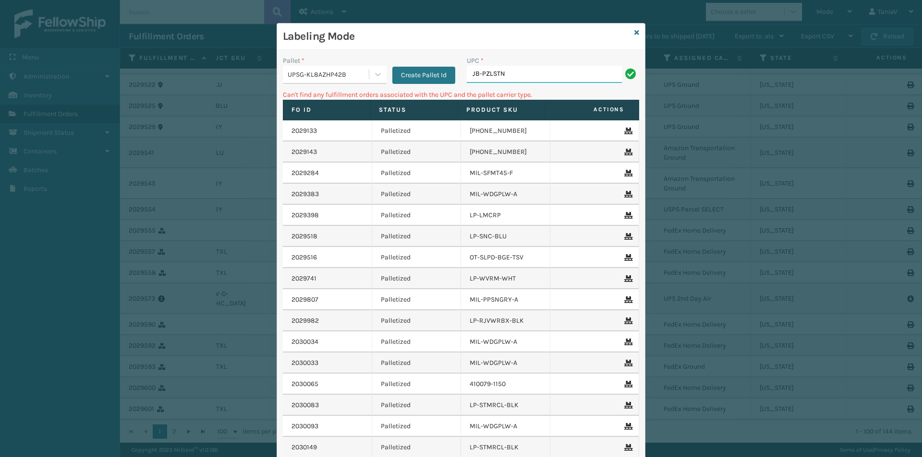
click at [520, 74] on input "JB-PZLSTN" at bounding box center [544, 74] width 155 height 17
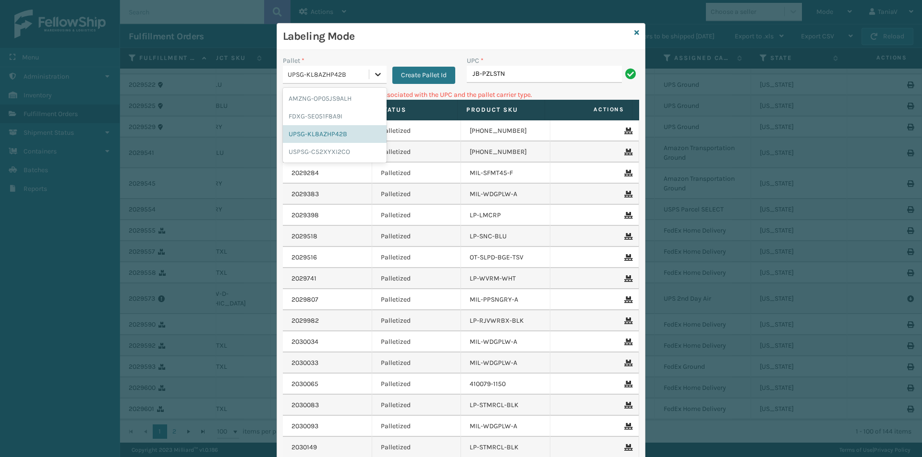
click at [374, 72] on icon at bounding box center [378, 75] width 10 height 10
click at [314, 152] on div "USPSG-C52XYXI2CO" at bounding box center [335, 152] width 104 height 18
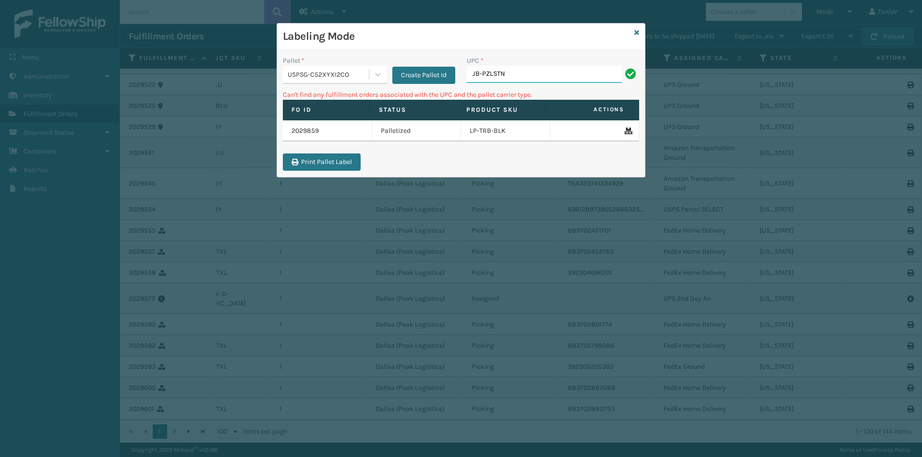
click at [546, 72] on input "JB-PZLSTN" at bounding box center [544, 74] width 155 height 17
click at [381, 75] on icon at bounding box center [378, 75] width 10 height 10
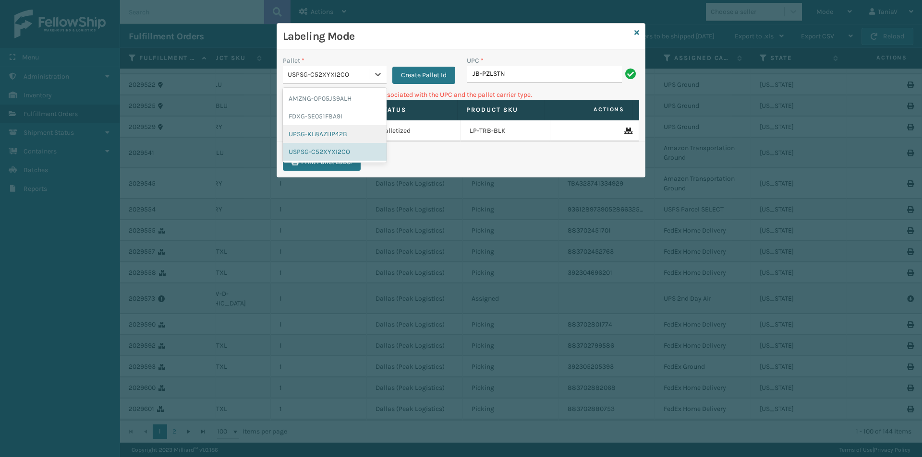
drag, startPoint x: 321, startPoint y: 133, endPoint x: 427, endPoint y: 120, distance: 107.0
click at [321, 133] on div "UPSG-KL8AZHP42B" at bounding box center [335, 134] width 104 height 18
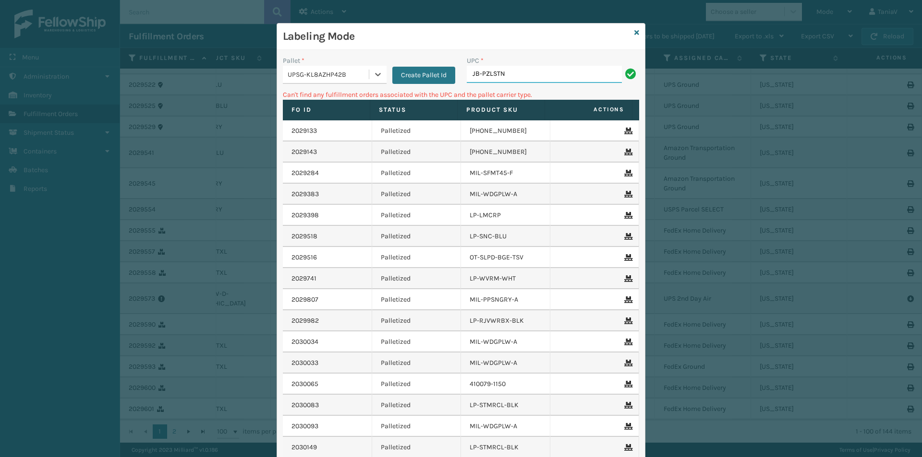
click at [529, 76] on input "JB-PZLSTN" at bounding box center [544, 74] width 155 height 17
click at [634, 32] on icon at bounding box center [636, 32] width 5 height 7
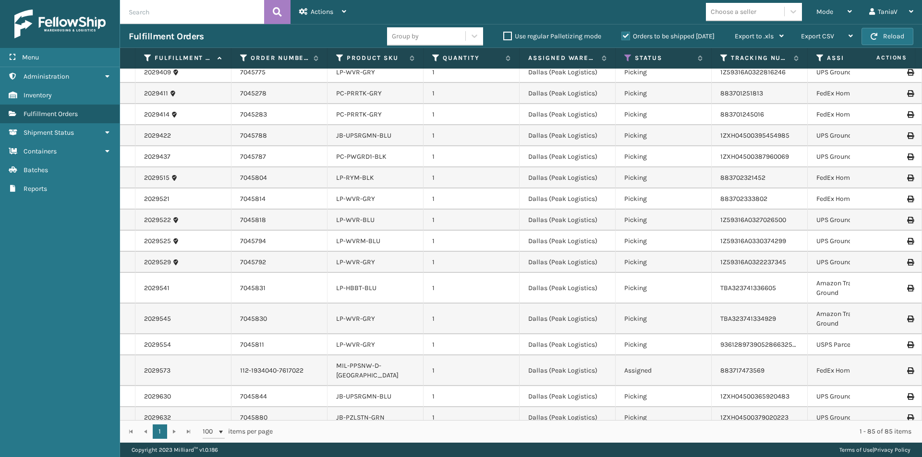
scroll to position [528, 0]
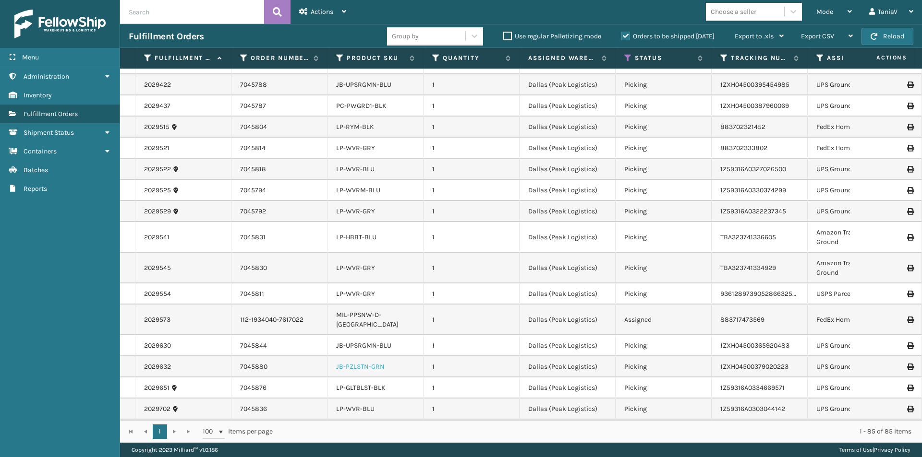
click at [371, 363] on link "JB-PZLSTN-GRN" at bounding box center [360, 367] width 48 height 8
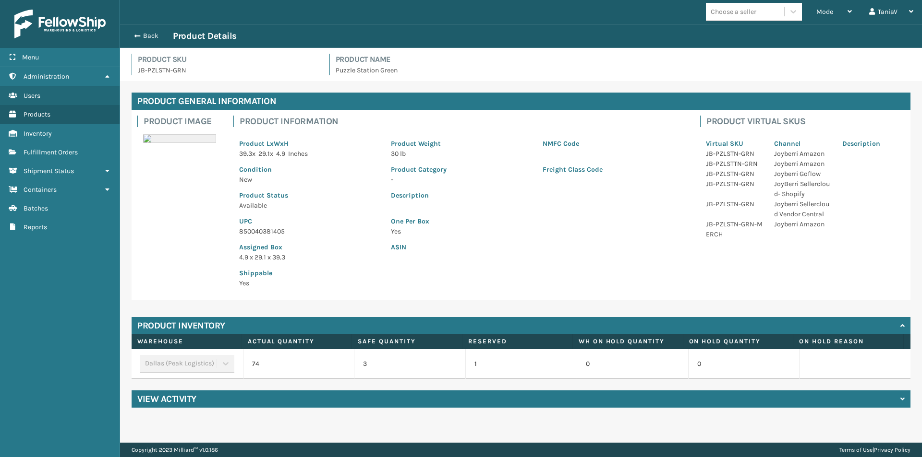
click at [275, 236] on p "850040381405" at bounding box center [309, 232] width 140 height 10
click at [274, 230] on p "850040381405" at bounding box center [309, 232] width 140 height 10
click at [81, 151] on link "Fulfillment Orders" at bounding box center [60, 152] width 120 height 19
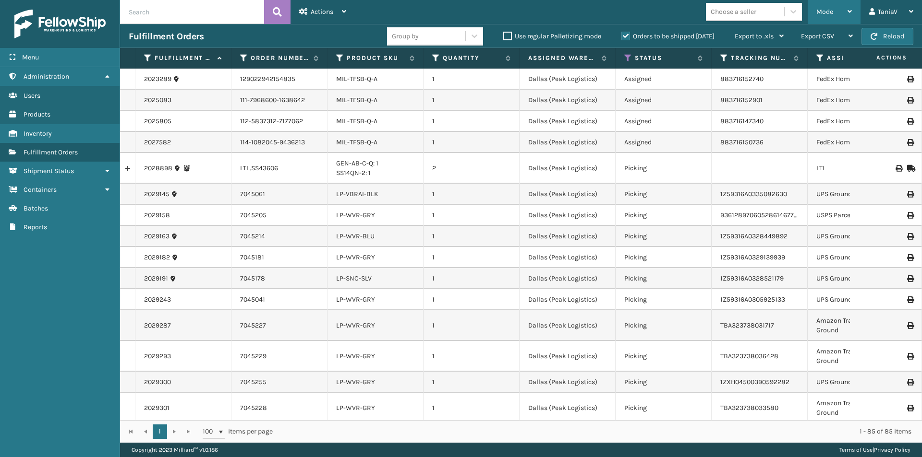
click at [851, 12] on icon at bounding box center [849, 11] width 4 height 7
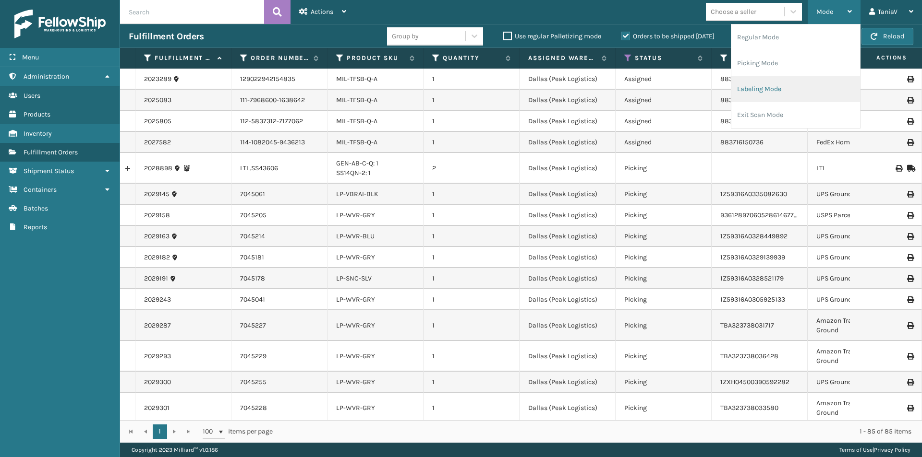
click at [763, 91] on li "Labeling Mode" at bounding box center [795, 89] width 129 height 26
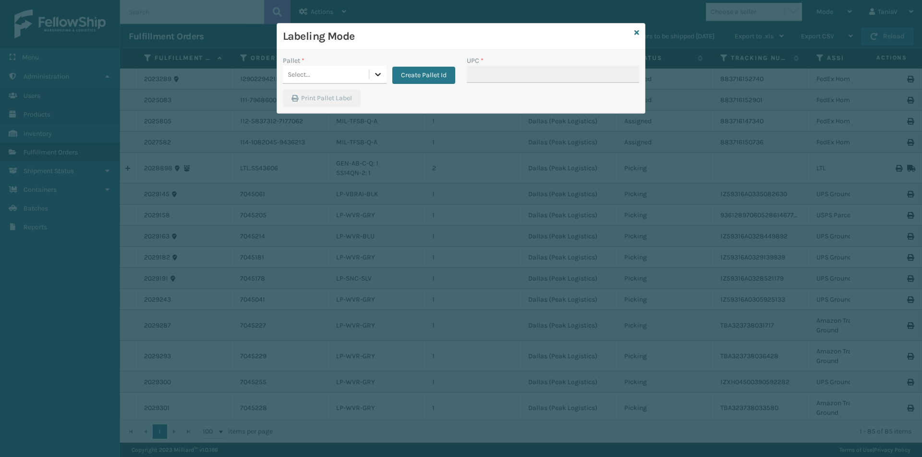
click at [381, 73] on icon at bounding box center [378, 75] width 10 height 10
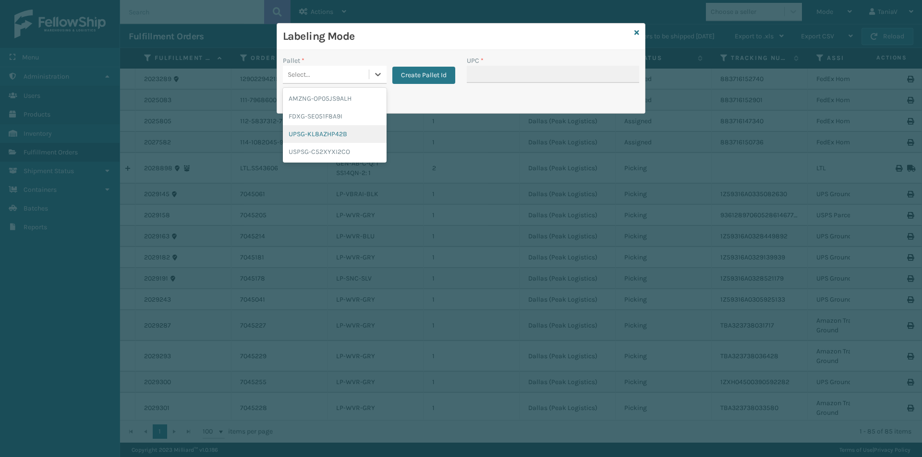
click at [328, 132] on div "UPSG-KL8AZHP42B" at bounding box center [335, 134] width 104 height 18
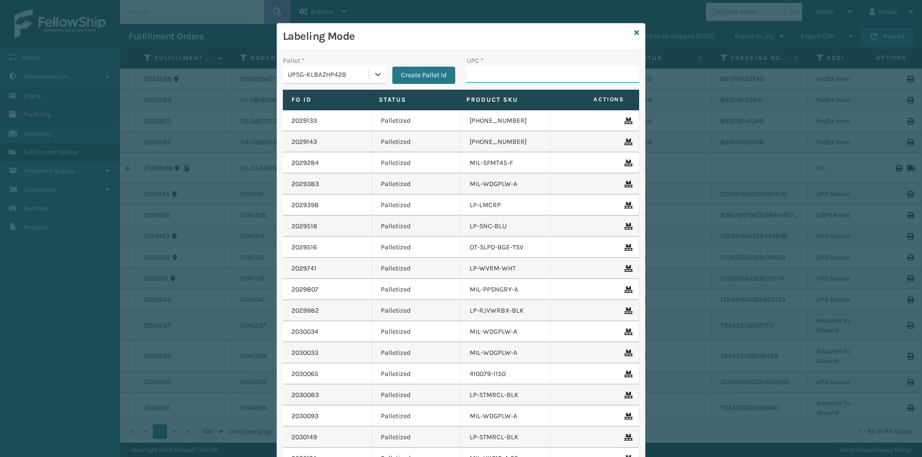
click at [491, 74] on input "UPC *" at bounding box center [553, 74] width 172 height 17
paste input "850040381405"
type input "850040381405"
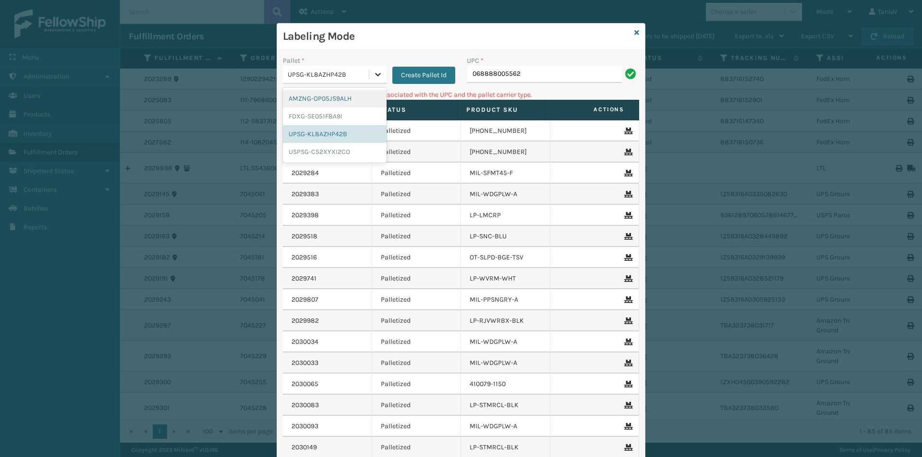
drag, startPoint x: 375, startPoint y: 75, endPoint x: 328, endPoint y: 100, distance: 53.1
click at [375, 76] on icon at bounding box center [378, 74] width 6 height 3
drag, startPoint x: 324, startPoint y: 118, endPoint x: 433, endPoint y: 103, distance: 109.9
click at [325, 117] on div "FDXG-SE051F8A9I" at bounding box center [335, 117] width 104 height 18
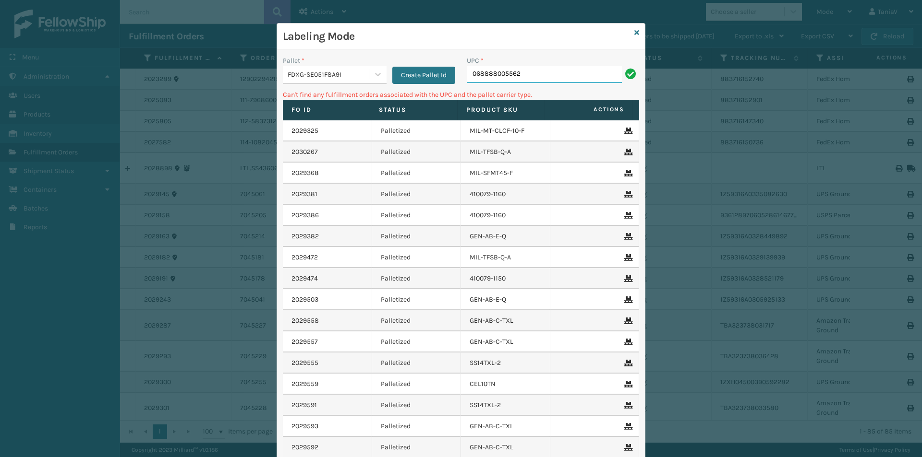
click at [546, 76] on input "068888005562" at bounding box center [544, 74] width 155 height 17
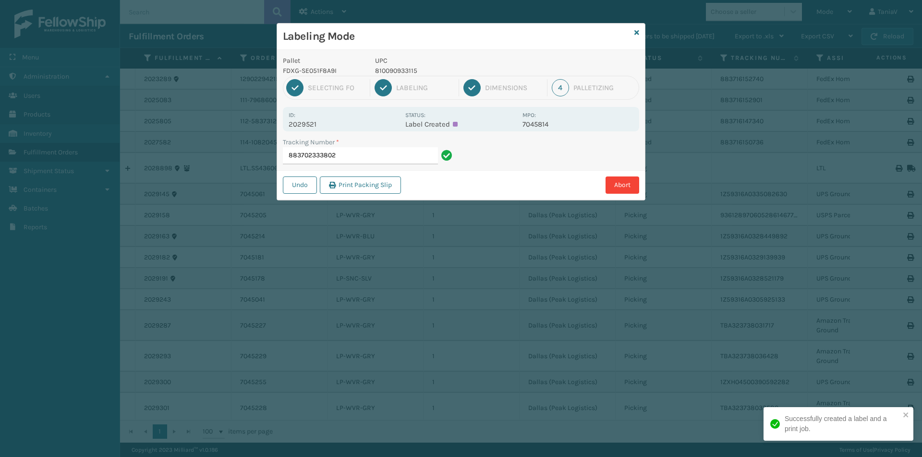
click at [393, 71] on p "810090933115" at bounding box center [446, 71] width 142 height 10
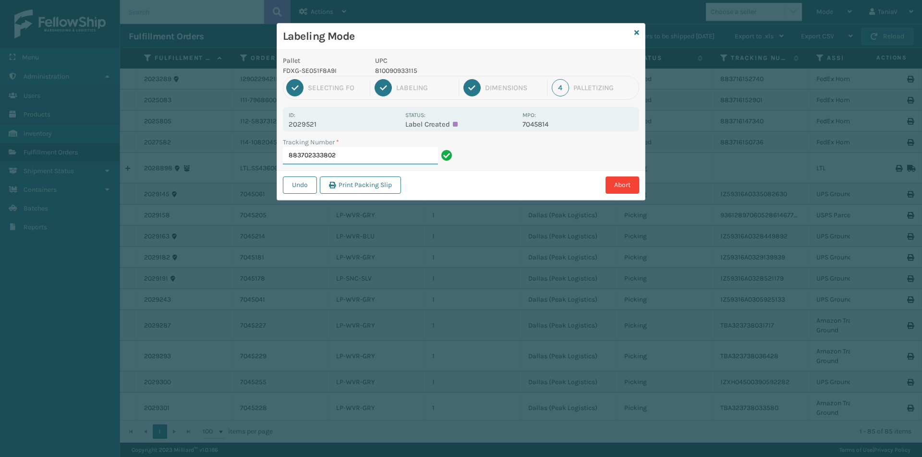
click at [395, 160] on input "883702333802" at bounding box center [360, 155] width 155 height 17
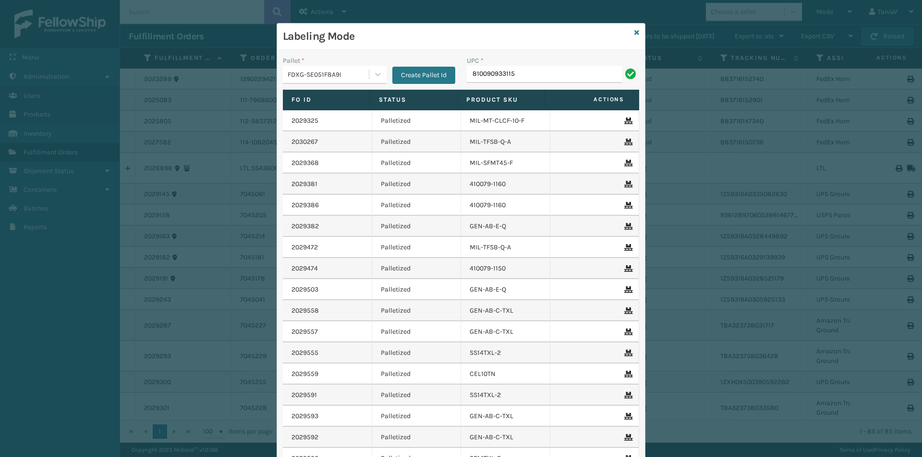
type input "810090933115"
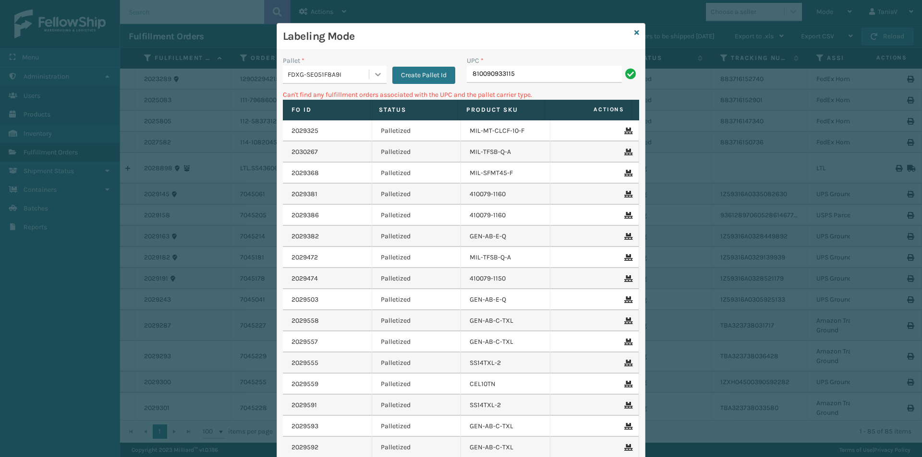
click at [375, 72] on icon at bounding box center [378, 75] width 10 height 10
click at [337, 152] on div "USPSG-C52XYXI2CO" at bounding box center [335, 152] width 104 height 18
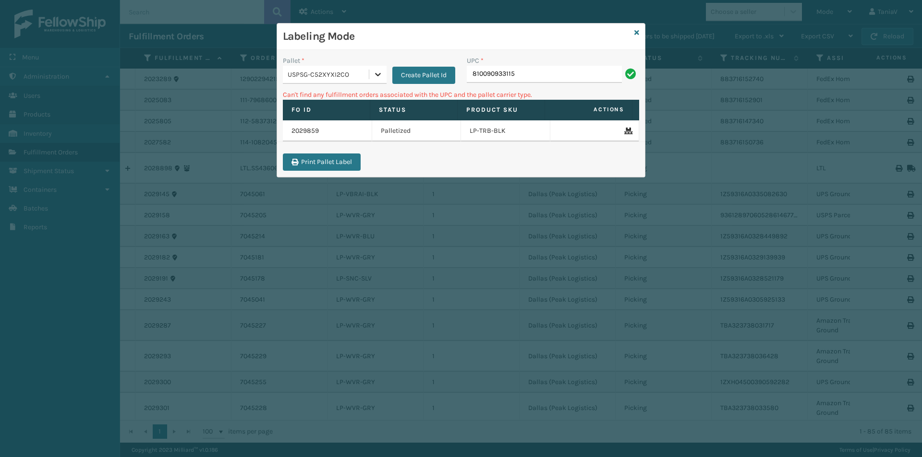
click at [377, 74] on icon at bounding box center [378, 74] width 6 height 3
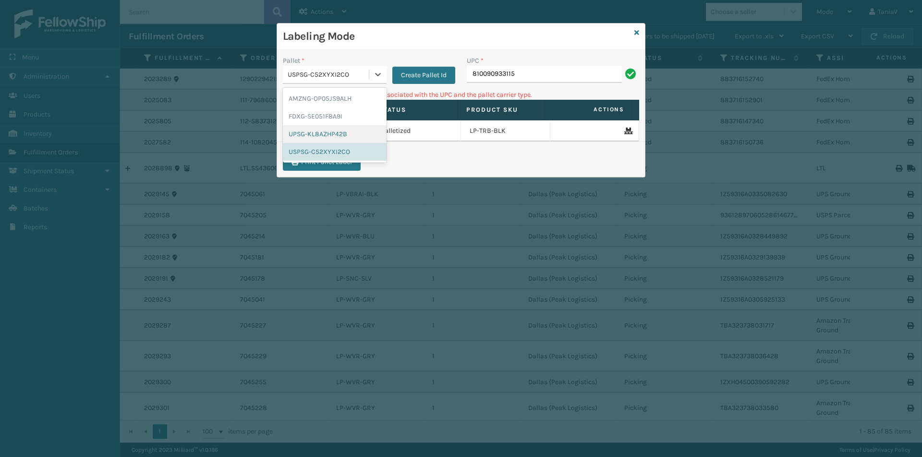
click at [335, 133] on div "UPSG-KL8AZHP42B" at bounding box center [335, 134] width 104 height 18
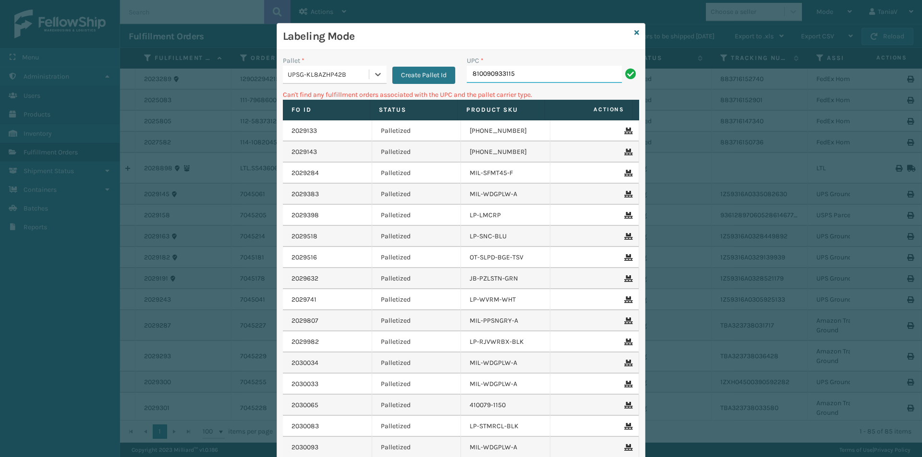
click at [520, 78] on input "810090933115" at bounding box center [544, 74] width 155 height 17
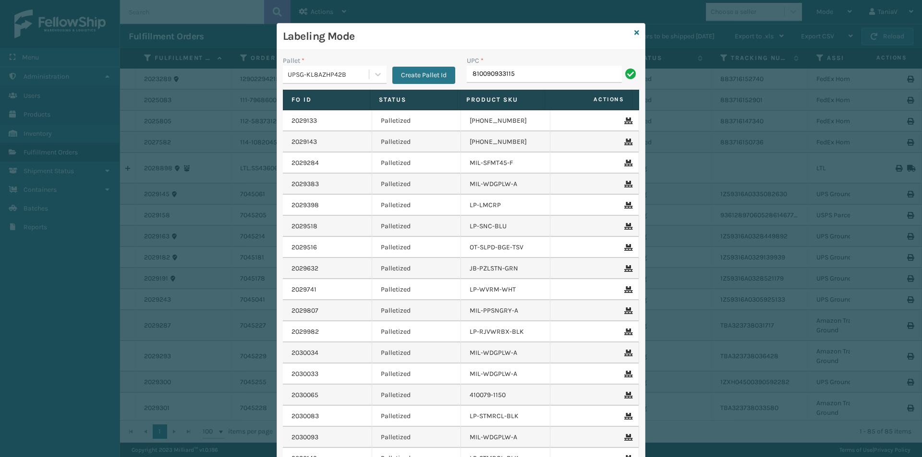
type input "810090933115"
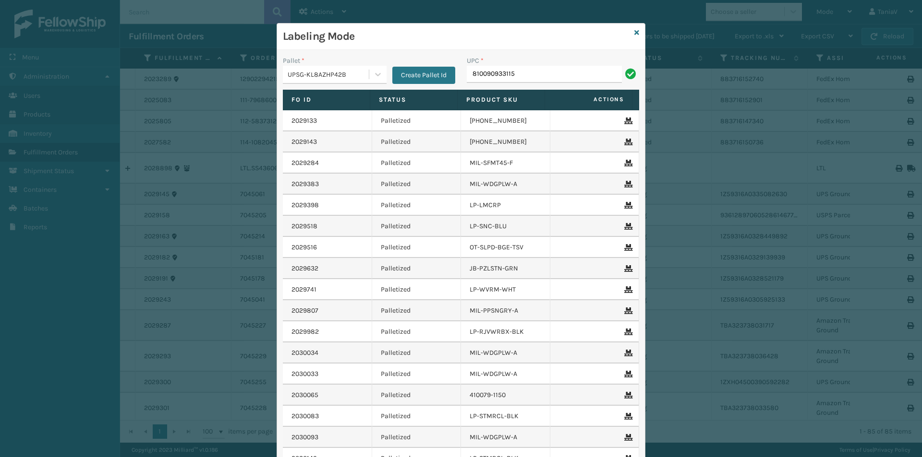
type input "810090933115"
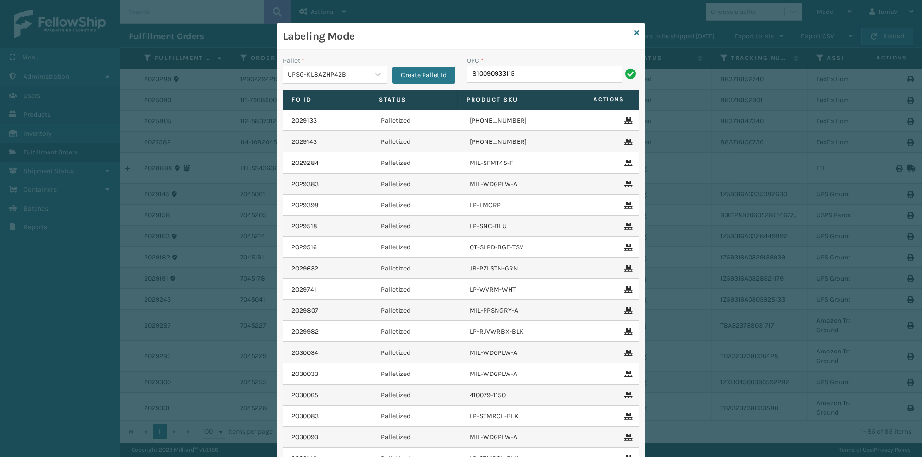
type input "810090933115"
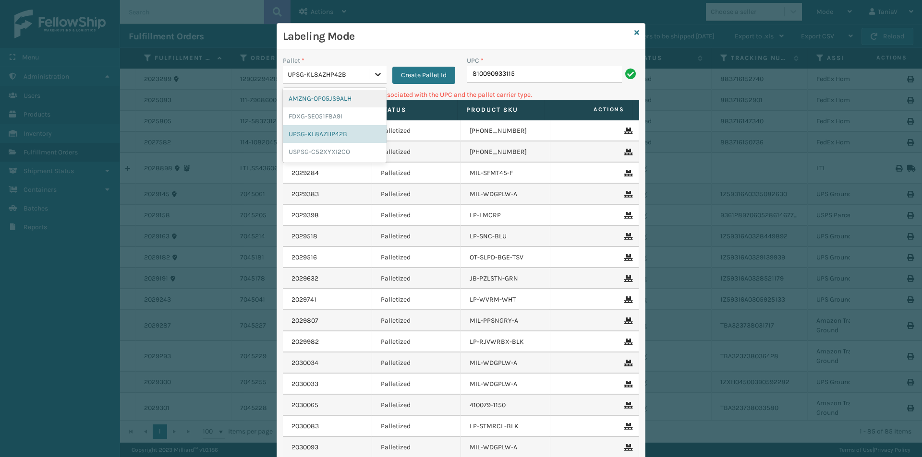
click at [373, 74] on icon at bounding box center [378, 75] width 10 height 10
drag, startPoint x: 335, startPoint y: 99, endPoint x: 341, endPoint y: 98, distance: 5.8
click at [335, 99] on div "AMZNG-OP05JS9ALH" at bounding box center [335, 99] width 104 height 18
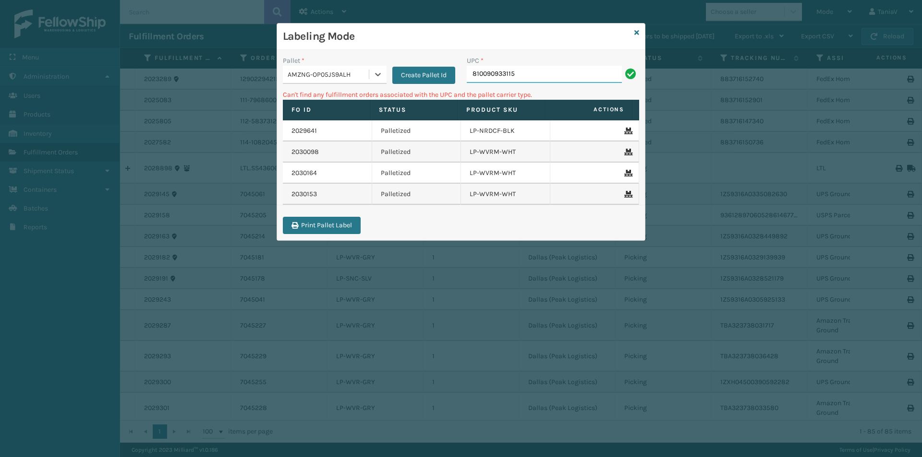
click at [545, 79] on input "810090933115" at bounding box center [544, 74] width 155 height 17
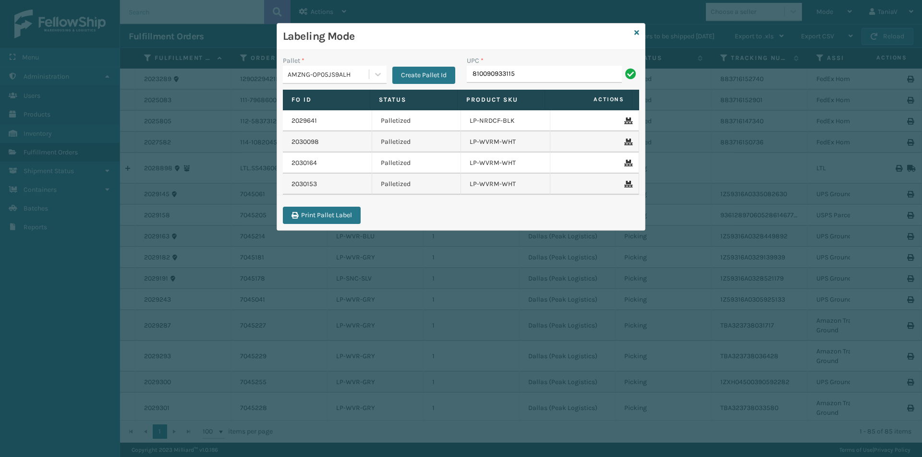
type input "810090933115"
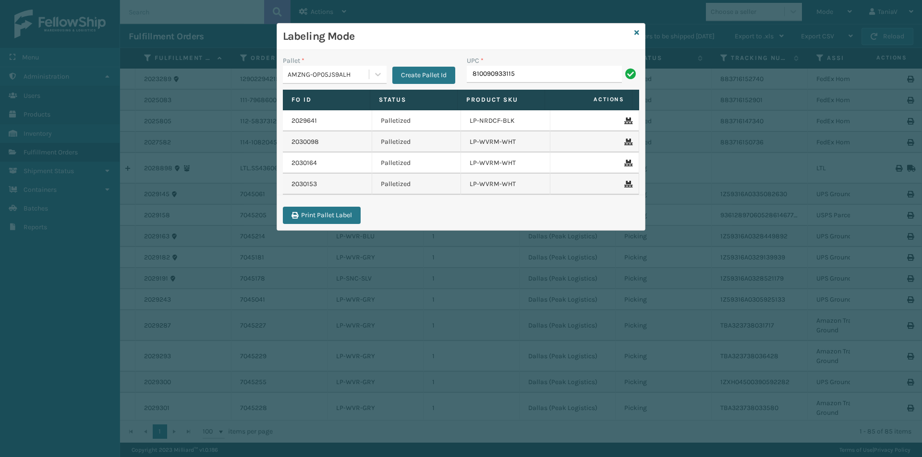
type input "810090933115"
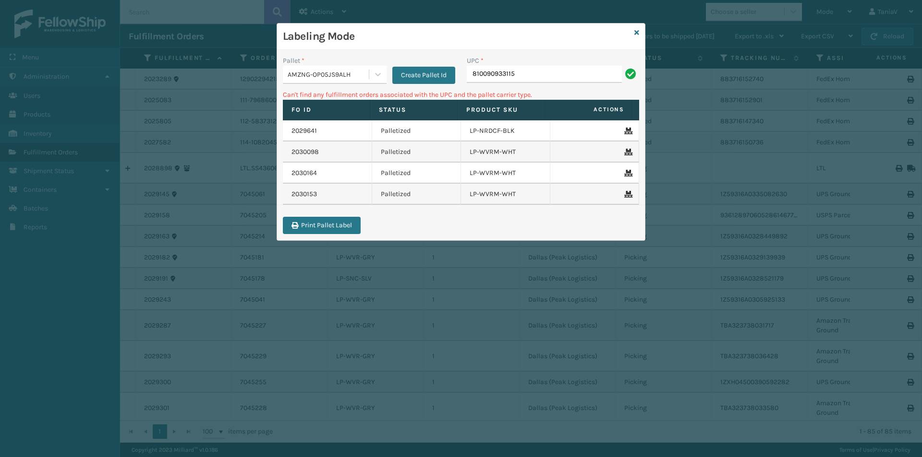
drag, startPoint x: 542, startPoint y: 78, endPoint x: 371, endPoint y: 45, distance: 174.1
click at [371, 44] on div "Labeling Mode Pallet * AMZNG-OP05JS9ALH Create Pallet Id UPC * 810090933115 Can…" at bounding box center [461, 132] width 368 height 217
type input "810090932941"
click at [378, 75] on icon at bounding box center [378, 74] width 6 height 3
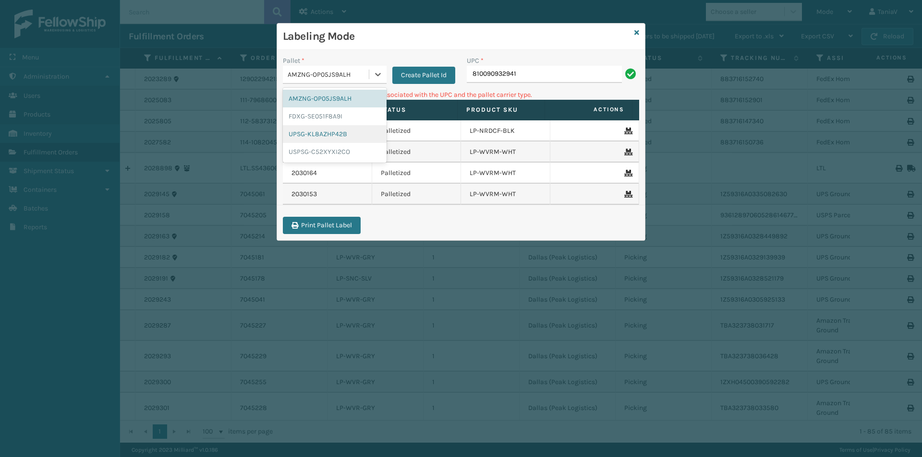
click at [337, 141] on div "UPSG-KL8AZHP42B" at bounding box center [335, 134] width 104 height 18
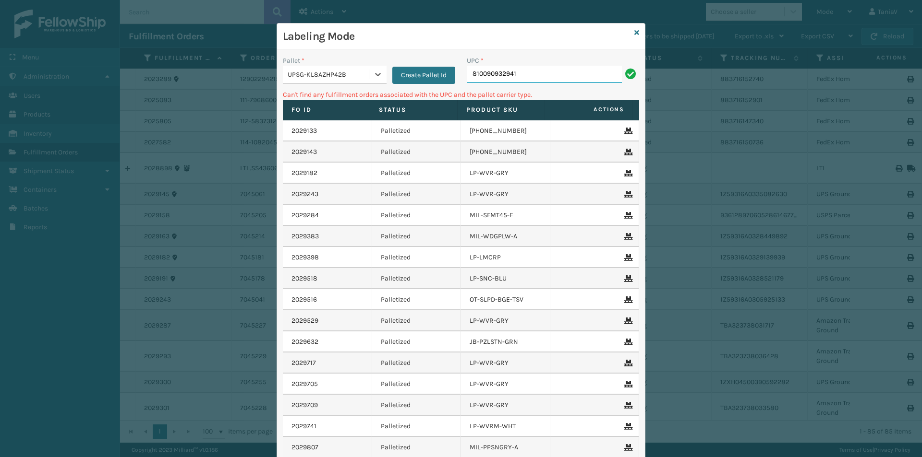
click at [521, 70] on input "810090932941" at bounding box center [544, 74] width 155 height 17
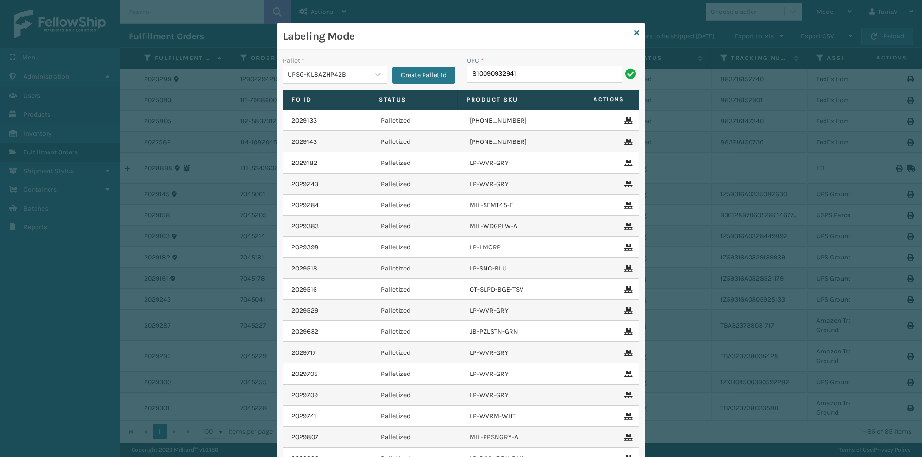
type input "810090932941"
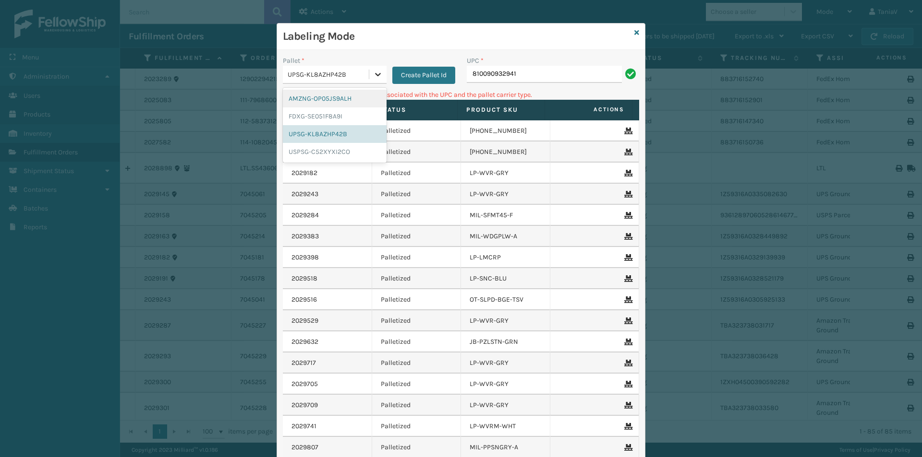
click at [373, 75] on icon at bounding box center [378, 75] width 10 height 10
click at [333, 120] on div "FDXG-SE051F8A9I" at bounding box center [335, 117] width 104 height 18
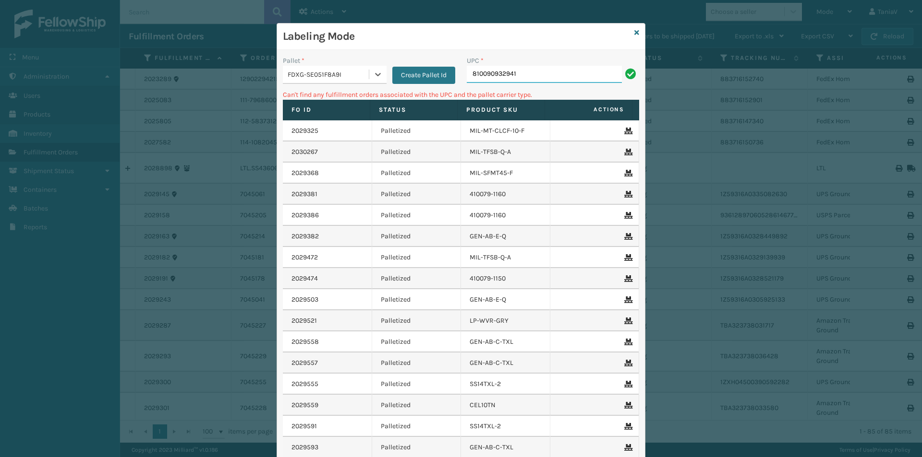
click at [546, 67] on input "810090932941" at bounding box center [544, 74] width 155 height 17
click at [373, 74] on icon at bounding box center [378, 75] width 10 height 10
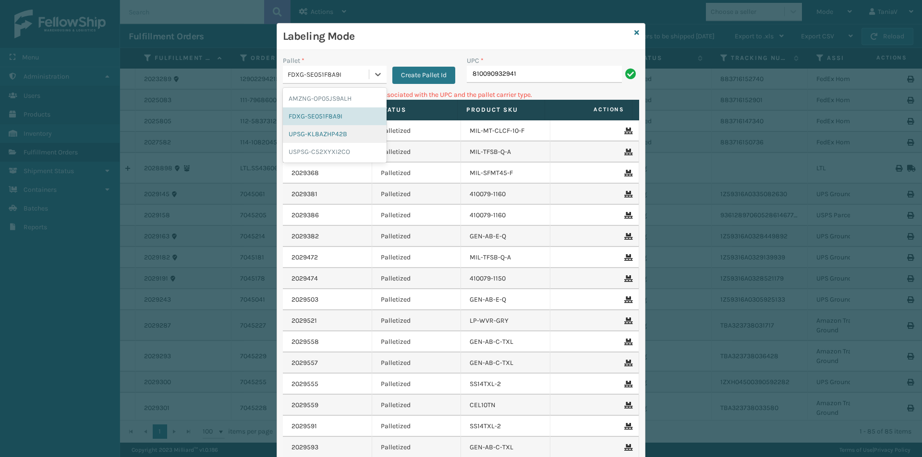
click at [343, 135] on div "UPSG-KL8AZHP42B" at bounding box center [335, 134] width 104 height 18
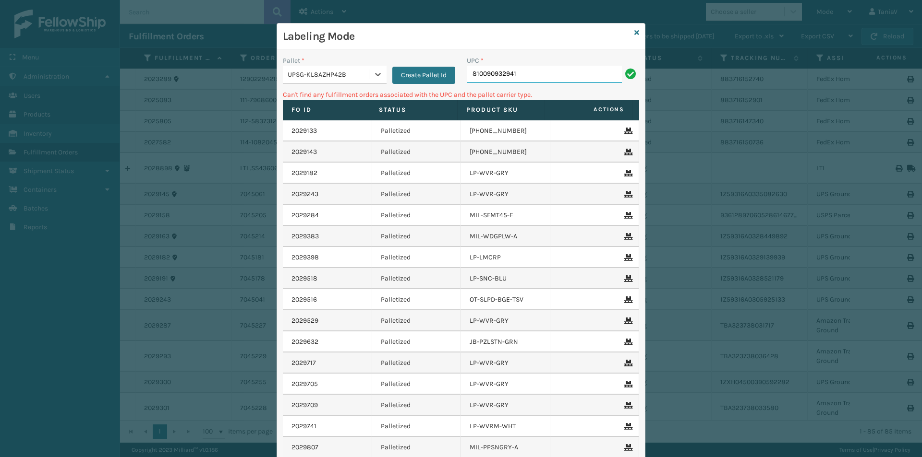
click at [524, 76] on input "810090932941" at bounding box center [544, 74] width 155 height 17
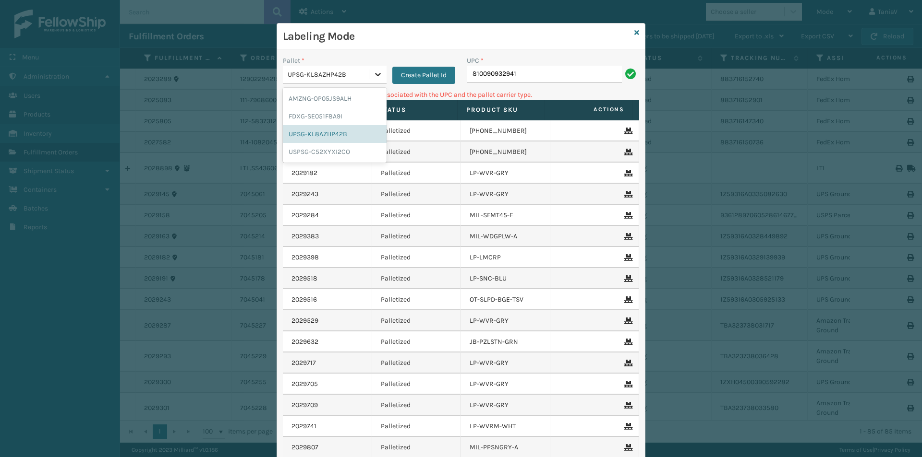
click at [377, 74] on icon at bounding box center [378, 75] width 10 height 10
click at [342, 100] on div "AMZNG-OP05JS9ALH" at bounding box center [335, 99] width 104 height 18
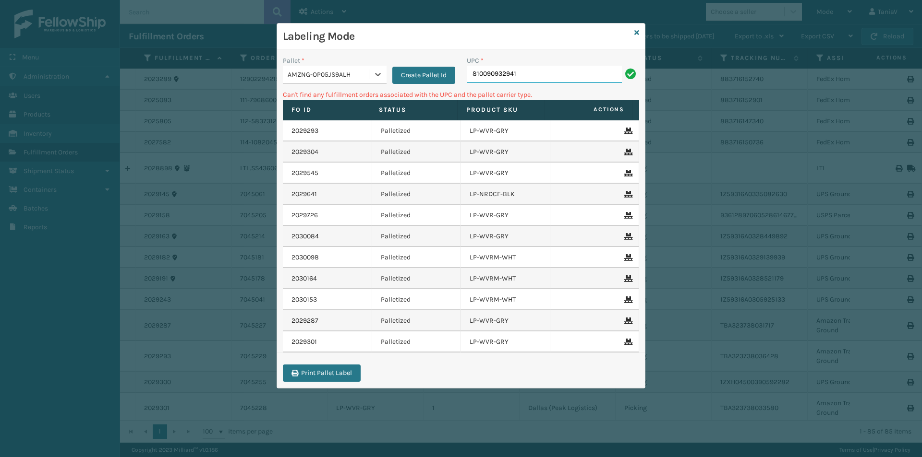
click at [538, 75] on input "810090932941" at bounding box center [544, 74] width 155 height 17
click at [383, 73] on div at bounding box center [377, 74] width 17 height 17
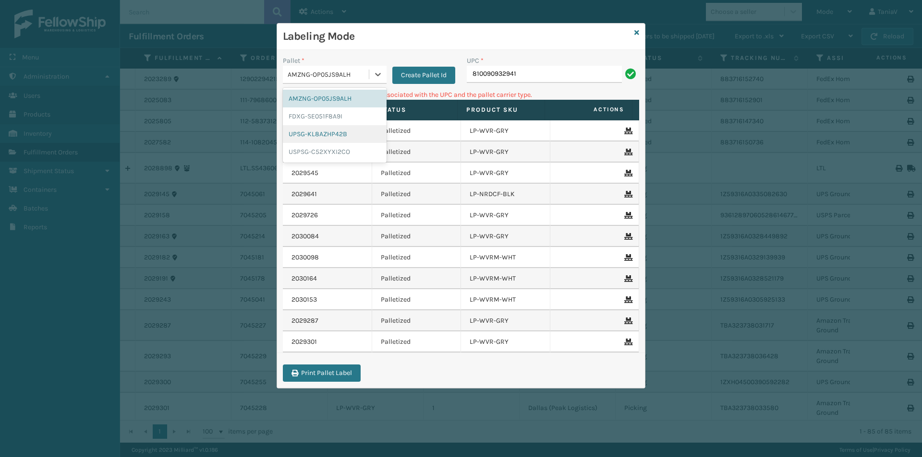
click at [338, 139] on div "UPSG-KL8AZHP42B" at bounding box center [335, 134] width 104 height 18
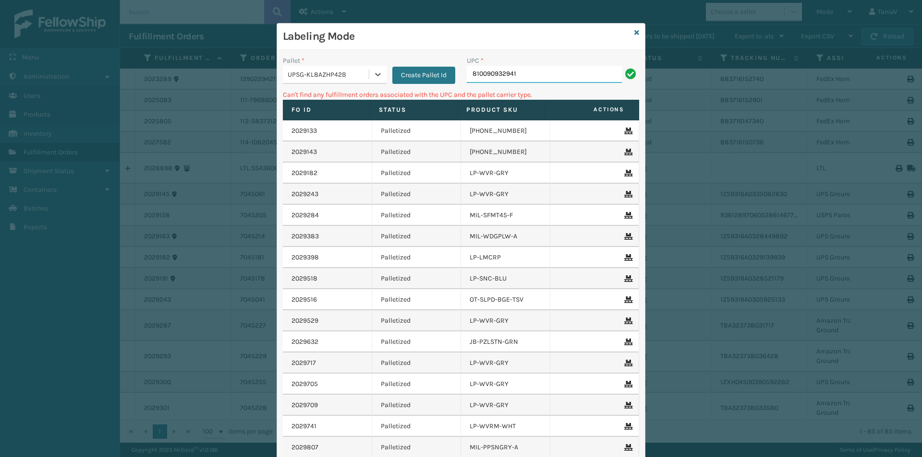
click at [537, 80] on input "810090932941" at bounding box center [544, 74] width 155 height 17
click at [373, 72] on icon at bounding box center [378, 75] width 10 height 10
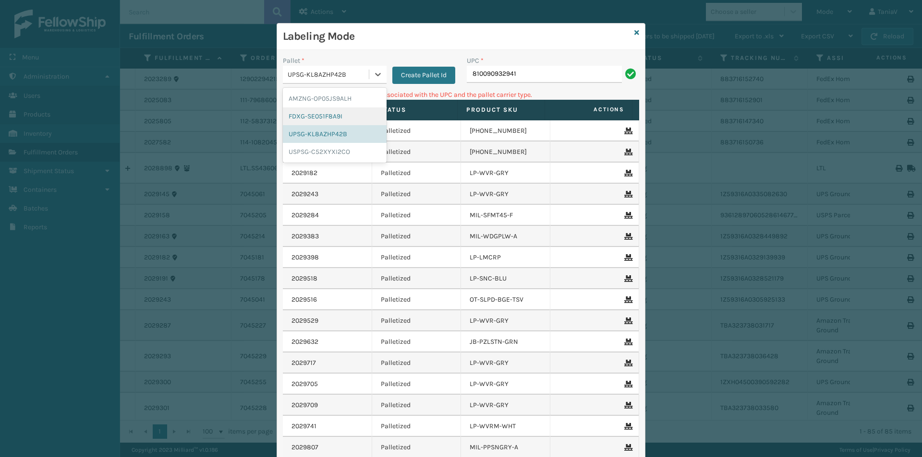
click at [340, 118] on div "FDXG-SE051F8A9I" at bounding box center [335, 117] width 104 height 18
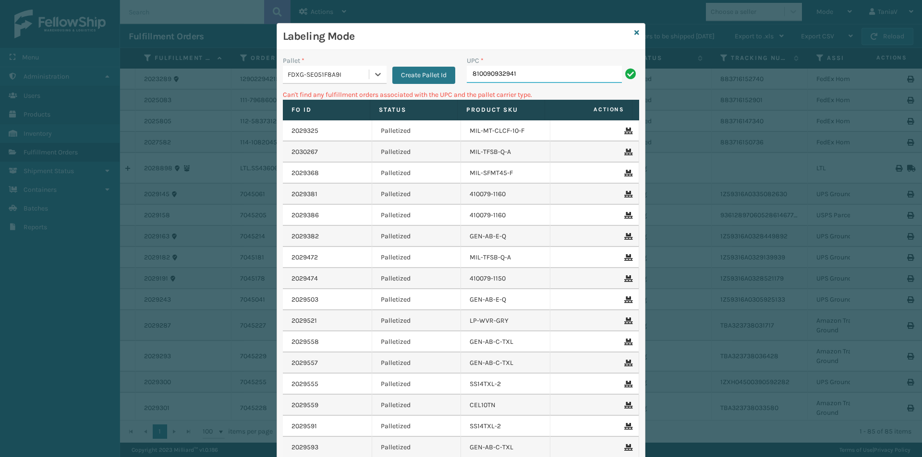
click at [547, 76] on input "810090932941" at bounding box center [544, 74] width 155 height 17
click at [490, 71] on input "810090932941" at bounding box center [544, 74] width 155 height 17
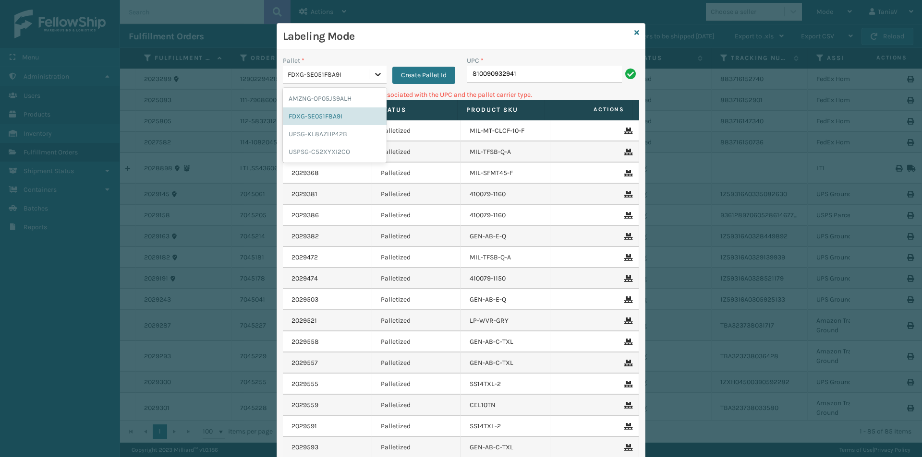
click at [380, 72] on div at bounding box center [377, 74] width 17 height 17
click at [355, 98] on div "AMZNG-OP05JS9ALH" at bounding box center [335, 99] width 104 height 18
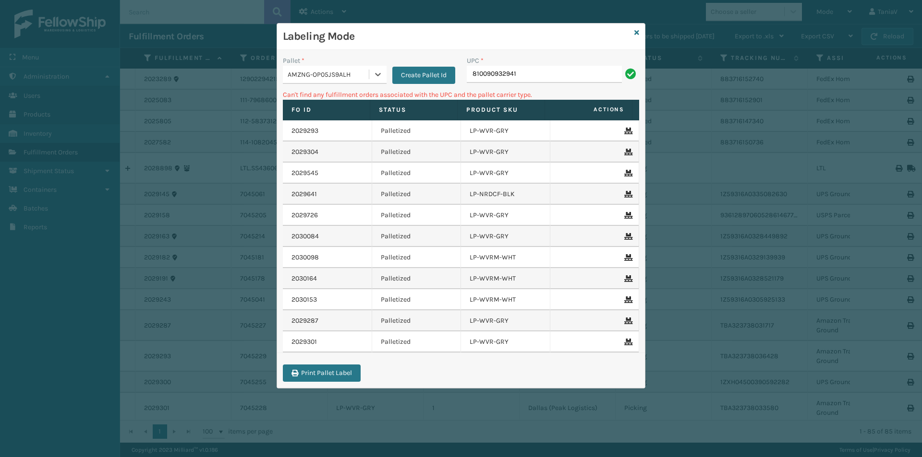
drag, startPoint x: 539, startPoint y: 58, endPoint x: 534, endPoint y: 68, distance: 11.4
click at [539, 59] on div "UPC *" at bounding box center [553, 61] width 172 height 10
drag, startPoint x: 534, startPoint y: 68, endPoint x: 538, endPoint y: 62, distance: 6.9
click at [535, 68] on input "810090932941" at bounding box center [544, 74] width 155 height 17
click at [636, 35] on icon at bounding box center [636, 32] width 5 height 7
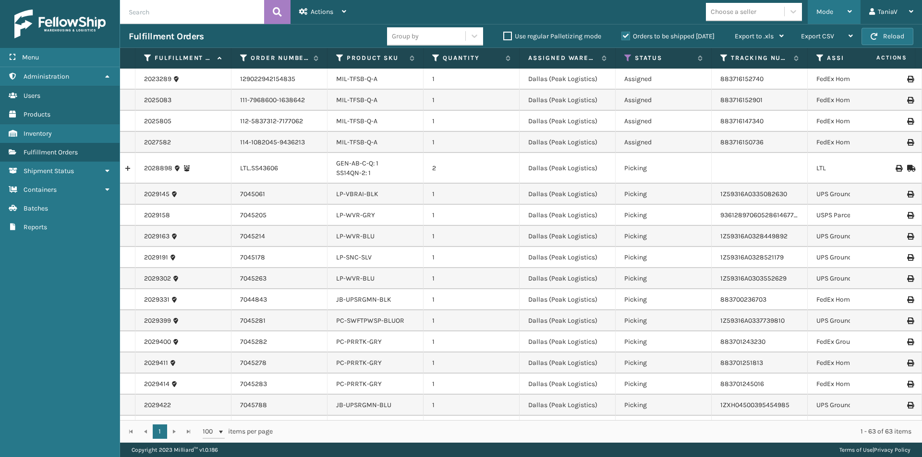
click at [846, 10] on div "Mode" at bounding box center [834, 12] width 36 height 24
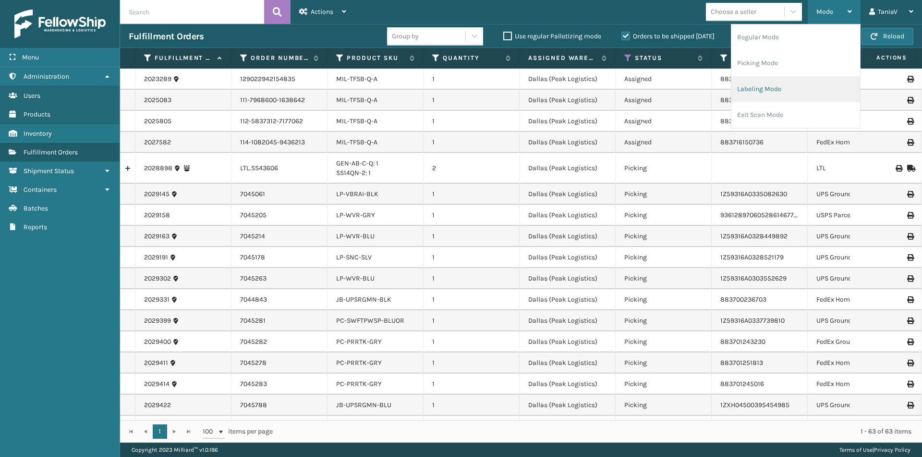
click at [766, 93] on li "Labeling Mode" at bounding box center [795, 89] width 129 height 26
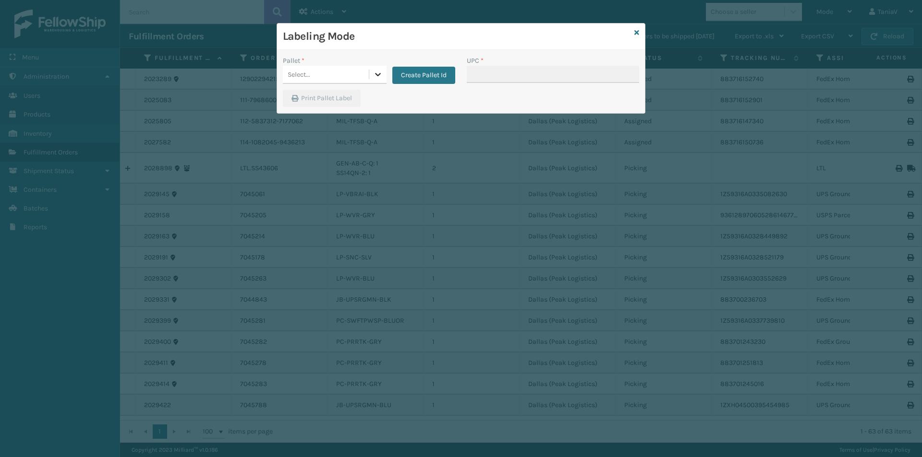
click at [383, 72] on div at bounding box center [377, 74] width 17 height 17
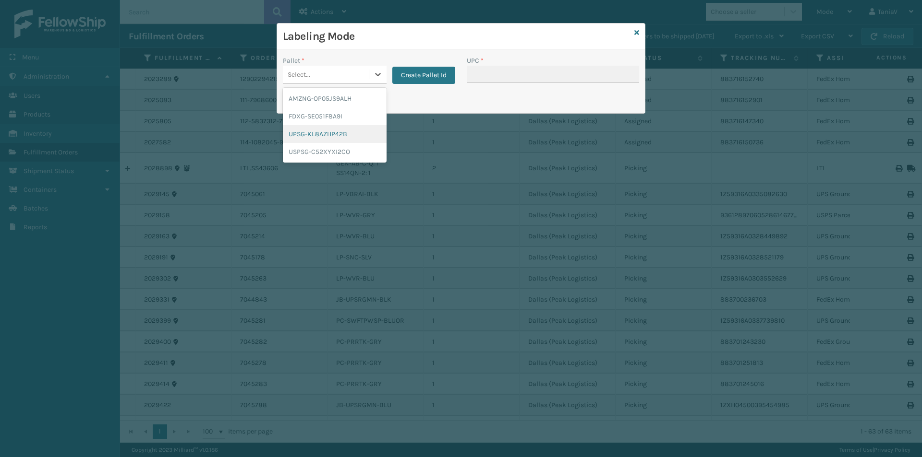
click at [339, 138] on div "UPSG-KL8AZHP42B" at bounding box center [335, 134] width 104 height 18
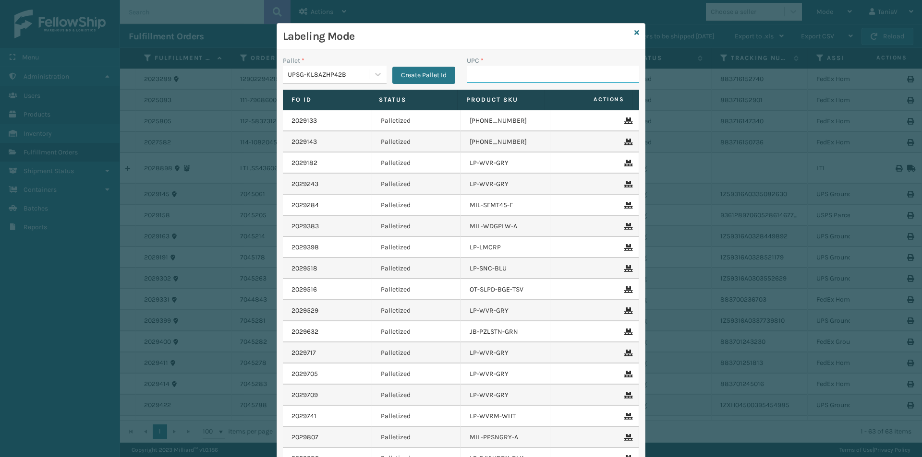
click at [538, 74] on input "UPC *" at bounding box center [553, 74] width 172 height 17
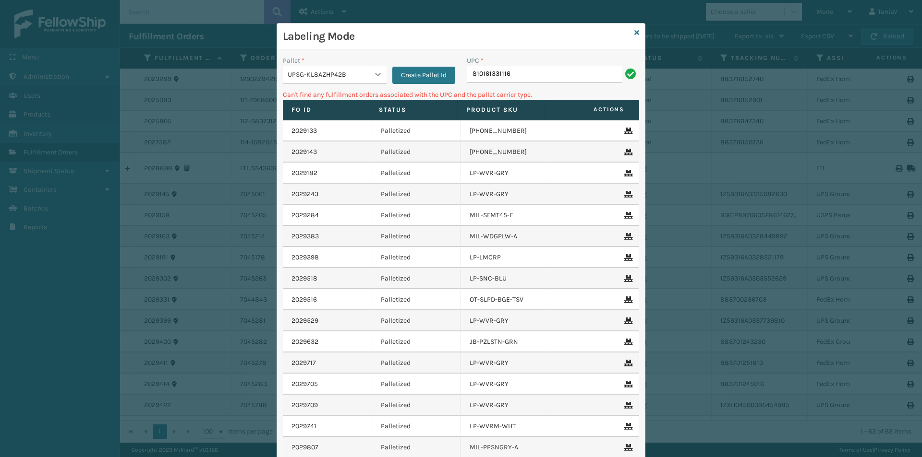
click at [374, 78] on icon at bounding box center [378, 75] width 10 height 10
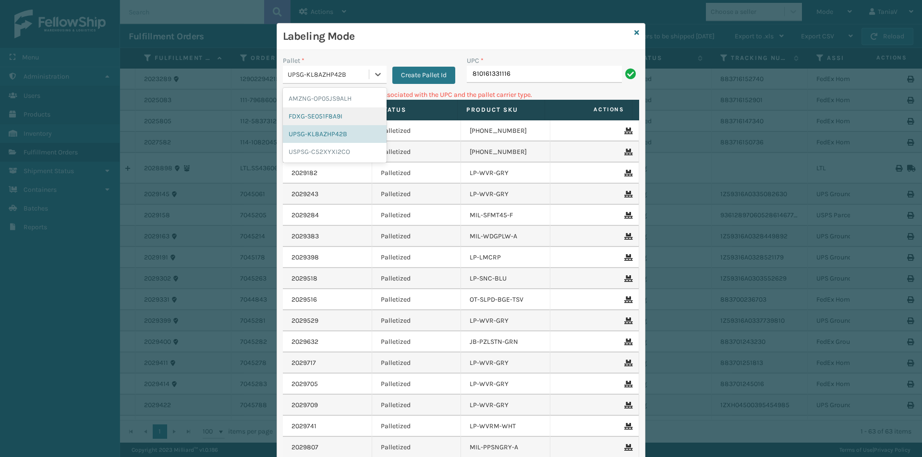
click at [321, 117] on div "FDXG-SE051F8A9I" at bounding box center [335, 117] width 104 height 18
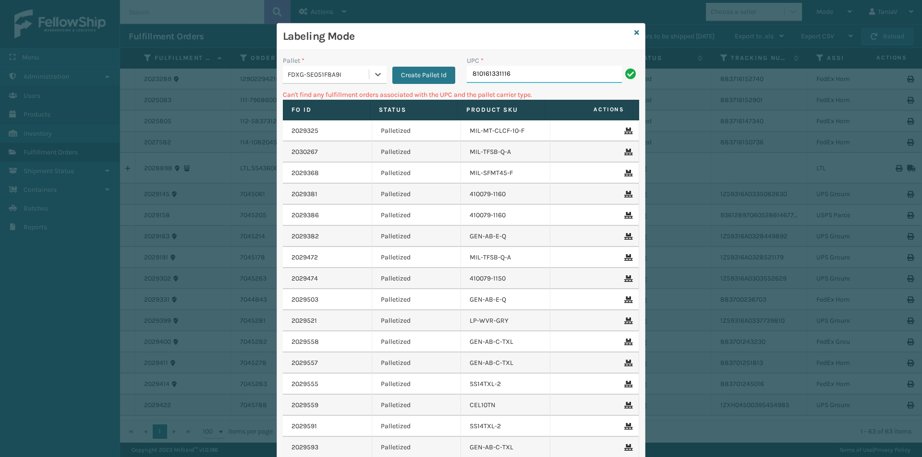
click at [539, 81] on input "810161331116" at bounding box center [544, 74] width 155 height 17
drag, startPoint x: 527, startPoint y: 63, endPoint x: 374, endPoint y: 84, distance: 153.6
click at [371, 86] on div "Pallet * FDXG-SE051F8A9I Create Pallet Id UPC * 810161331116" at bounding box center [461, 73] width 368 height 34
click at [513, 76] on input "810161331116" at bounding box center [544, 74] width 155 height 17
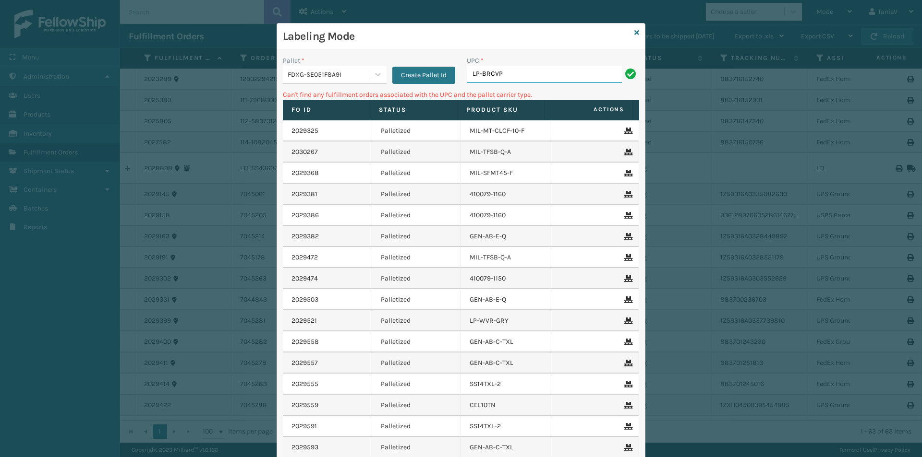
type input "LP-BRCVP-SLV"
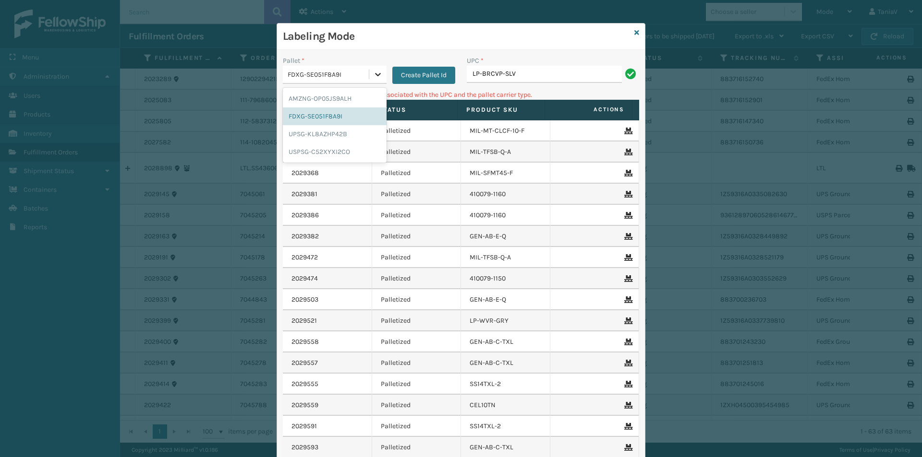
click at [372, 66] on div at bounding box center [377, 74] width 17 height 17
click at [335, 139] on div "UPSG-KL8AZHP42B" at bounding box center [335, 134] width 104 height 18
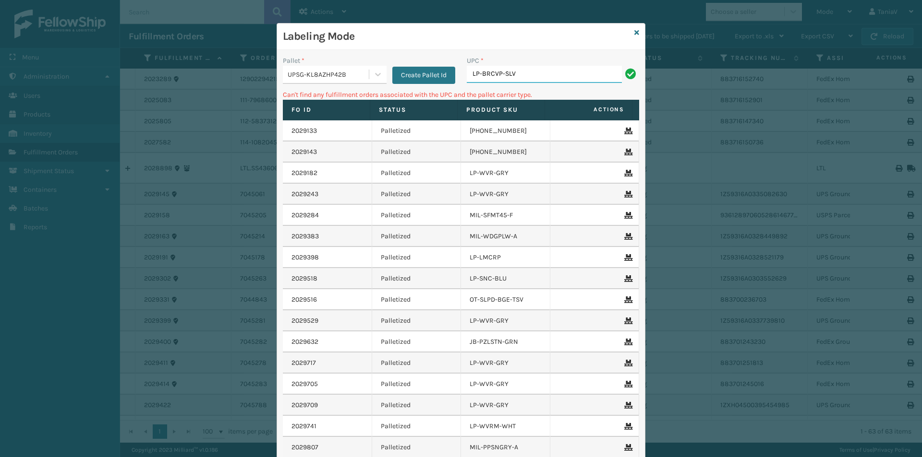
click at [556, 75] on input "LP-BRCVP-SLV" at bounding box center [544, 74] width 155 height 17
click at [372, 79] on div at bounding box center [377, 74] width 17 height 17
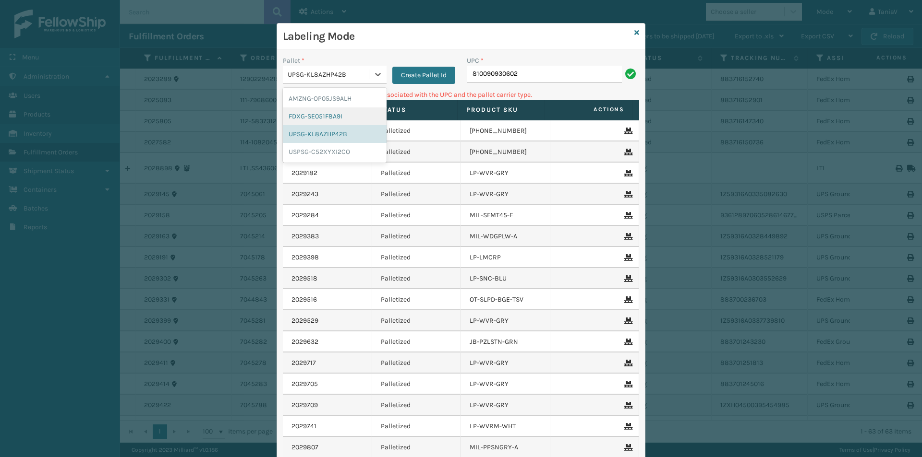
click at [335, 115] on div "FDXG-SE051F8A9I" at bounding box center [335, 117] width 104 height 18
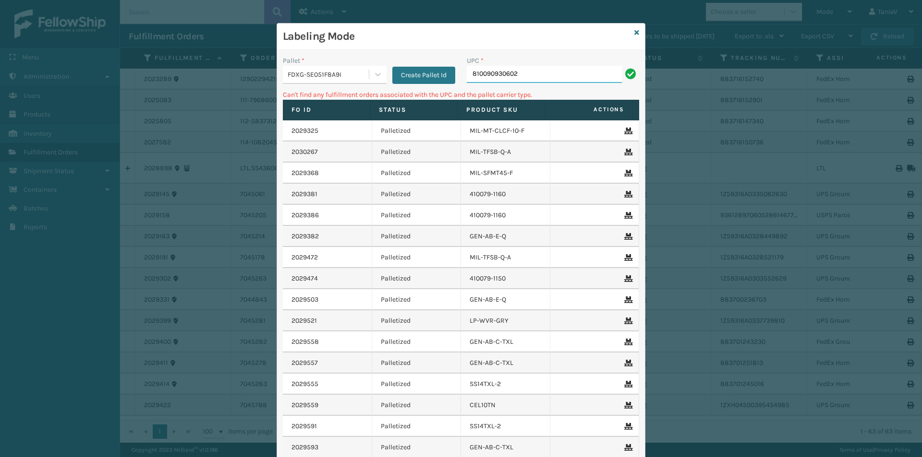
click at [538, 77] on input "810090930602" at bounding box center [544, 74] width 155 height 17
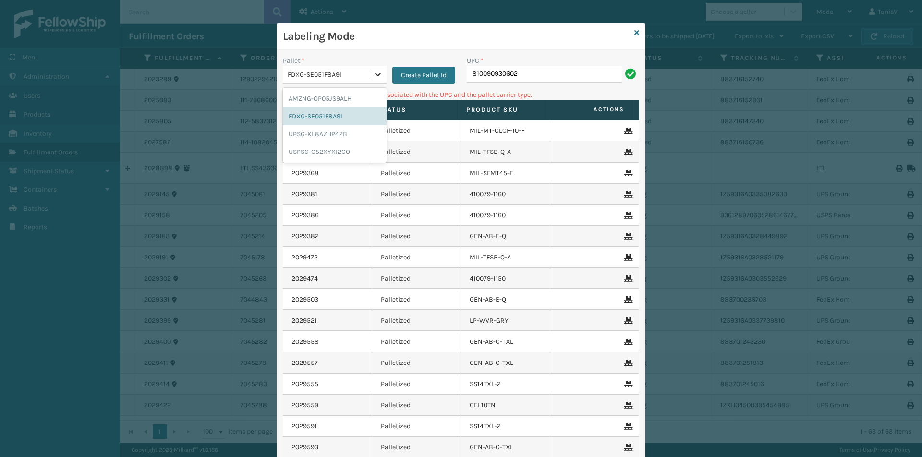
click at [373, 71] on icon at bounding box center [378, 75] width 10 height 10
click at [339, 155] on div "USPSG-C52XYXI2CO" at bounding box center [335, 152] width 104 height 18
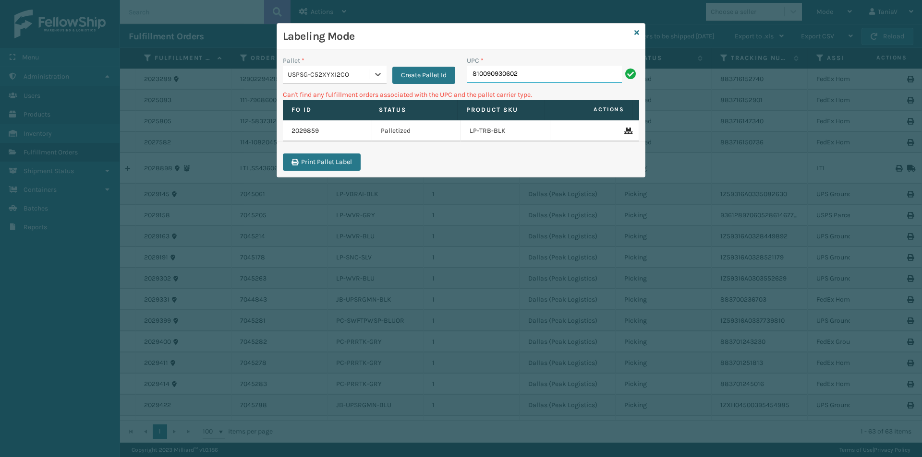
click at [530, 75] on input "810090930602" at bounding box center [544, 74] width 155 height 17
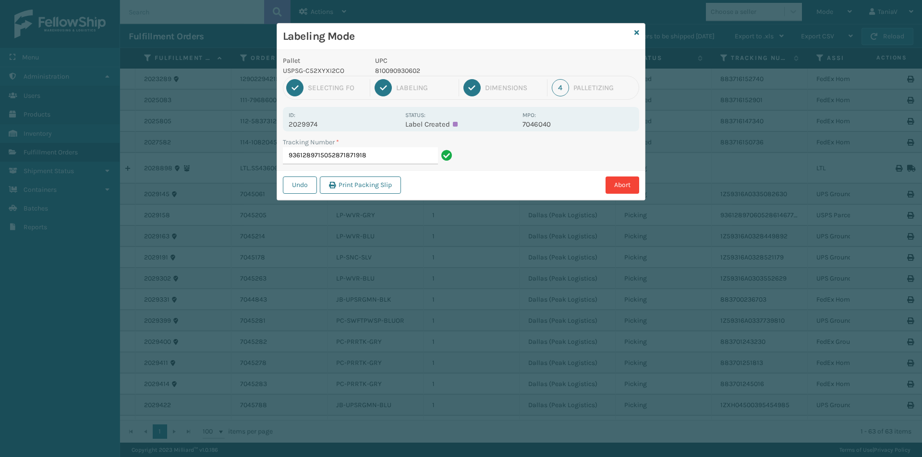
click at [383, 72] on p "810090930602" at bounding box center [446, 71] width 142 height 10
click at [395, 154] on input "9361289715052871871918" at bounding box center [360, 155] width 155 height 17
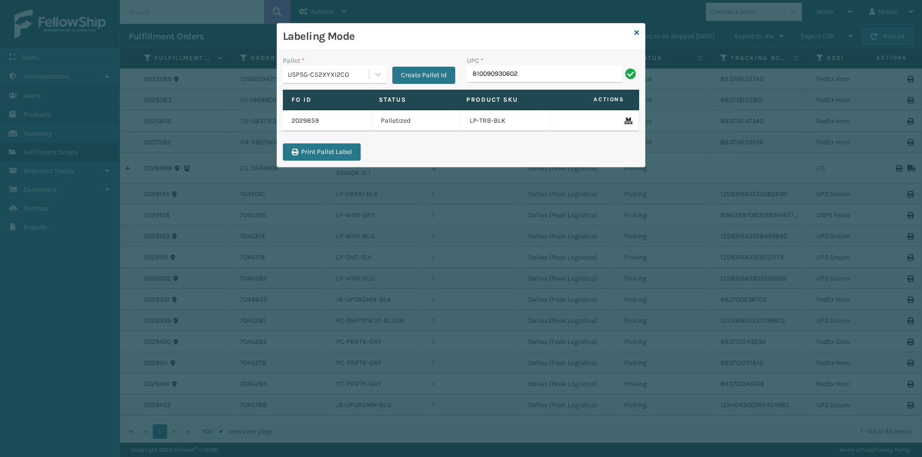
type input "810090930602"
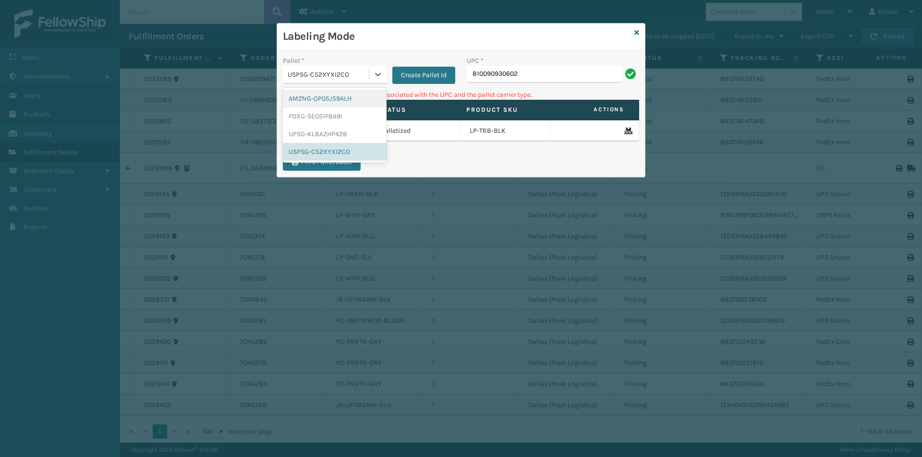
drag, startPoint x: 379, startPoint y: 78, endPoint x: 370, endPoint y: 83, distance: 11.0
click at [379, 79] on icon at bounding box center [378, 75] width 10 height 10
click at [333, 136] on div "UPSG-KL8AZHP42B" at bounding box center [335, 134] width 104 height 18
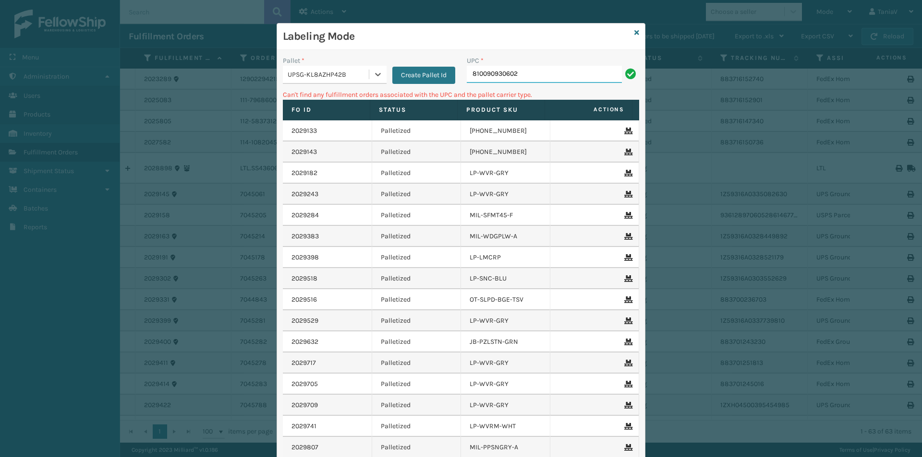
click at [527, 72] on input "810090930602" at bounding box center [544, 74] width 155 height 17
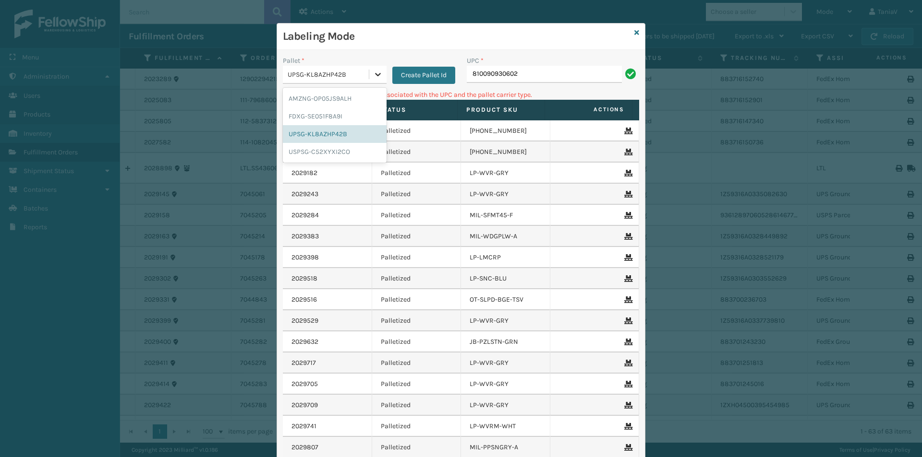
drag, startPoint x: 376, startPoint y: 76, endPoint x: 369, endPoint y: 91, distance: 16.1
click at [376, 77] on icon at bounding box center [378, 75] width 10 height 10
click at [348, 118] on div "FDXG-SE051F8A9I" at bounding box center [335, 117] width 104 height 18
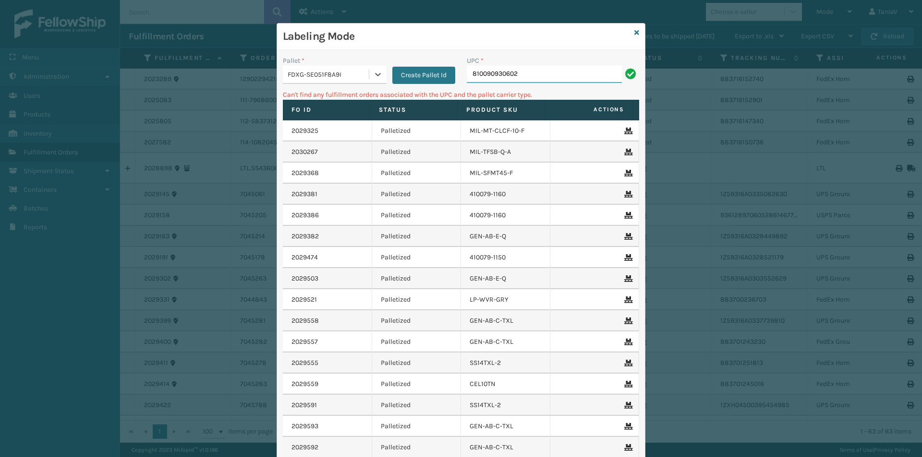
click at [521, 69] on input "810090930602" at bounding box center [544, 74] width 155 height 17
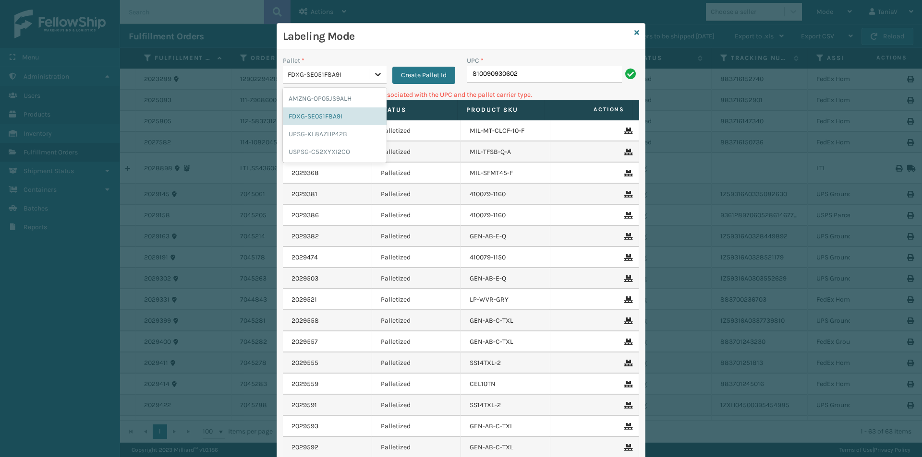
click at [379, 75] on div at bounding box center [377, 74] width 17 height 17
click at [357, 96] on div "AMZNG-OP05JS9ALH" at bounding box center [335, 99] width 104 height 18
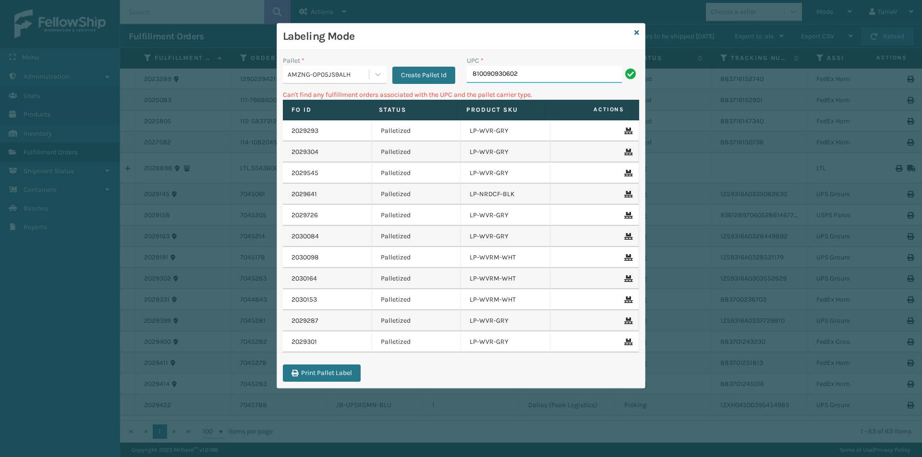
click at [537, 78] on input "810090930602" at bounding box center [544, 74] width 155 height 17
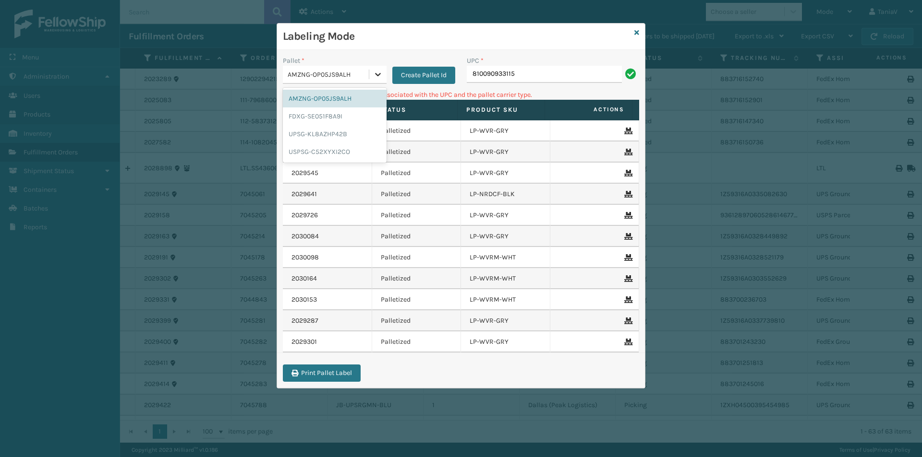
click at [375, 70] on icon at bounding box center [378, 75] width 10 height 10
click at [340, 151] on div "USPSG-C52XYXI2CO" at bounding box center [335, 152] width 104 height 18
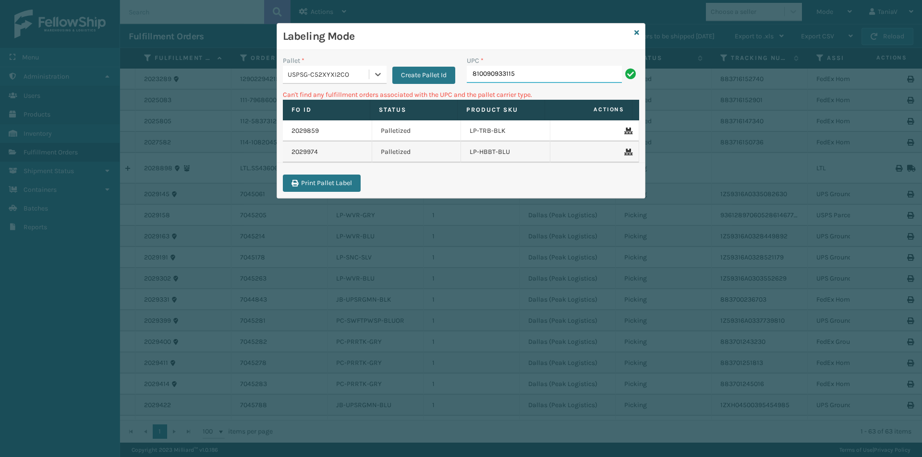
click at [528, 70] on input "810090933115" at bounding box center [544, 74] width 155 height 17
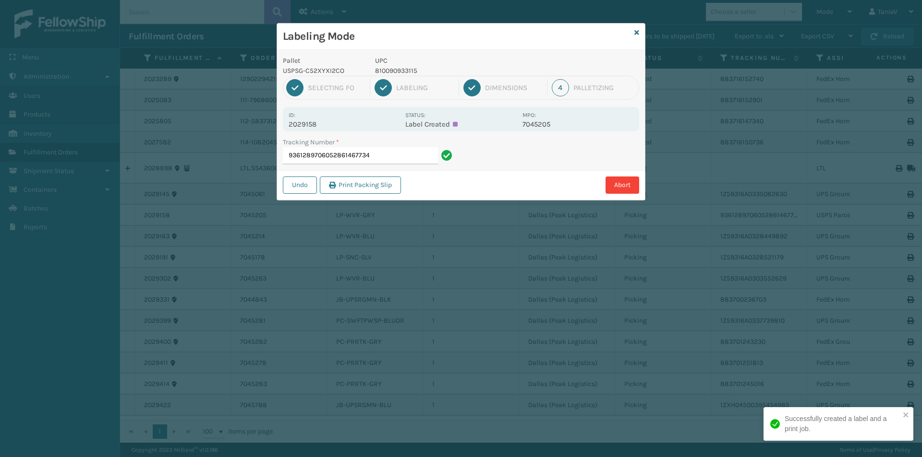
click at [413, 72] on p "810090933115" at bounding box center [446, 71] width 142 height 10
click at [410, 72] on p "810090933115" at bounding box center [446, 71] width 142 height 10
click at [409, 72] on p "810090933115" at bounding box center [446, 71] width 142 height 10
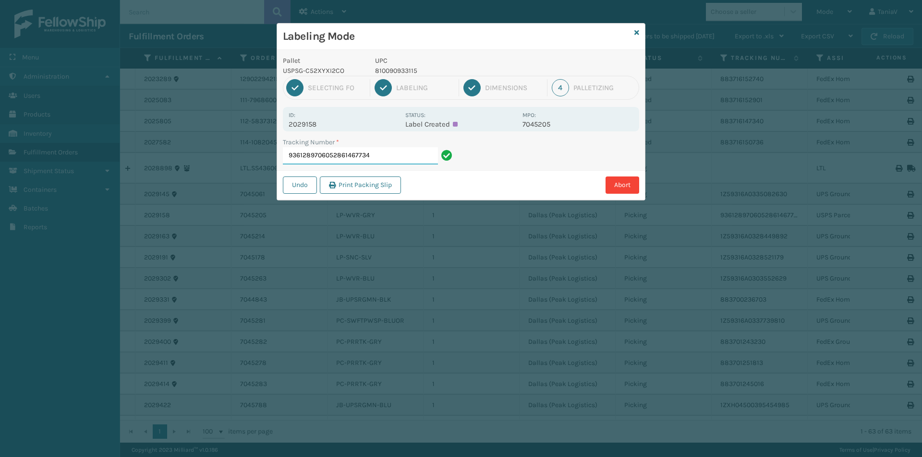
click at [397, 157] on input "9361289706052861467734" at bounding box center [360, 155] width 155 height 17
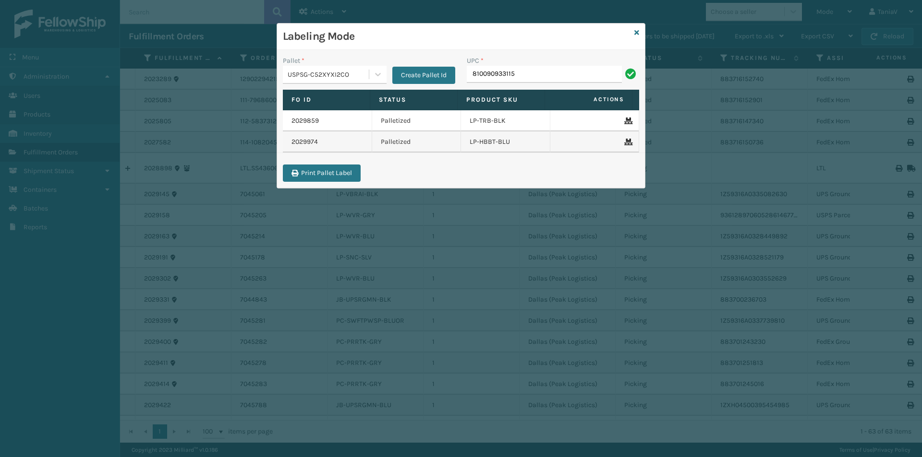
type input "810090933115"
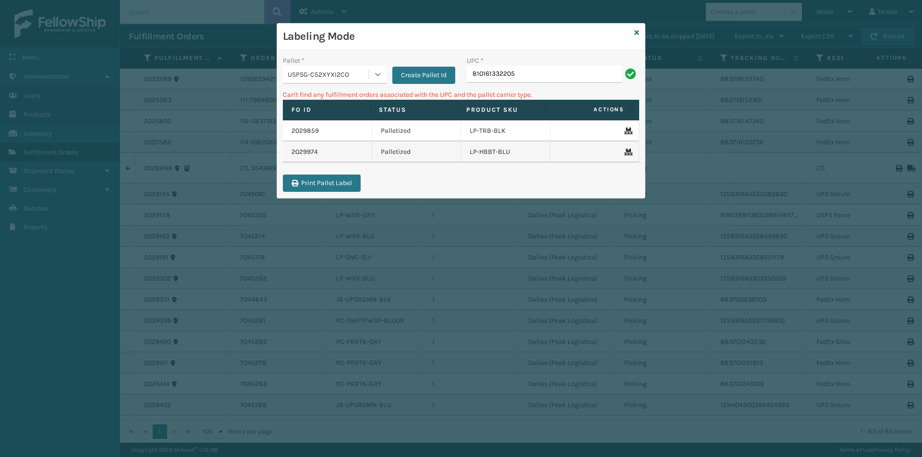
click at [378, 73] on icon at bounding box center [378, 75] width 10 height 10
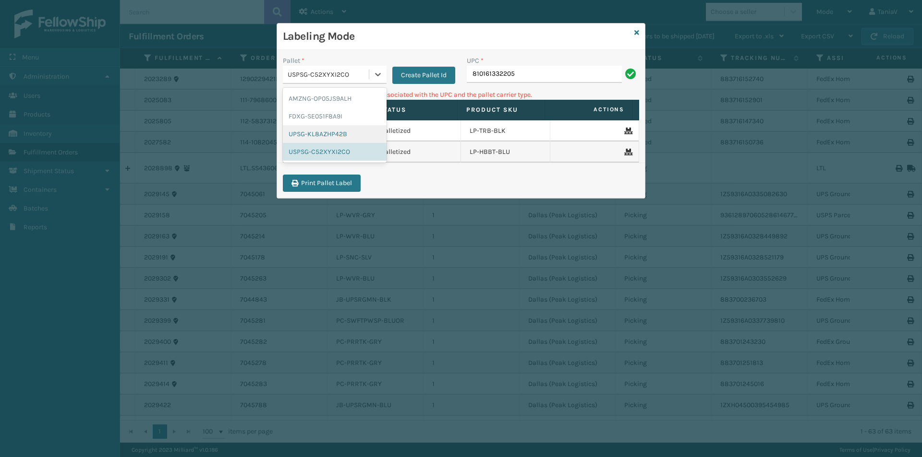
click at [320, 134] on div "UPSG-KL8AZHP42B" at bounding box center [335, 134] width 104 height 18
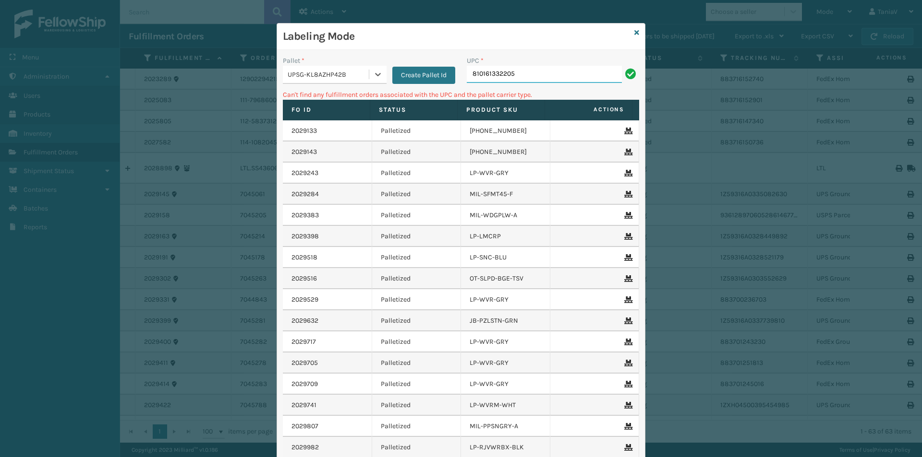
click at [522, 79] on input "810161332205" at bounding box center [544, 74] width 155 height 17
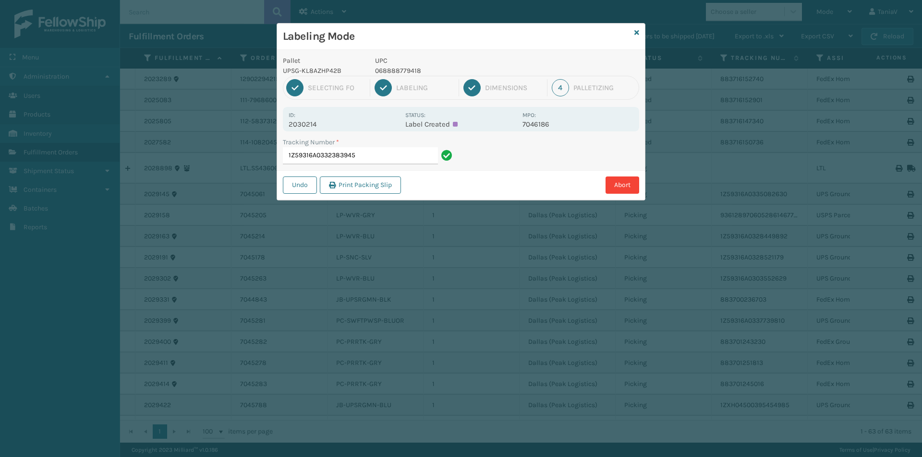
click at [405, 69] on p "068888779418" at bounding box center [446, 71] width 142 height 10
click at [419, 157] on input "1Z59316A0332383945" at bounding box center [360, 155] width 155 height 17
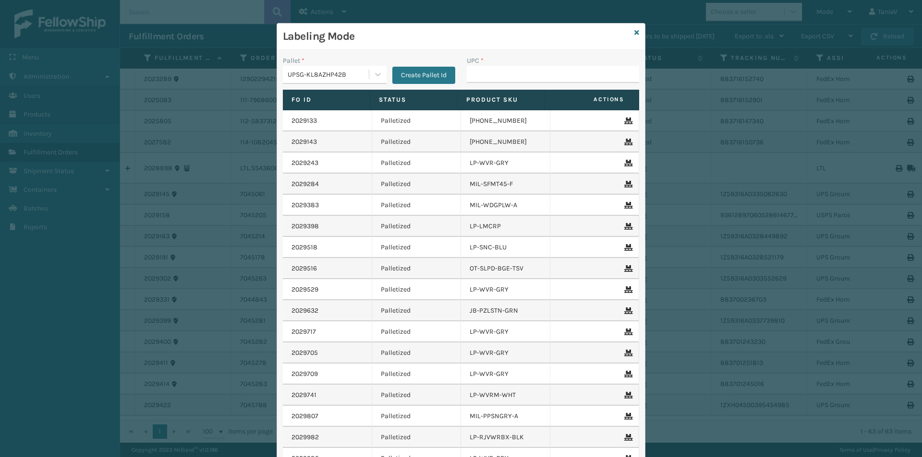
type input "068888779418"
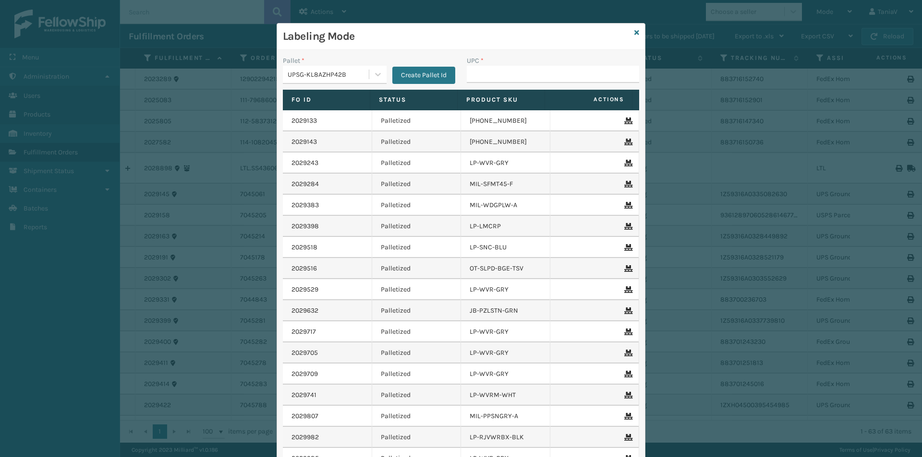
type input "068888779418"
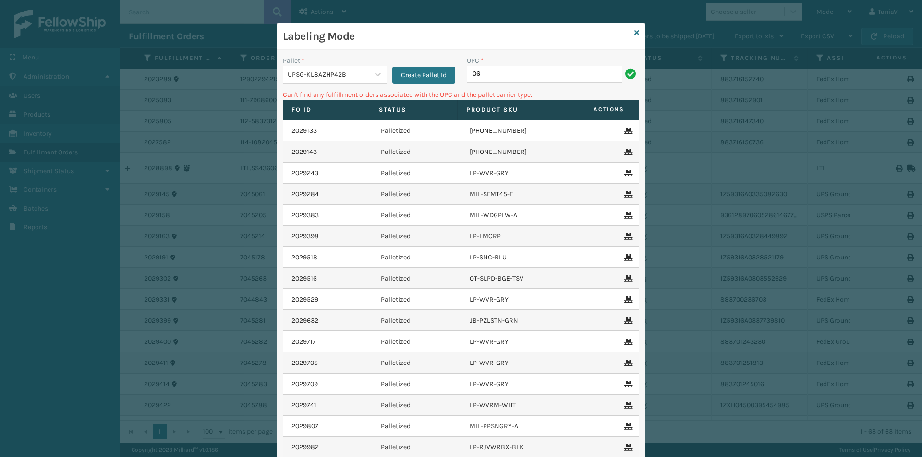
type input "0"
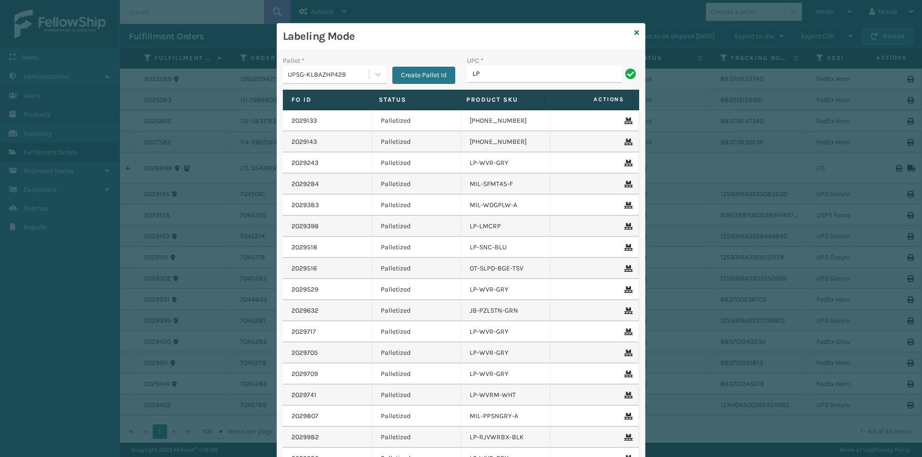
type input "LP-RMXPLS-BLK"
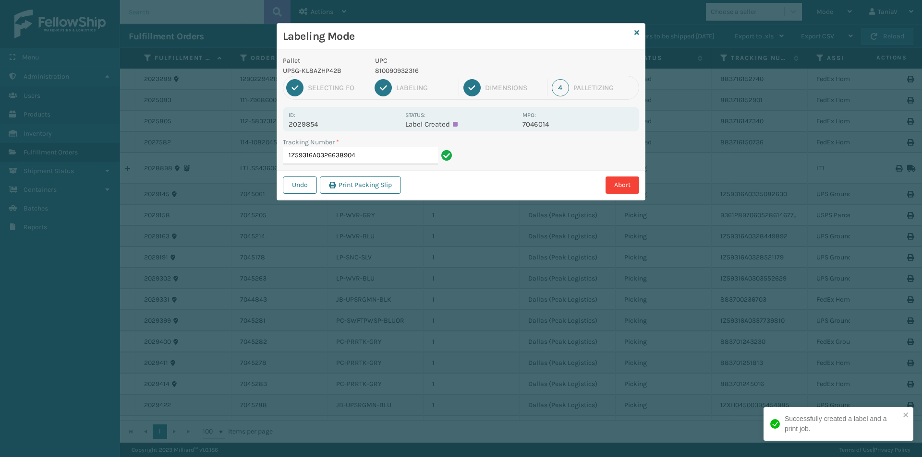
click at [391, 68] on p "810090932316" at bounding box center [446, 71] width 142 height 10
click at [391, 160] on input "1Z59316A0326638904" at bounding box center [360, 155] width 155 height 17
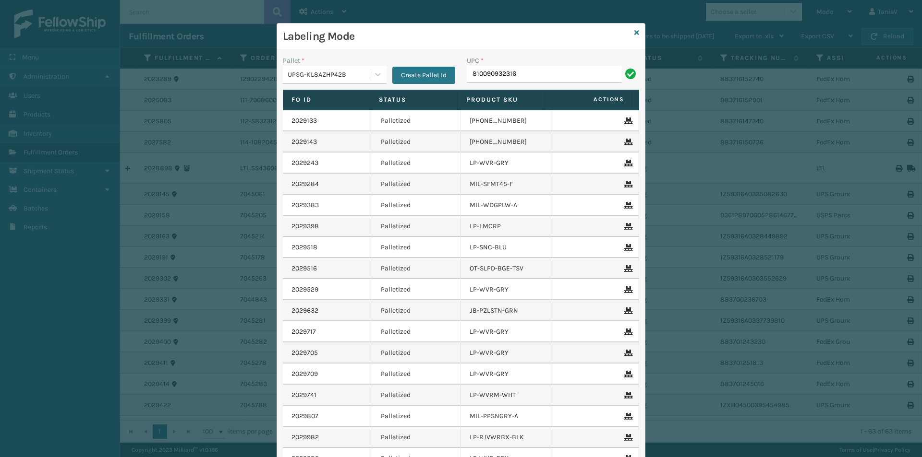
type input "810090932316"
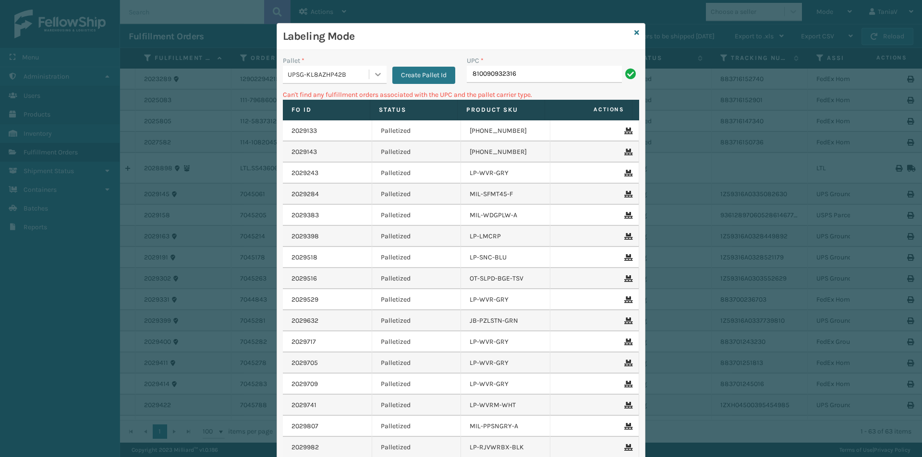
click at [373, 73] on icon at bounding box center [378, 75] width 10 height 10
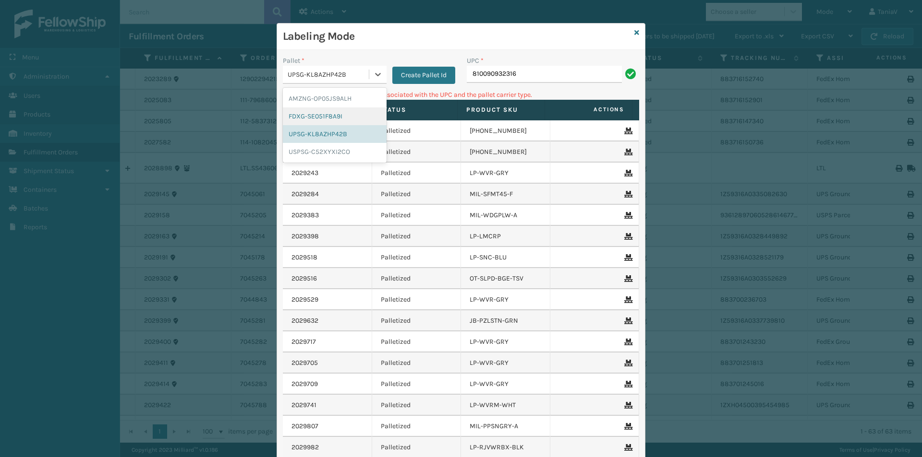
drag, startPoint x: 341, startPoint y: 116, endPoint x: 387, endPoint y: 104, distance: 47.6
click at [340, 116] on div "FDXG-SE051F8A9I" at bounding box center [335, 117] width 104 height 18
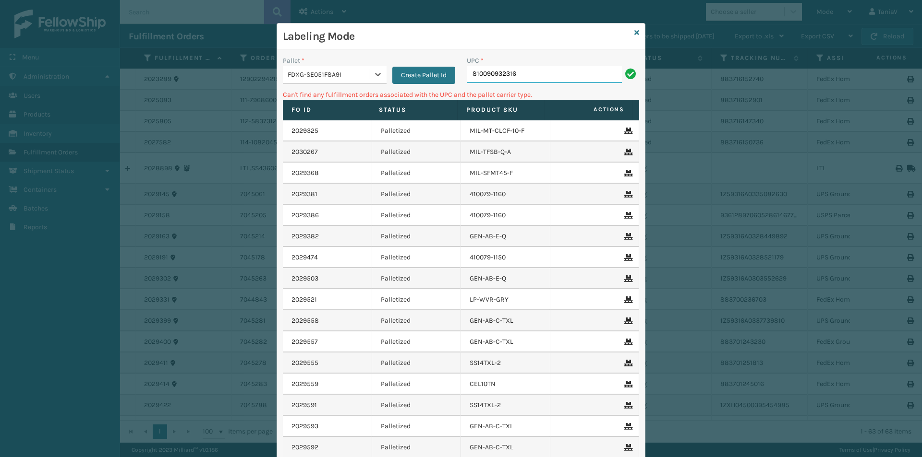
click at [535, 76] on input "810090932316" at bounding box center [544, 74] width 155 height 17
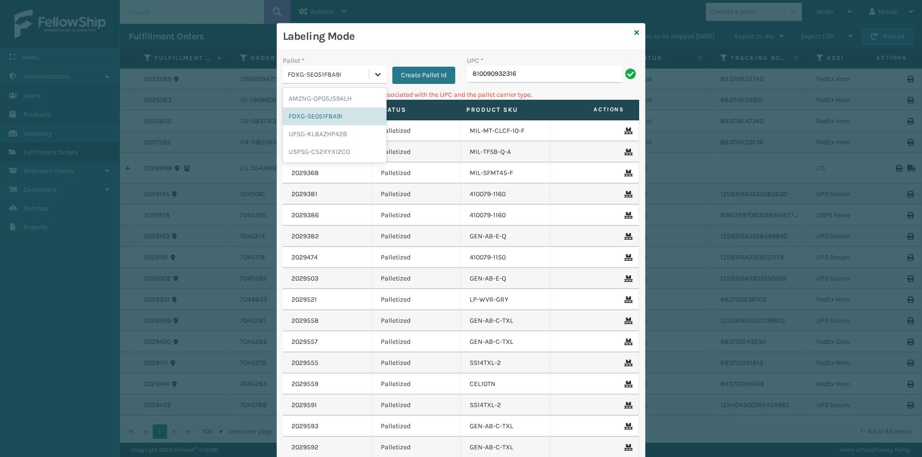
drag, startPoint x: 378, startPoint y: 72, endPoint x: 371, endPoint y: 72, distance: 7.2
click at [377, 72] on icon at bounding box center [378, 75] width 10 height 10
drag, startPoint x: 329, startPoint y: 103, endPoint x: 409, endPoint y: 85, distance: 82.2
click at [330, 103] on div "AMZNG-OP05JS9ALH" at bounding box center [335, 99] width 104 height 18
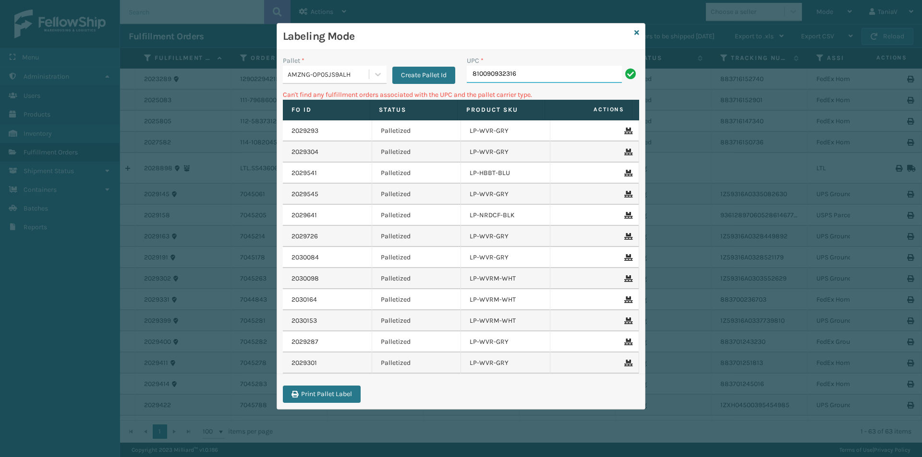
click at [519, 70] on input "810090932316" at bounding box center [544, 74] width 155 height 17
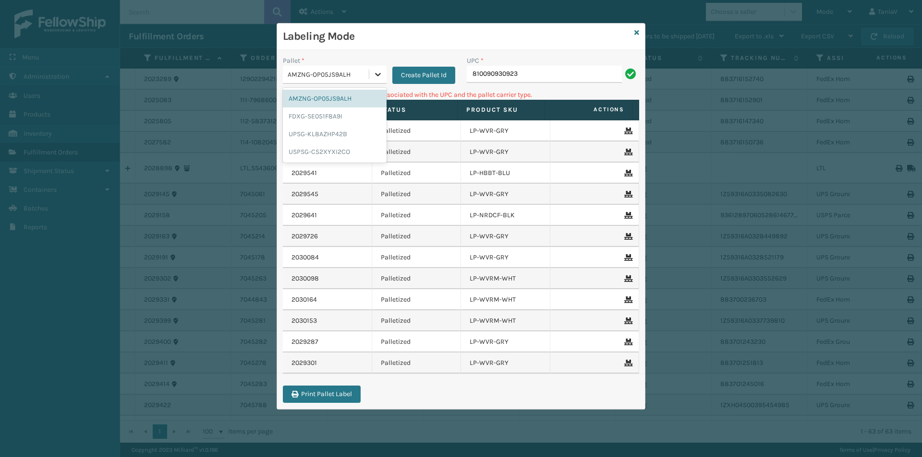
drag, startPoint x: 378, startPoint y: 76, endPoint x: 361, endPoint y: 86, distance: 20.0
click at [378, 77] on icon at bounding box center [378, 75] width 10 height 10
click at [341, 135] on div "UPSG-KL8AZHP42B" at bounding box center [335, 134] width 104 height 18
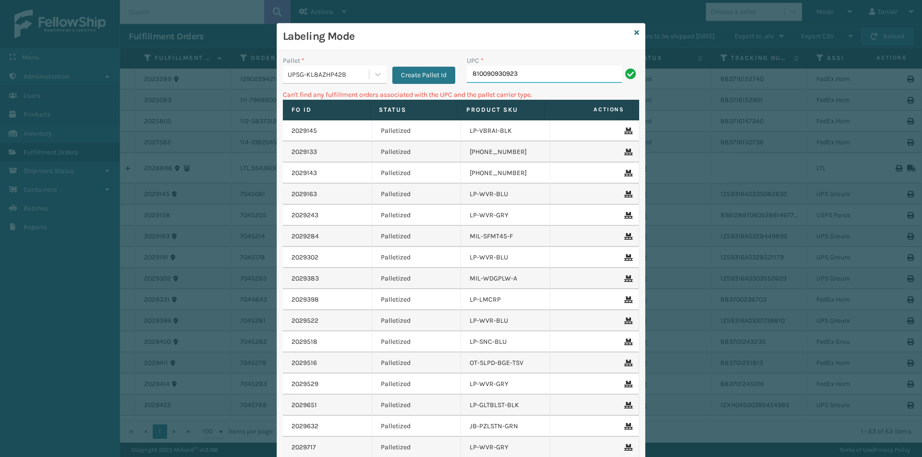
click at [590, 71] on input "810090930923" at bounding box center [544, 74] width 155 height 17
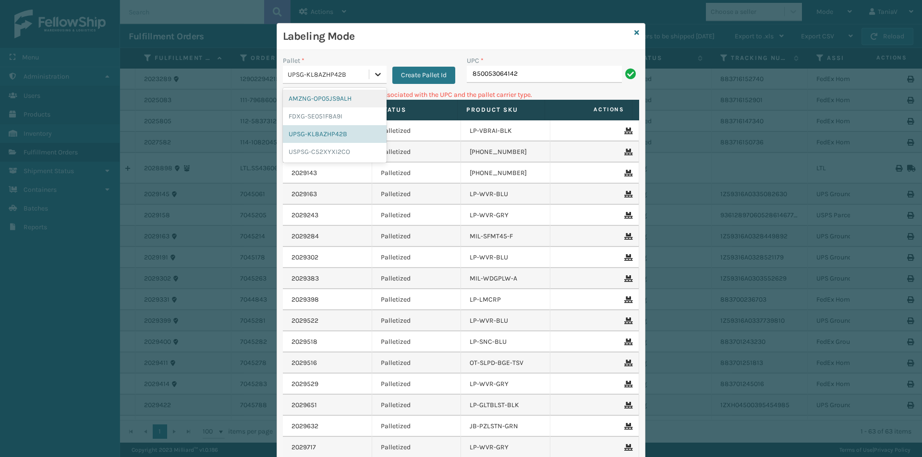
click at [375, 76] on icon at bounding box center [378, 74] width 6 height 3
click at [343, 116] on div "FDXG-SE051F8A9I" at bounding box center [335, 117] width 104 height 18
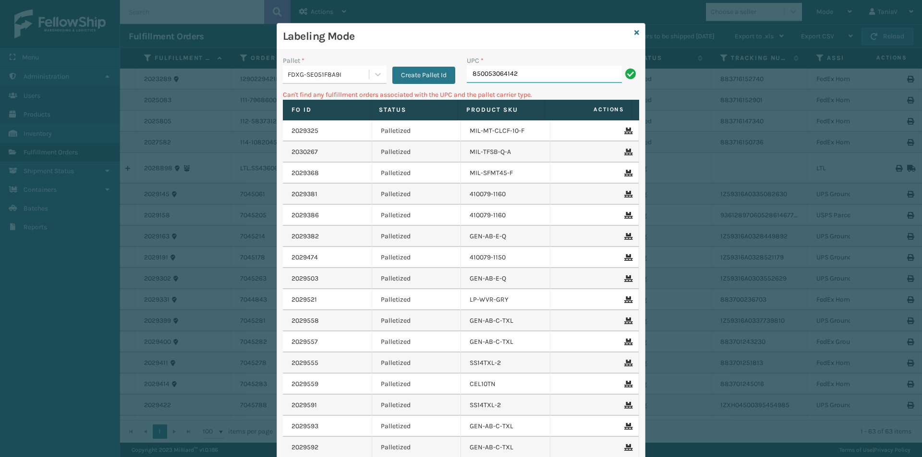
click at [524, 77] on input "850053064142" at bounding box center [544, 74] width 155 height 17
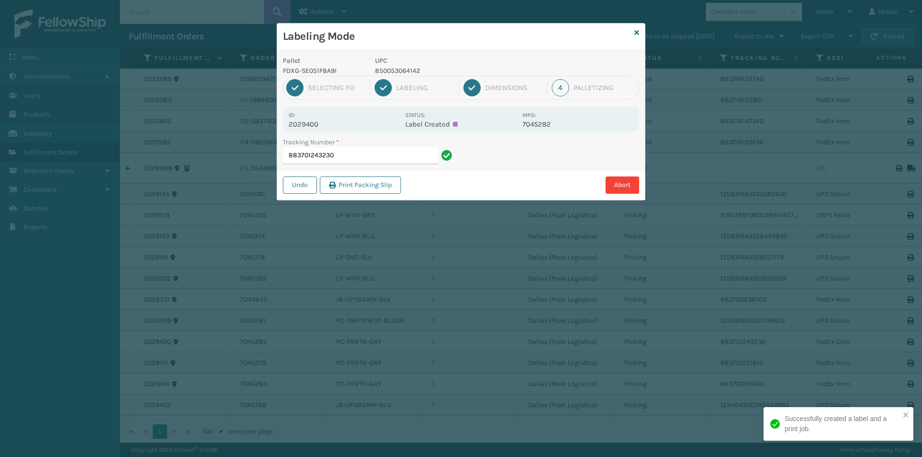
click at [393, 67] on p "850053064142" at bounding box center [446, 71] width 142 height 10
click at [394, 67] on p "850053064142" at bounding box center [446, 71] width 142 height 10
click at [376, 159] on input "883701243230" at bounding box center [360, 155] width 155 height 17
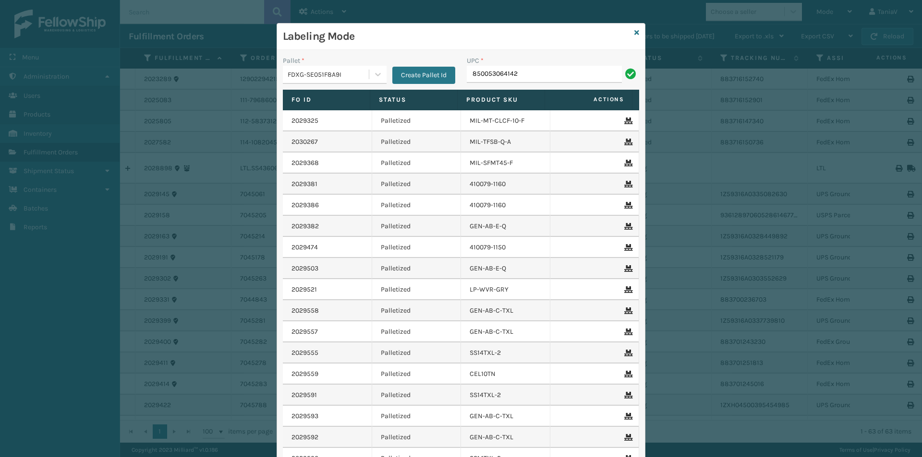
type input "850053064142"
type input "850040381481"
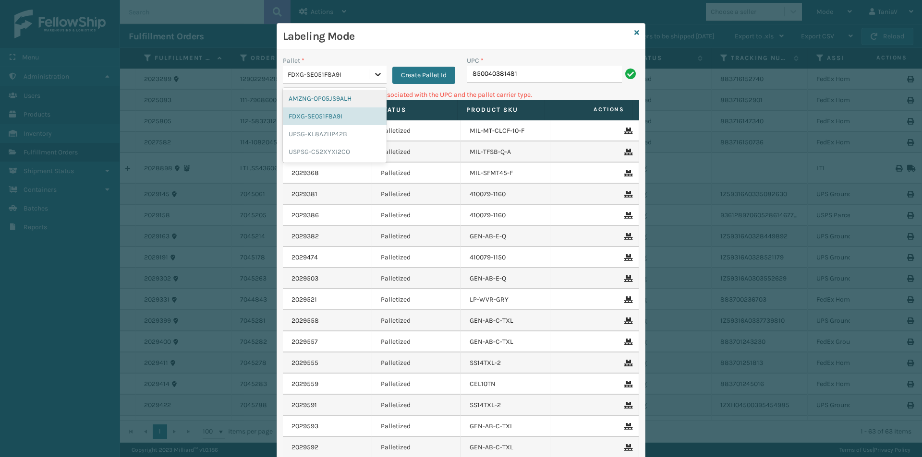
click at [376, 82] on div at bounding box center [377, 74] width 17 height 17
click at [336, 136] on div "UPSG-KL8AZHP42B" at bounding box center [335, 134] width 104 height 18
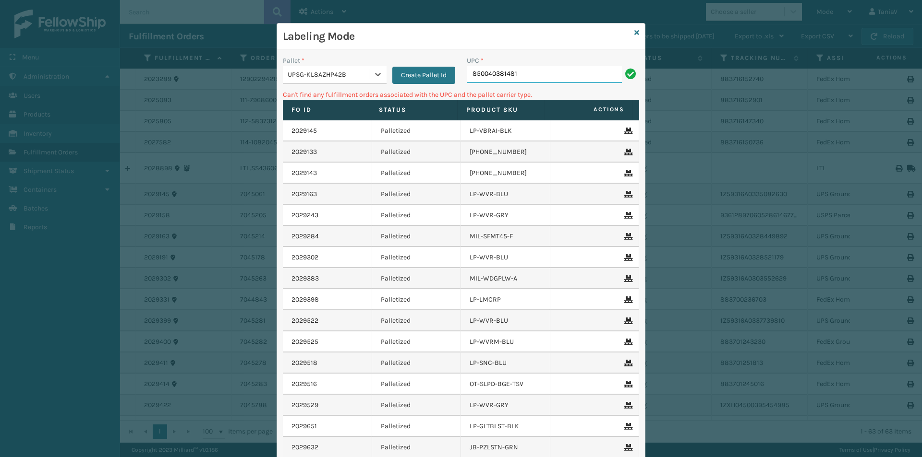
click at [532, 83] on input "850040381481" at bounding box center [544, 74] width 155 height 17
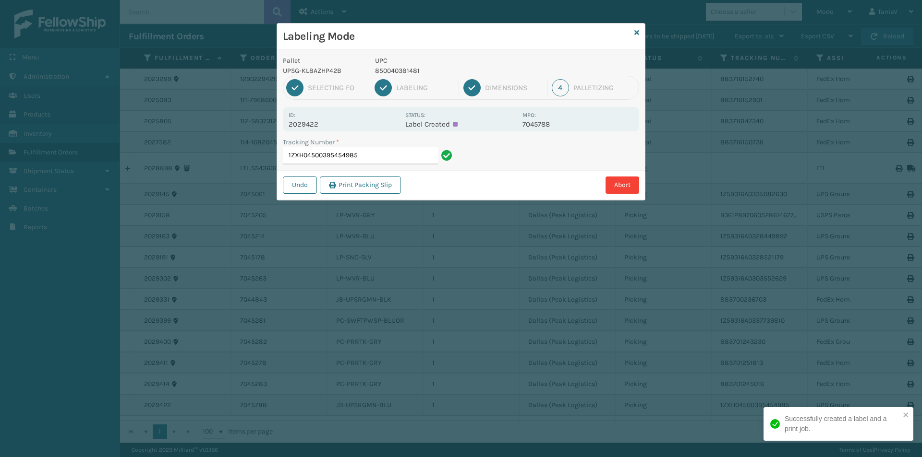
click at [407, 66] on p "850040381481" at bounding box center [446, 71] width 142 height 10
click at [407, 67] on p "850040381481" at bounding box center [446, 71] width 142 height 10
click at [388, 156] on input "1ZXH04500395454985" at bounding box center [360, 155] width 155 height 17
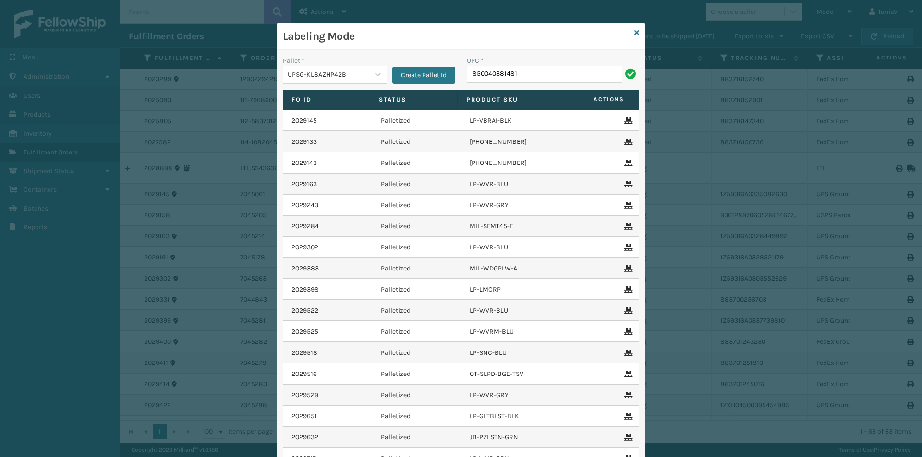
type input "850040381481"
type input "850040381443"
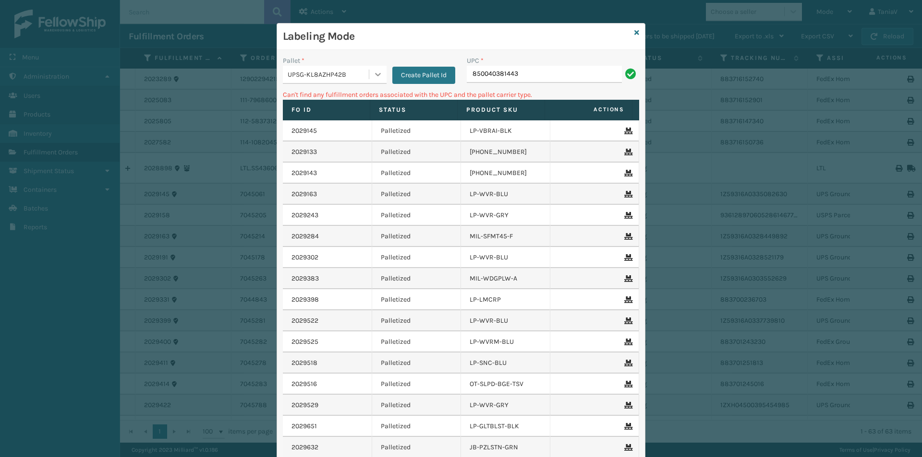
click at [376, 68] on div at bounding box center [377, 74] width 17 height 17
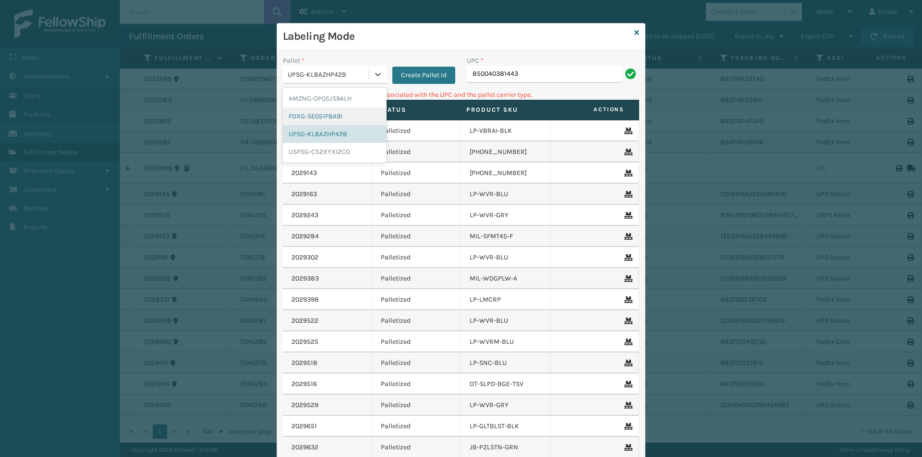
drag, startPoint x: 337, startPoint y: 117, endPoint x: 388, endPoint y: 101, distance: 53.6
click at [337, 117] on div "FDXG-SE051F8A9I" at bounding box center [335, 117] width 104 height 18
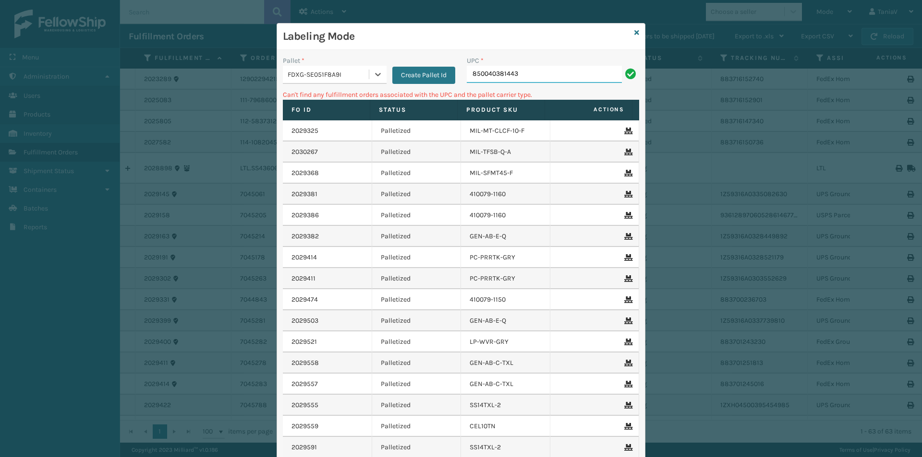
click at [528, 74] on input "850040381443" at bounding box center [544, 74] width 155 height 17
click at [375, 78] on icon at bounding box center [378, 75] width 10 height 10
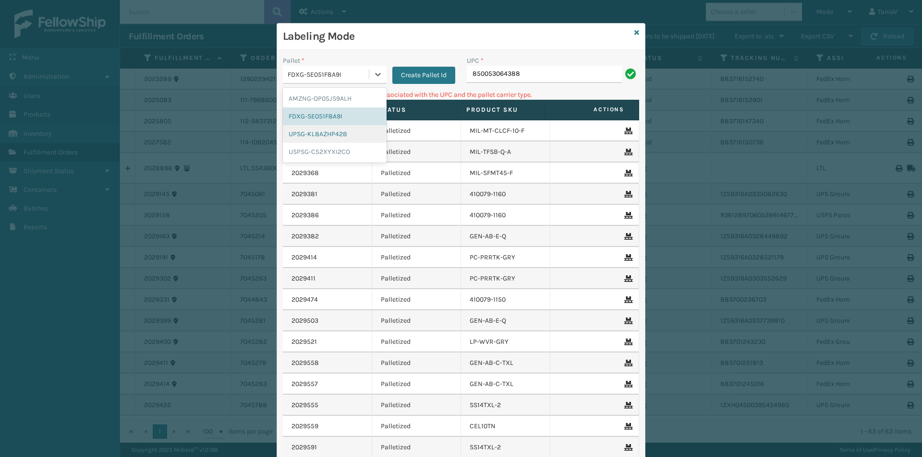
click at [343, 133] on div "UPSG-KL8AZHP42B" at bounding box center [335, 134] width 104 height 18
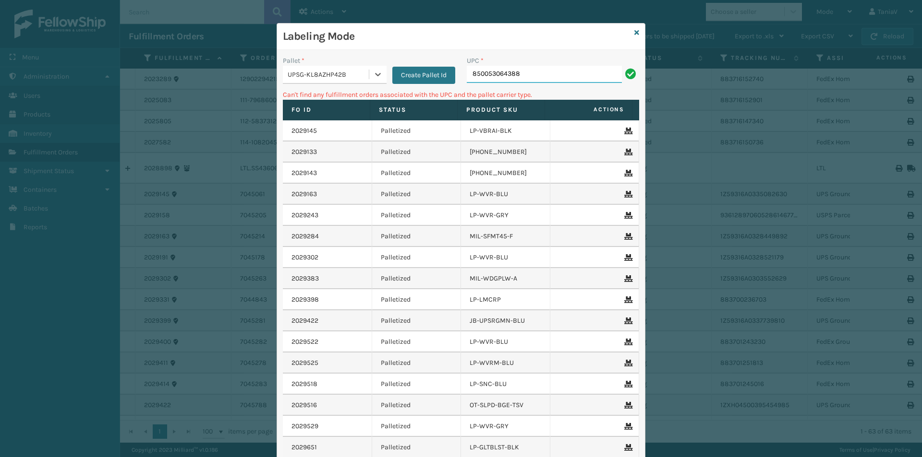
click at [560, 71] on input "850053064388" at bounding box center [544, 74] width 155 height 17
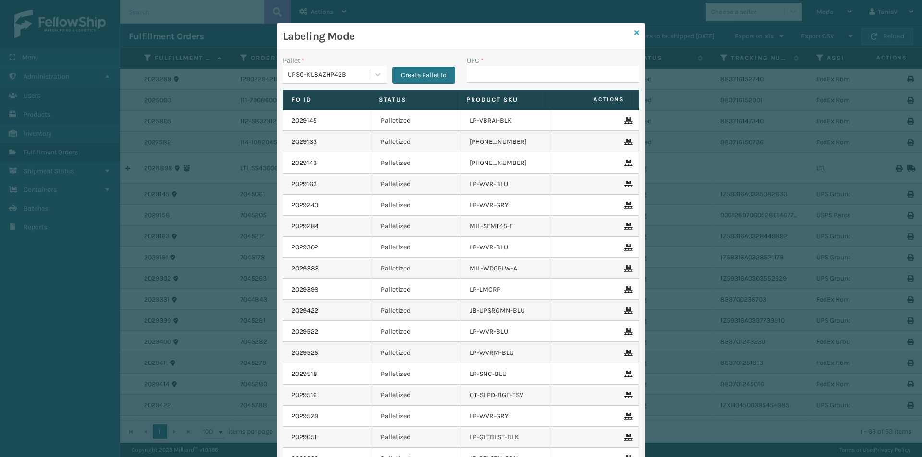
click at [634, 31] on icon at bounding box center [636, 32] width 5 height 7
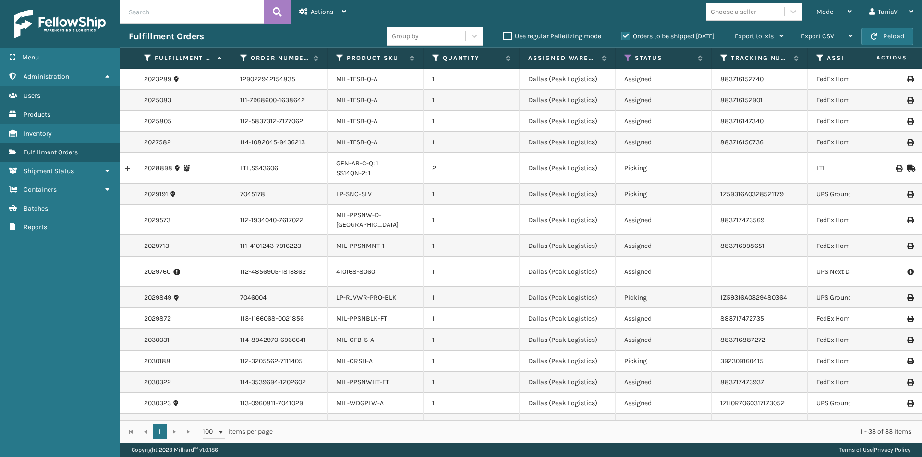
click at [623, 39] on label "Orders to be shipped [DATE]" at bounding box center [667, 36] width 93 height 8
click at [622, 37] on input "Orders to be shipped [DATE]" at bounding box center [621, 34] width 0 height 6
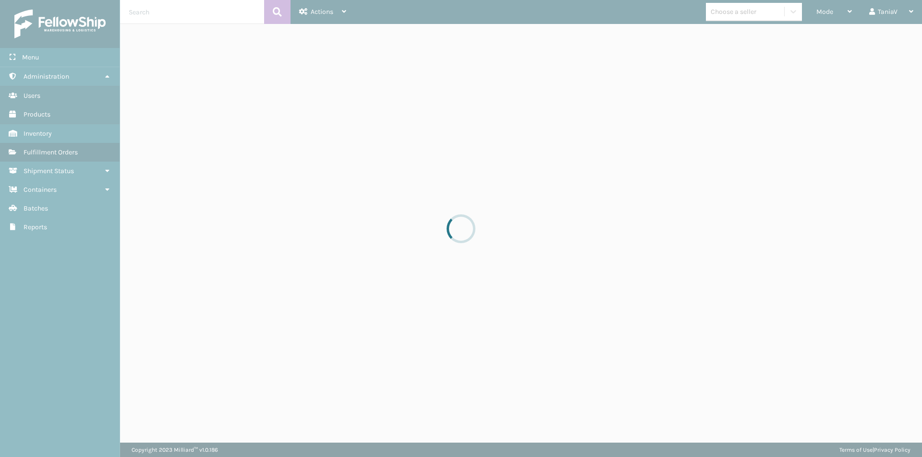
click at [150, 13] on div at bounding box center [461, 228] width 922 height 457
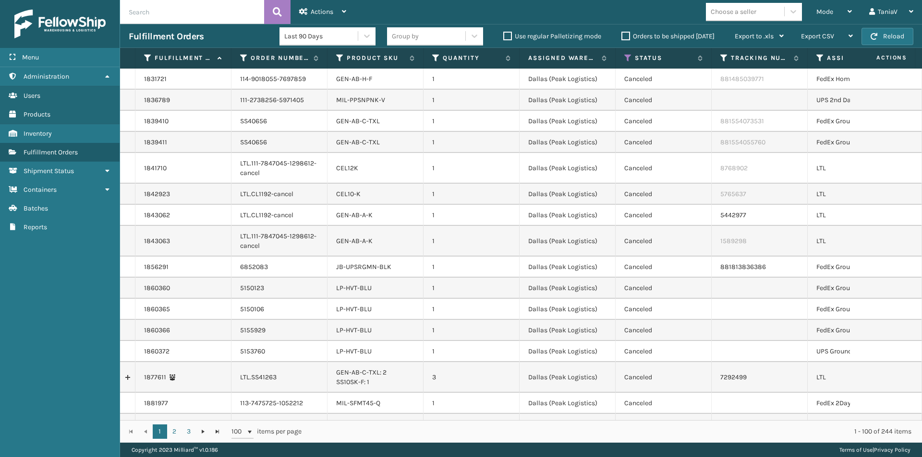
click at [164, 14] on input "text" at bounding box center [192, 12] width 144 height 24
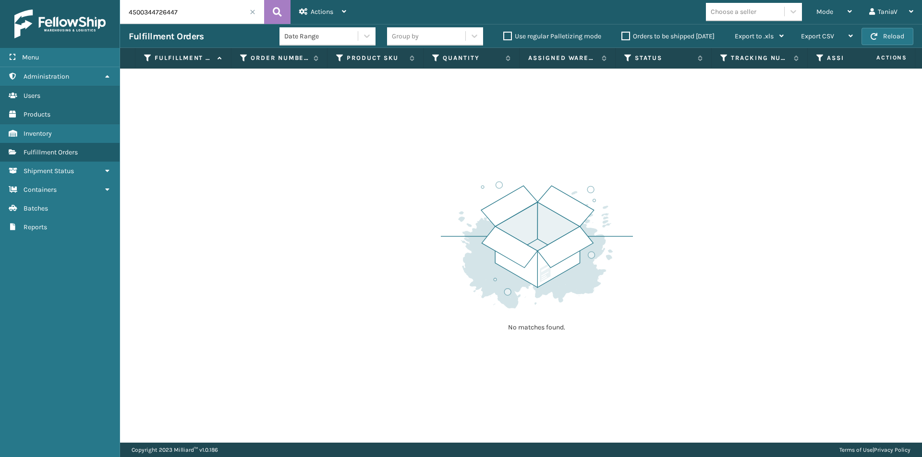
click at [628, 34] on label "Orders to be shipped [DATE]" at bounding box center [667, 36] width 93 height 8
click at [622, 34] on input "Orders to be shipped [DATE]" at bounding box center [621, 34] width 0 height 6
click at [129, 9] on input "4500344726447" at bounding box center [192, 12] width 144 height 24
type input "1ZXHO4500344726447"
click at [200, 15] on input "1ZXHO4500344726447" at bounding box center [192, 12] width 144 height 24
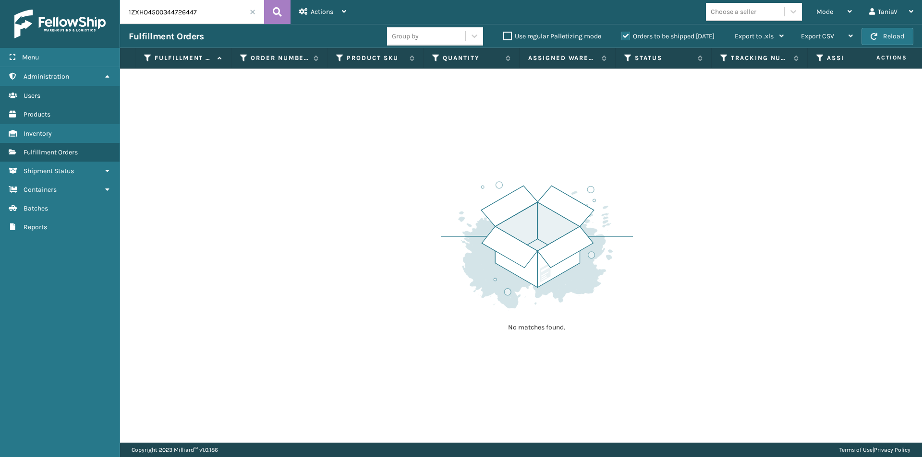
click at [251, 14] on span at bounding box center [253, 12] width 6 height 6
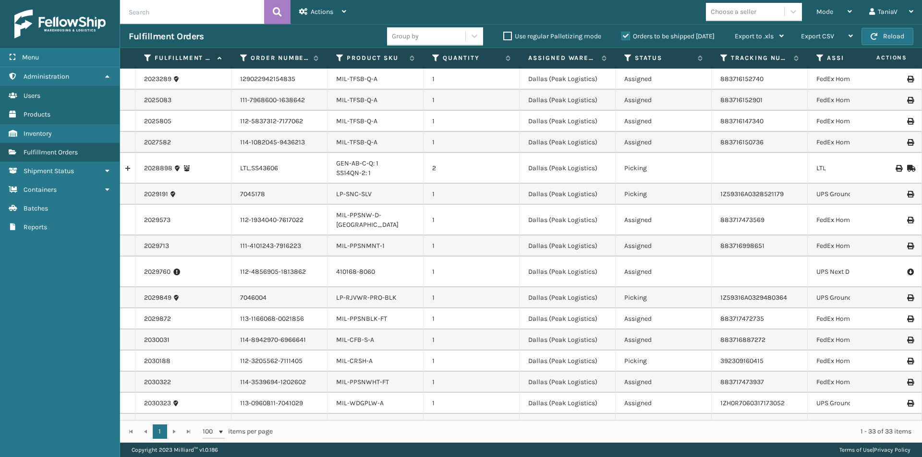
click at [227, 17] on input "text" at bounding box center [192, 12] width 144 height 24
click at [625, 36] on label "Orders to be shipped [DATE]" at bounding box center [667, 36] width 93 height 8
click at [622, 36] on input "Orders to be shipped [DATE]" at bounding box center [621, 34] width 0 height 6
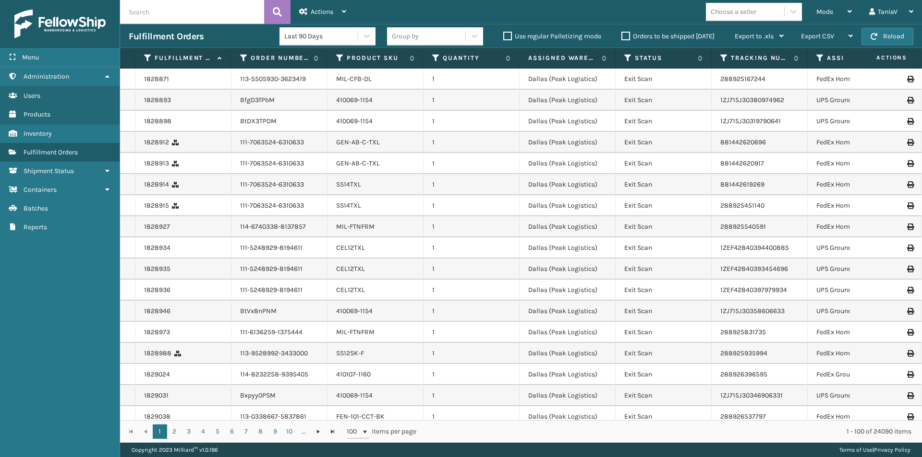
click at [222, 18] on input "text" at bounding box center [192, 12] width 144 height 24
type input "420783632789"
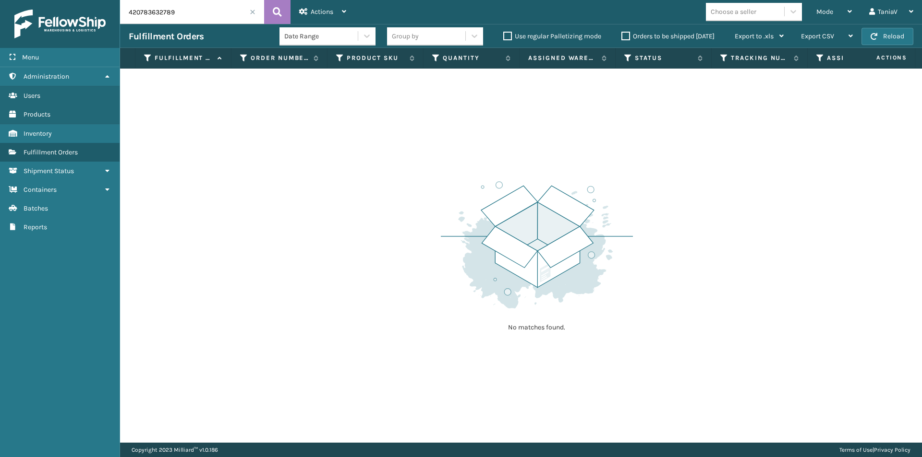
click at [252, 12] on span at bounding box center [253, 12] width 6 height 6
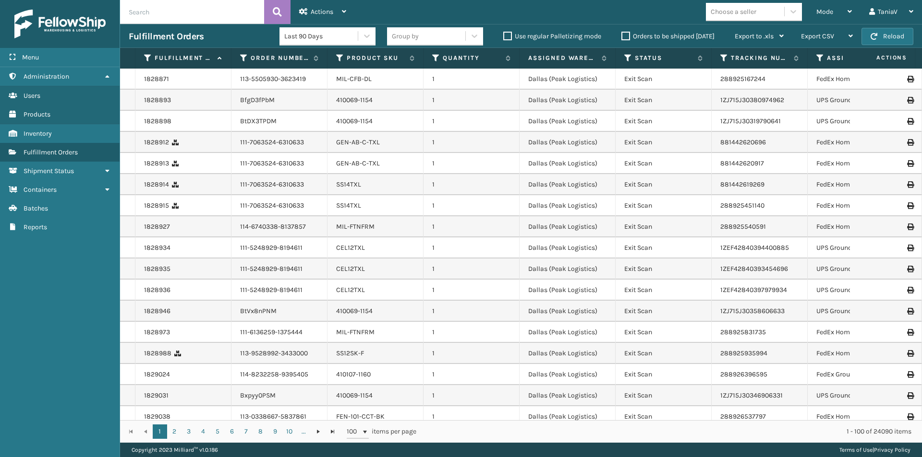
click at [235, 8] on input "text" at bounding box center [192, 12] width 144 height 24
paste input "1594141"
type input "1594141"
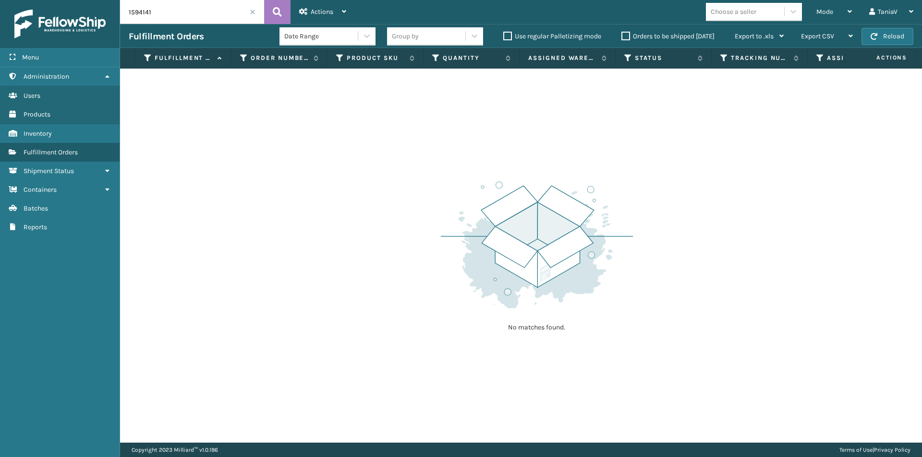
click at [249, 8] on input "1594141" at bounding box center [192, 12] width 144 height 24
click at [251, 16] on input "1594141" at bounding box center [192, 12] width 144 height 24
click at [250, 10] on span at bounding box center [253, 12] width 6 height 6
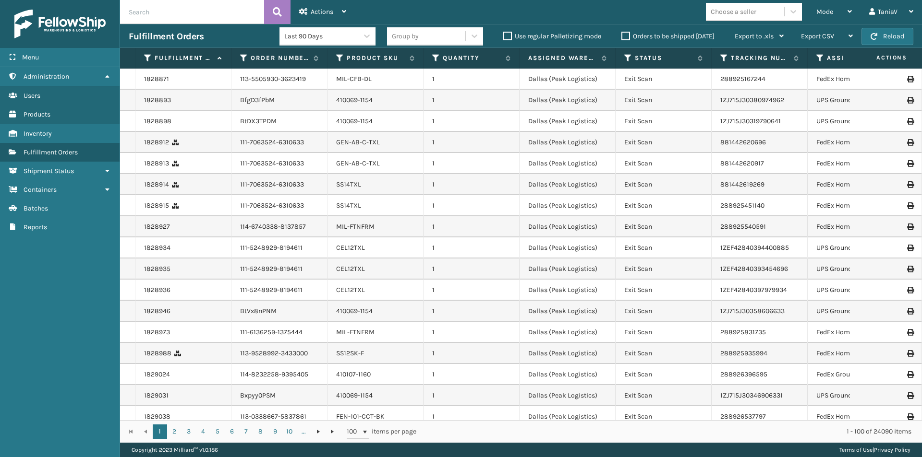
click at [622, 38] on label "Orders to be shipped [DATE]" at bounding box center [667, 36] width 93 height 8
click at [622, 37] on input "Orders to be shipped [DATE]" at bounding box center [621, 34] width 0 height 6
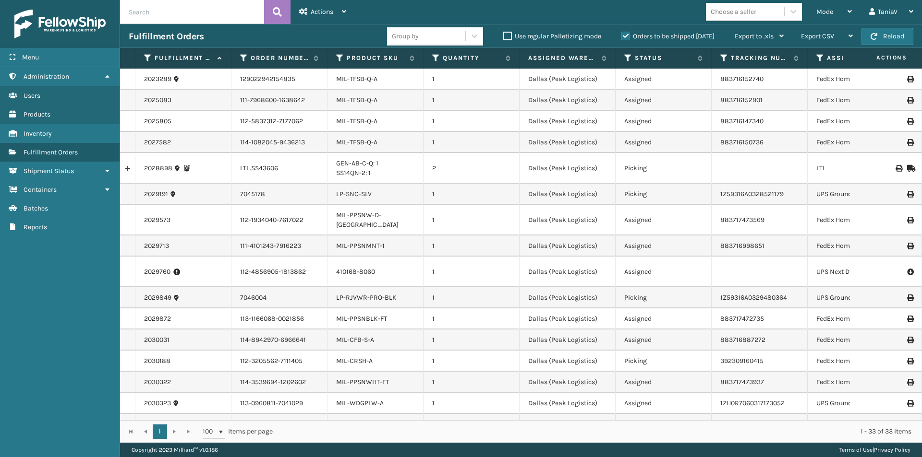
click at [219, 10] on input "text" at bounding box center [192, 12] width 144 height 24
paste input "2030306"
type input "2030306"
click at [626, 37] on label "Orders to be shipped [DATE]" at bounding box center [667, 36] width 93 height 8
click at [622, 37] on input "Orders to be shipped [DATE]" at bounding box center [621, 34] width 0 height 6
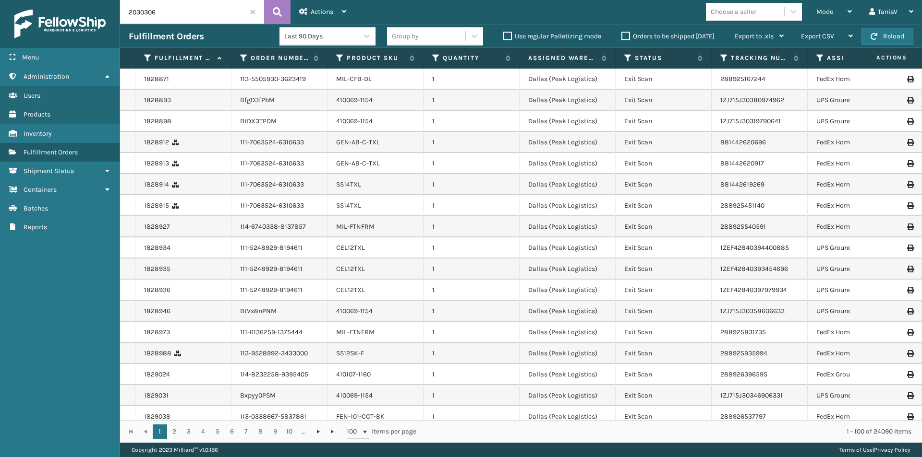
click at [197, 12] on input "2030306" at bounding box center [192, 12] width 144 height 24
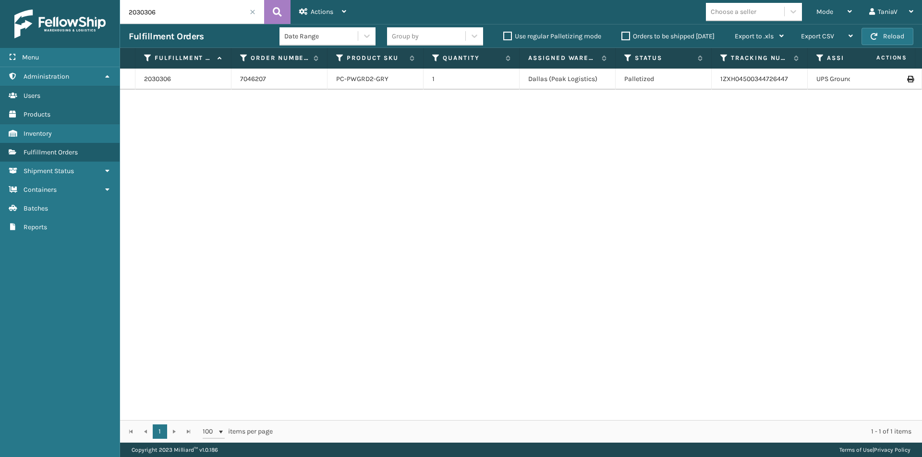
click at [907, 82] on icon at bounding box center [910, 79] width 6 height 7
click at [251, 11] on span at bounding box center [253, 12] width 6 height 6
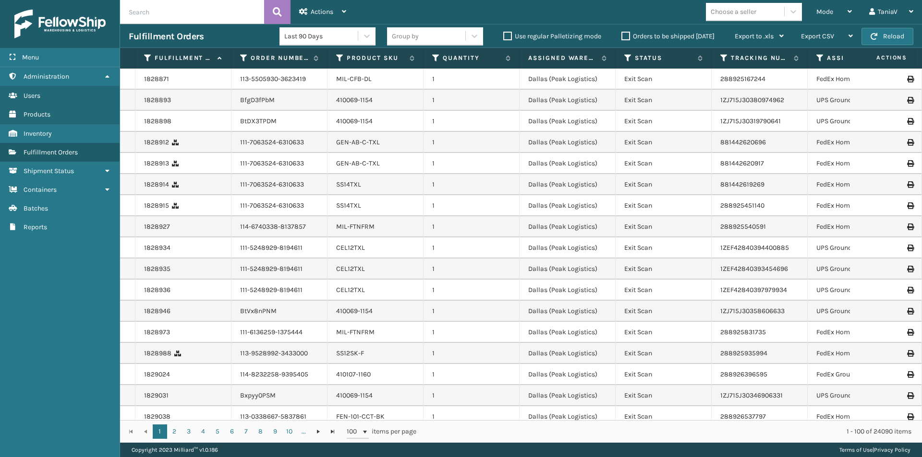
click at [623, 35] on label "Orders to be shipped [DATE]" at bounding box center [667, 36] width 93 height 8
click at [622, 35] on input "Orders to be shipped [DATE]" at bounding box center [621, 34] width 0 height 6
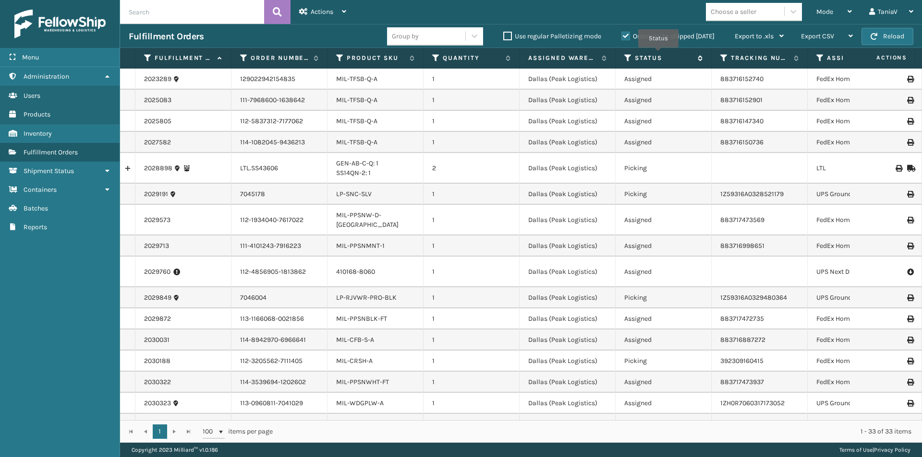
click at [654, 59] on label "Status" at bounding box center [663, 58] width 58 height 9
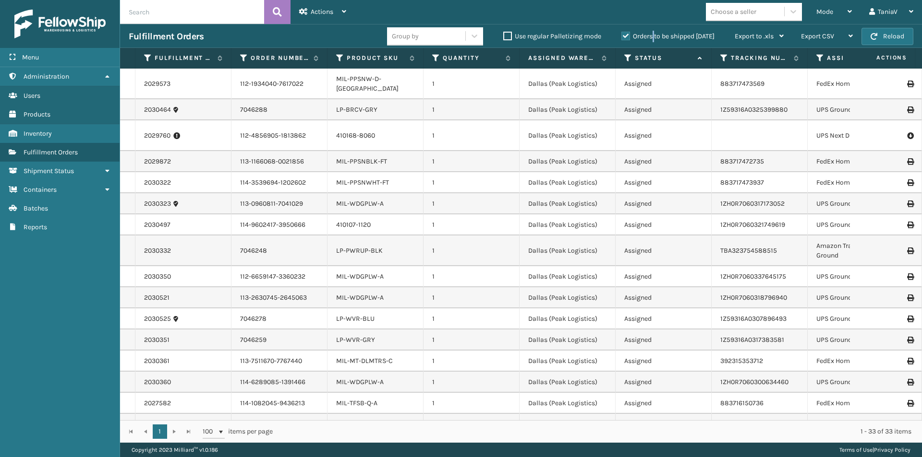
click at [653, 37] on label "Orders to be shipped [DATE]" at bounding box center [667, 36] width 93 height 8
click at [646, 54] on label "Status" at bounding box center [663, 58] width 58 height 9
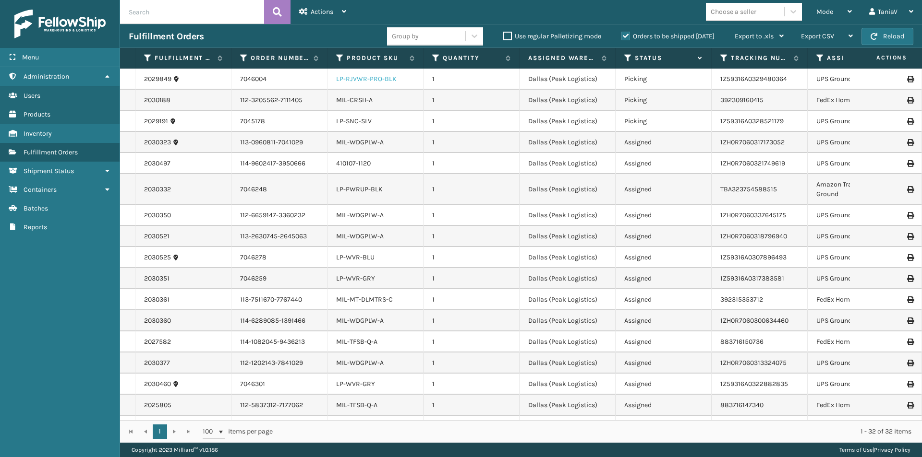
click at [379, 76] on link "LP-RJVWR-PRO-BLK" at bounding box center [366, 79] width 60 height 8
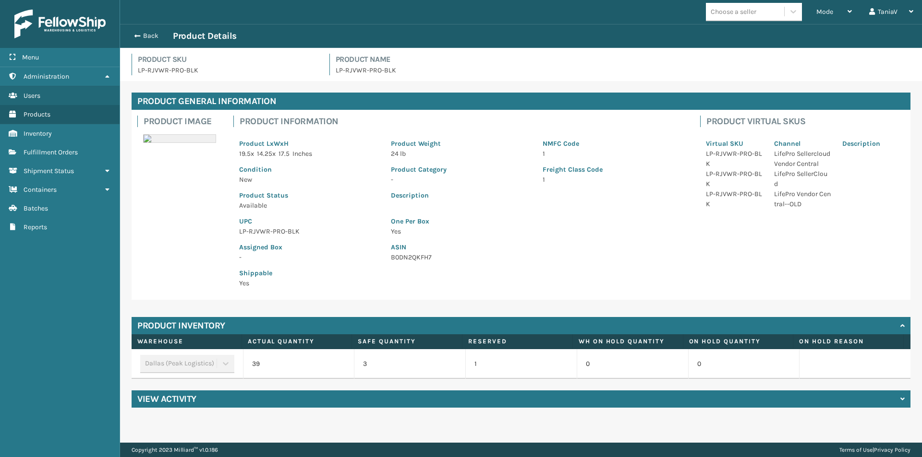
click at [266, 233] on p "LP-RJVWR-PRO-BLK" at bounding box center [309, 232] width 140 height 10
click at [267, 234] on p "LP-RJVWR-PRO-BLK" at bounding box center [309, 232] width 140 height 10
click at [61, 151] on span "Fulfillment Orders" at bounding box center [51, 152] width 54 height 8
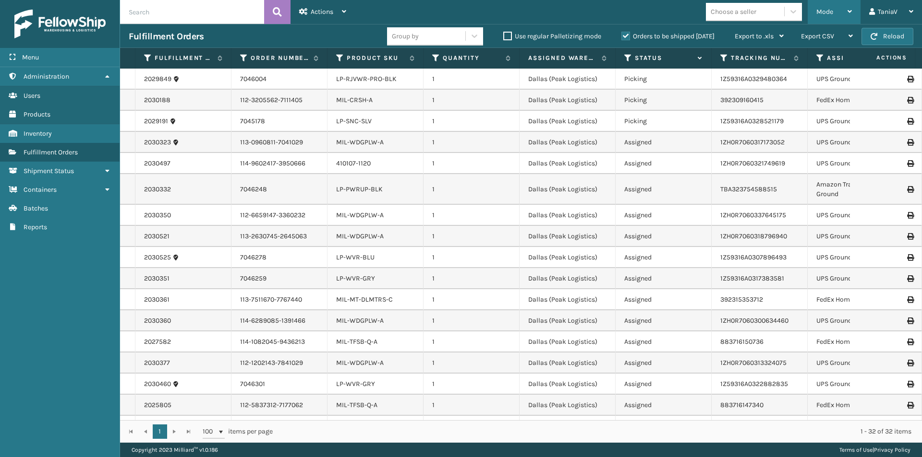
click at [838, 11] on div "Mode" at bounding box center [834, 12] width 36 height 24
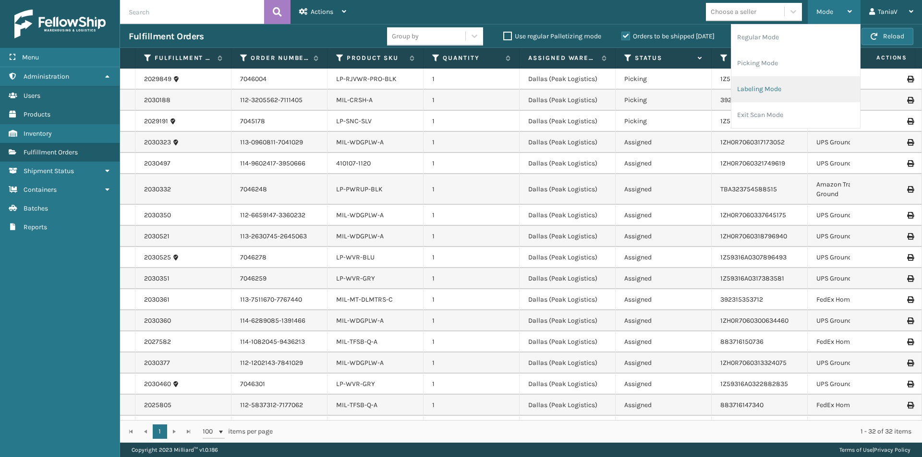
click at [776, 96] on li "Labeling Mode" at bounding box center [795, 89] width 129 height 26
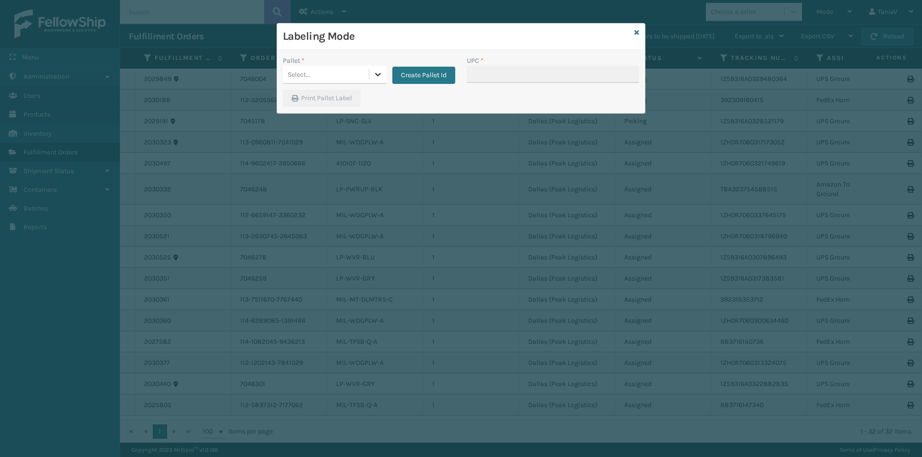
click at [373, 74] on icon at bounding box center [378, 75] width 10 height 10
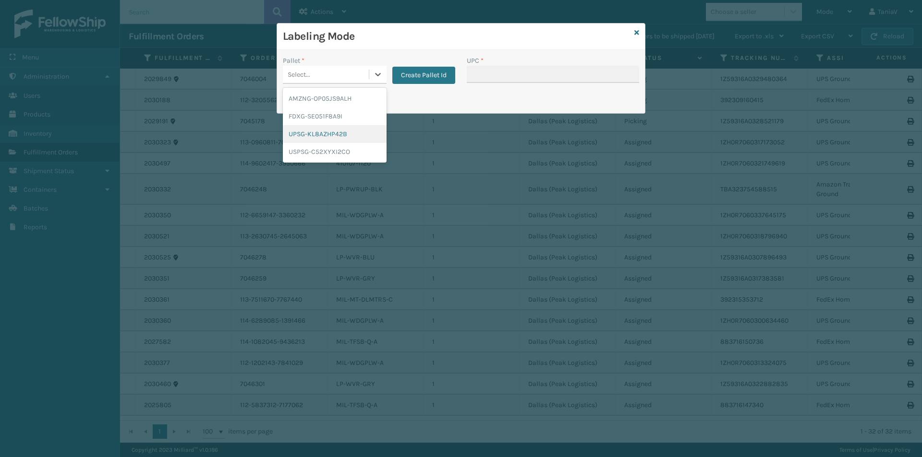
click at [335, 132] on div "UPSG-KL8AZHP42B" at bounding box center [335, 134] width 104 height 18
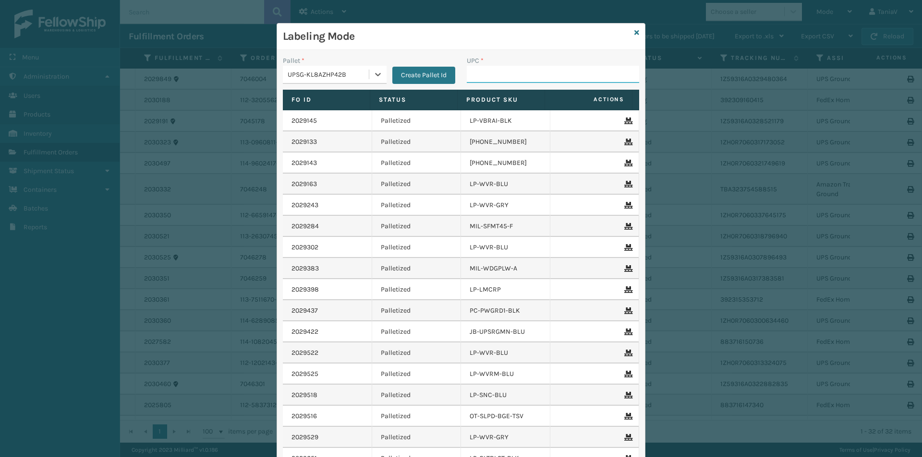
click at [494, 71] on input "UPC *" at bounding box center [553, 74] width 172 height 17
paste input "LP-RJVWR-PRO-BLK"
type input "LP-RJVWR-PRO-BLK"
click at [634, 31] on icon at bounding box center [636, 32] width 5 height 7
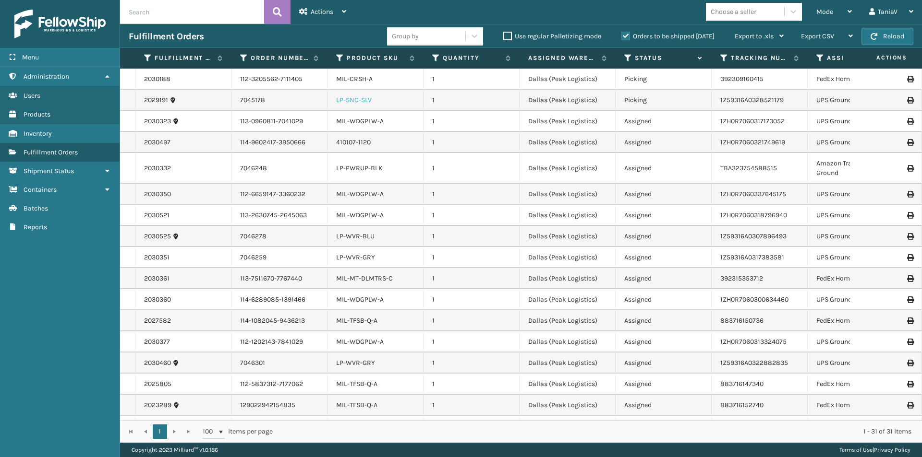
click at [362, 101] on link "LP-SNC-SLV" at bounding box center [354, 100] width 36 height 8
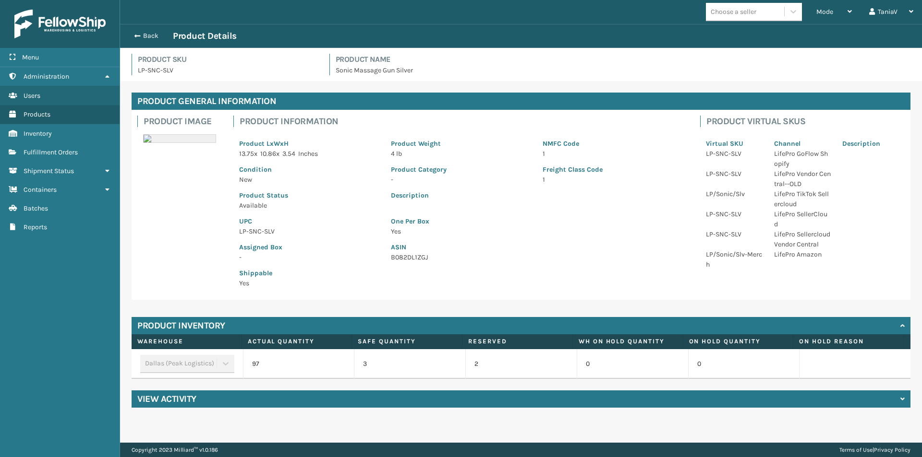
click at [259, 234] on p "LP-SNC-SLV" at bounding box center [309, 232] width 140 height 10
click at [38, 157] on link "Fulfillment Orders" at bounding box center [60, 152] width 120 height 19
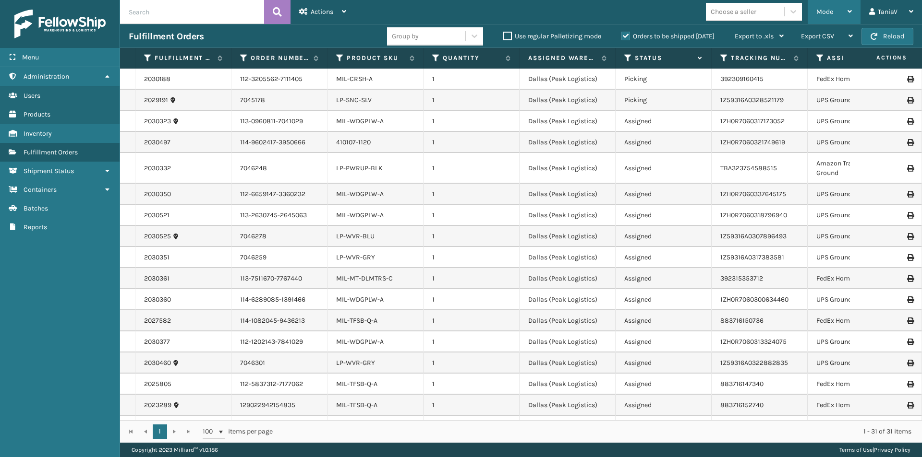
click at [844, 10] on div "Mode" at bounding box center [834, 12] width 36 height 24
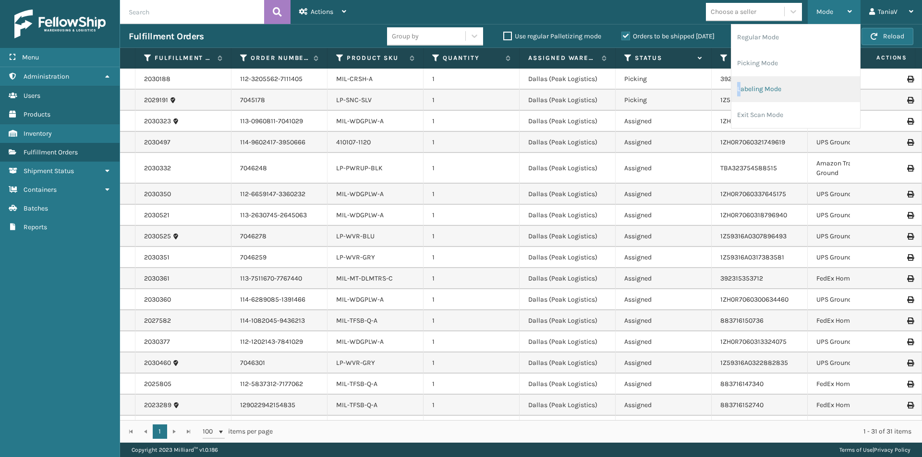
click at [739, 93] on li "Labeling Mode" at bounding box center [795, 89] width 129 height 26
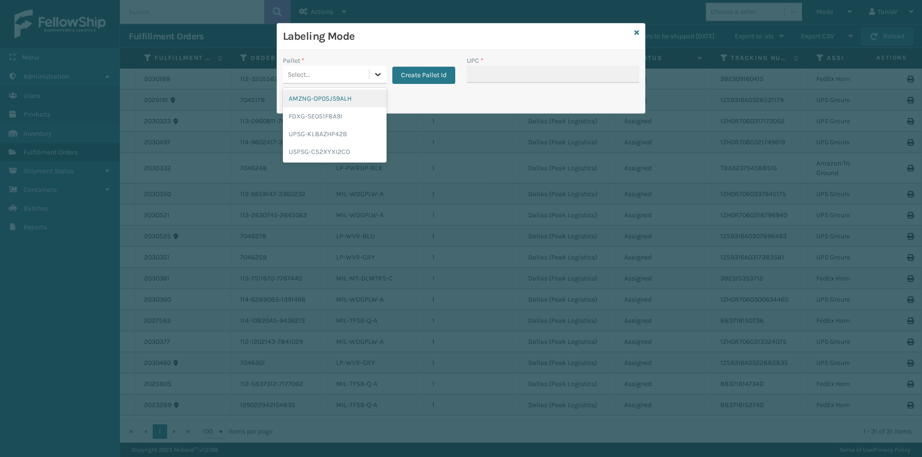
click at [378, 72] on icon at bounding box center [378, 75] width 10 height 10
click at [321, 138] on div "UPSG-KL8AZHP42B" at bounding box center [335, 134] width 104 height 18
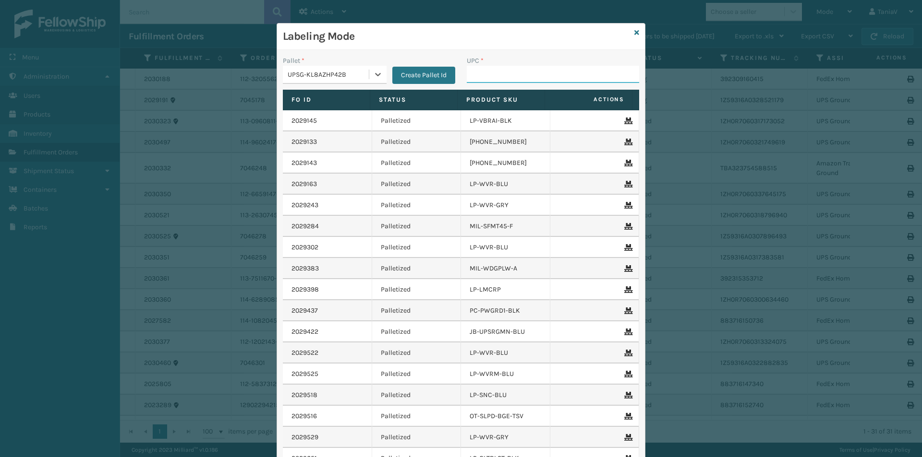
click at [483, 74] on input "UPC *" at bounding box center [553, 74] width 172 height 17
paste input "LP-SNC-SLV"
type input "LP-SNC-SLV"
click at [634, 32] on icon at bounding box center [636, 32] width 5 height 7
